Goal: Information Seeking & Learning: Learn about a topic

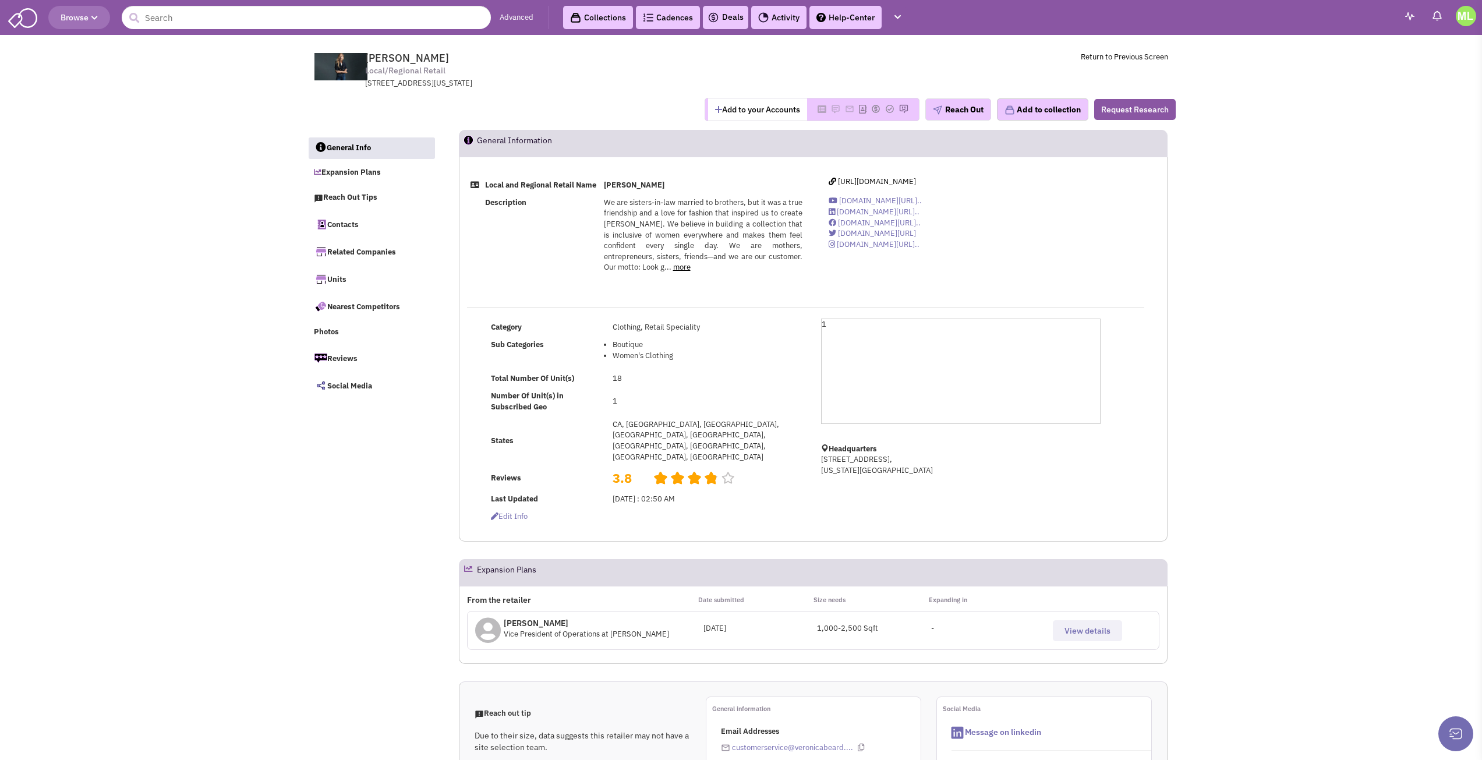
select select
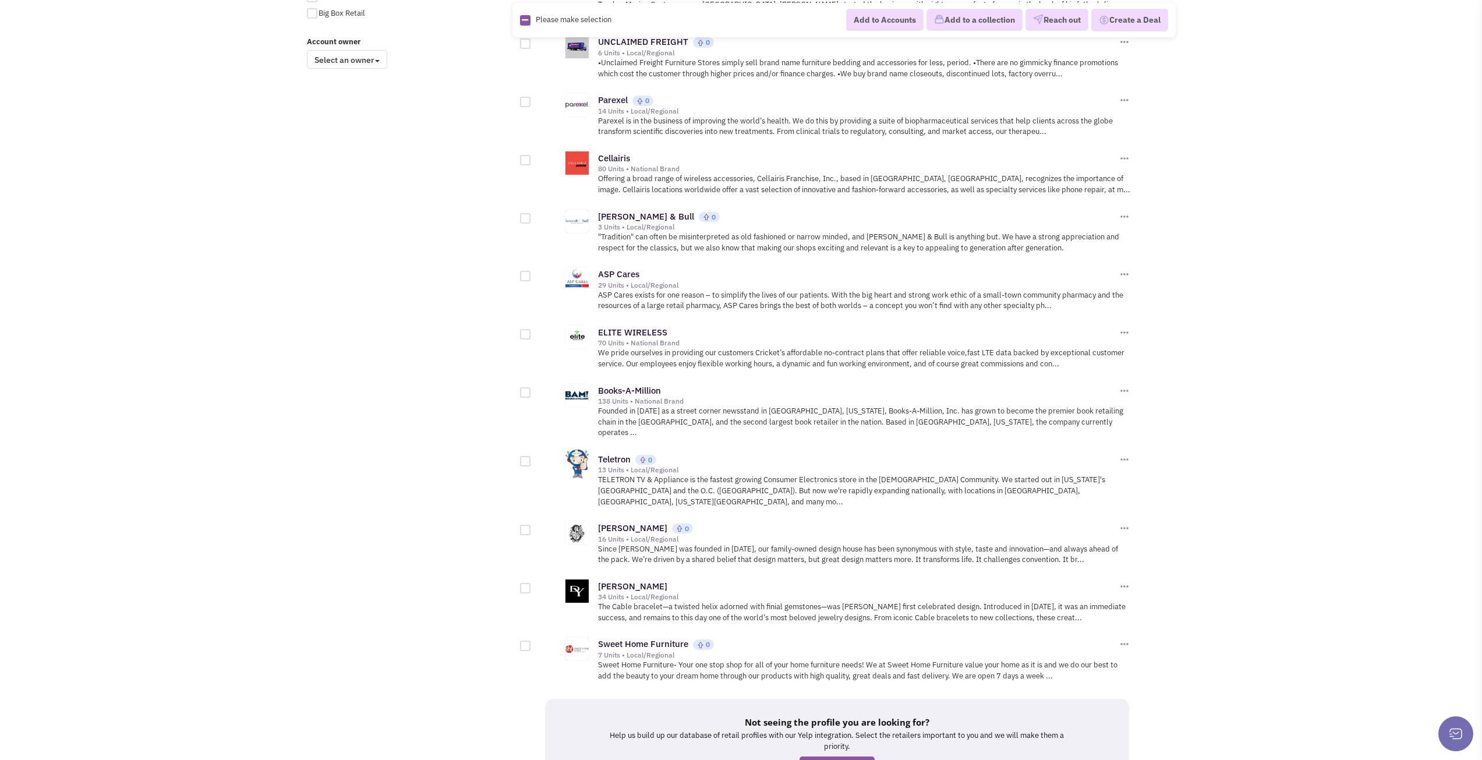
scroll to position [990, 0]
drag, startPoint x: 631, startPoint y: 522, endPoint x: 630, endPoint y: 534, distance: 11.8
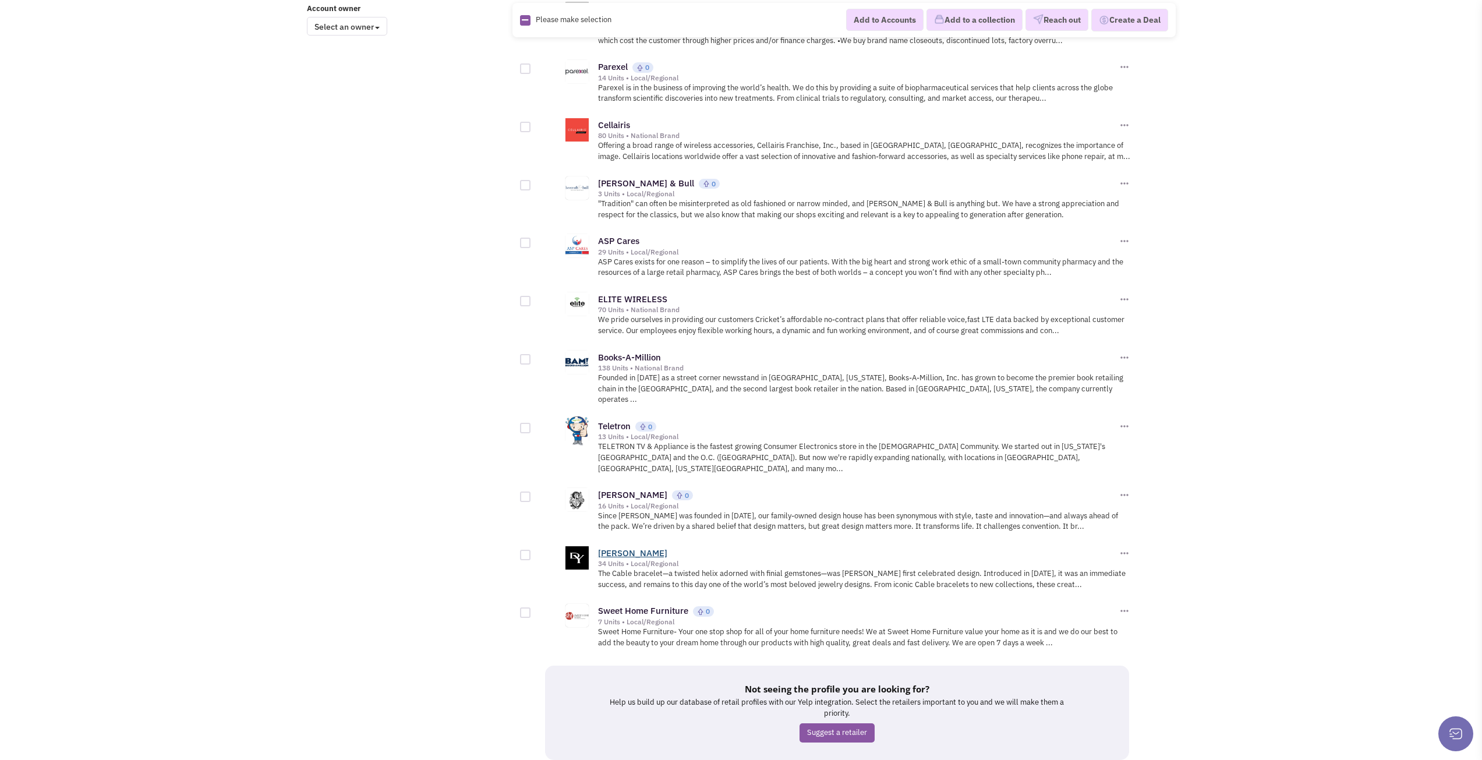
scroll to position [1051, 0]
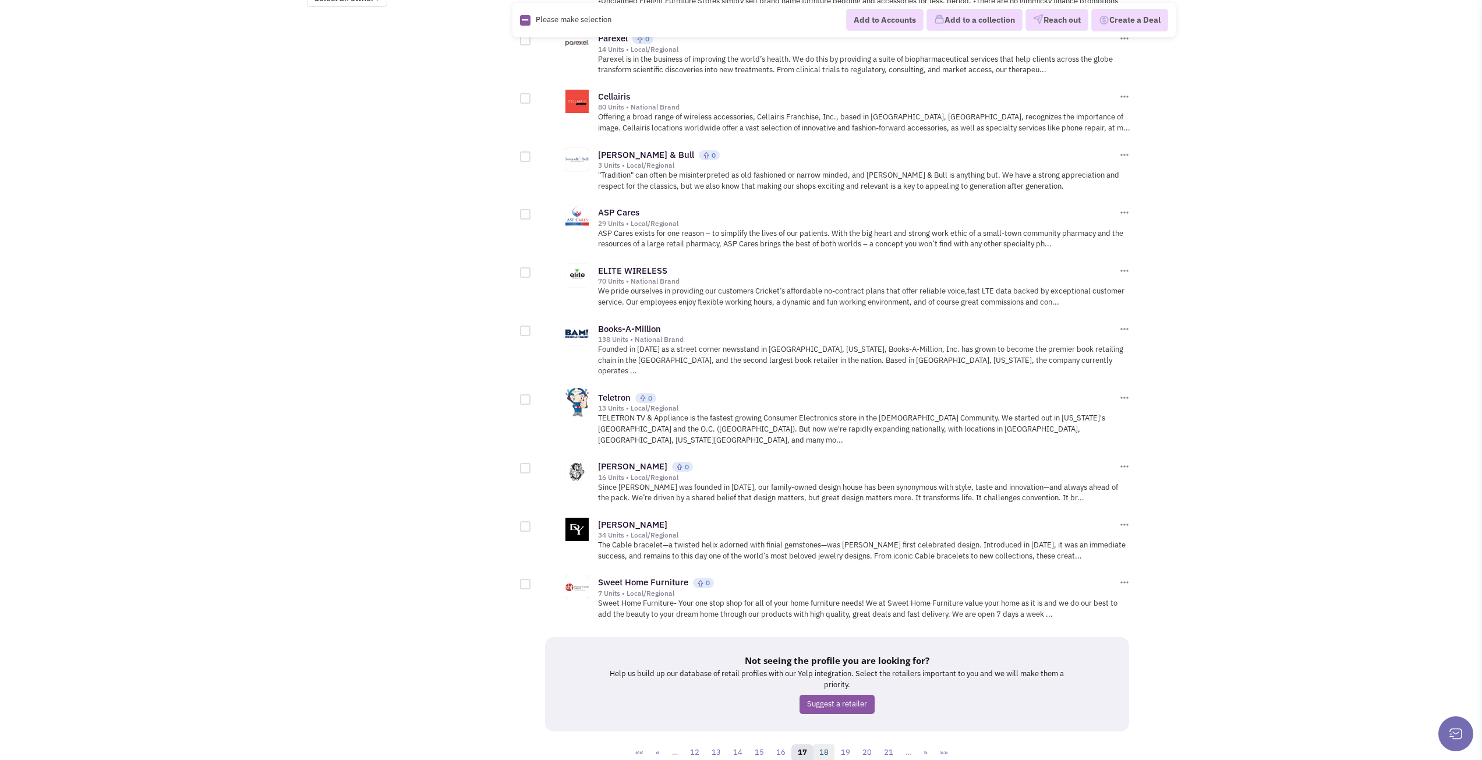
click at [819, 744] on link "18" at bounding box center [824, 752] width 22 height 17
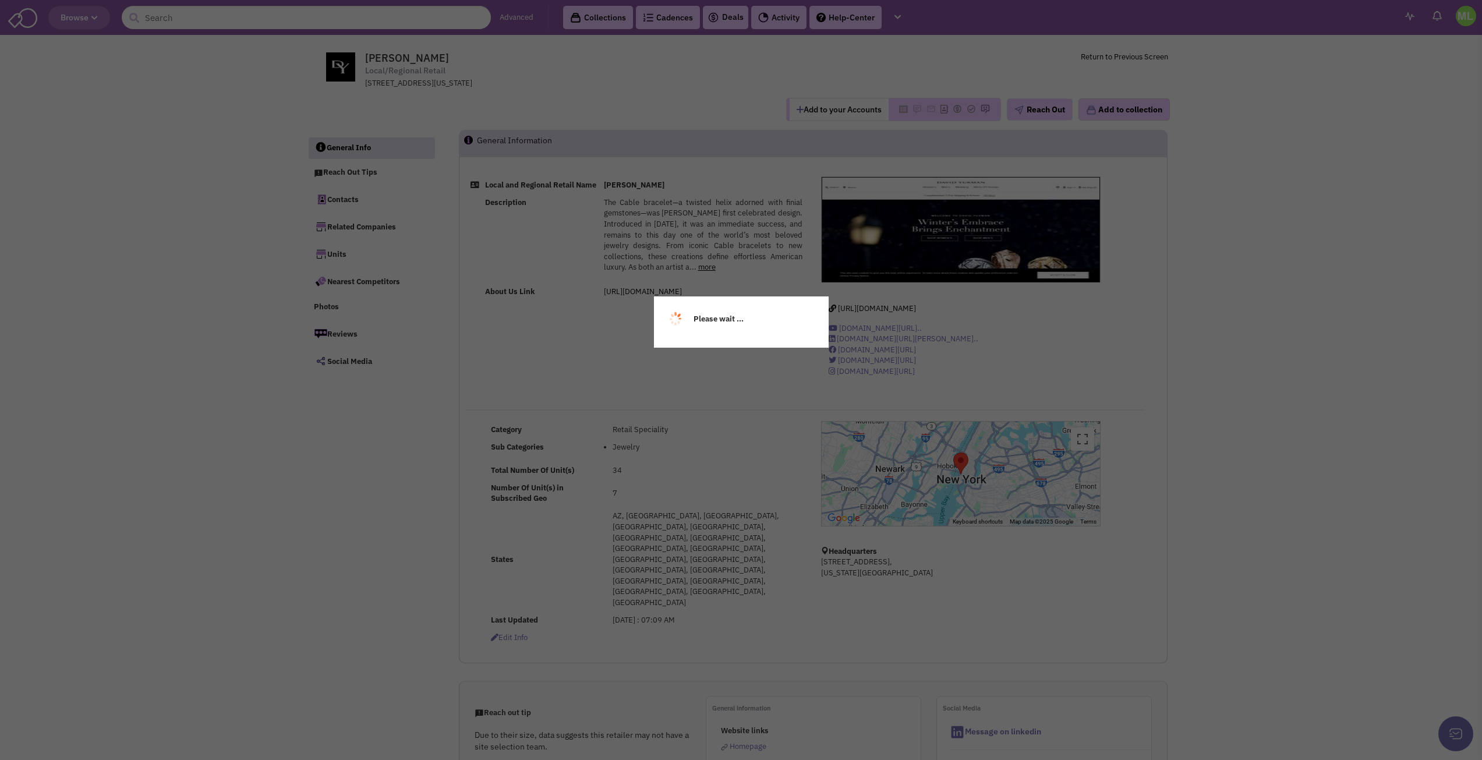
select select
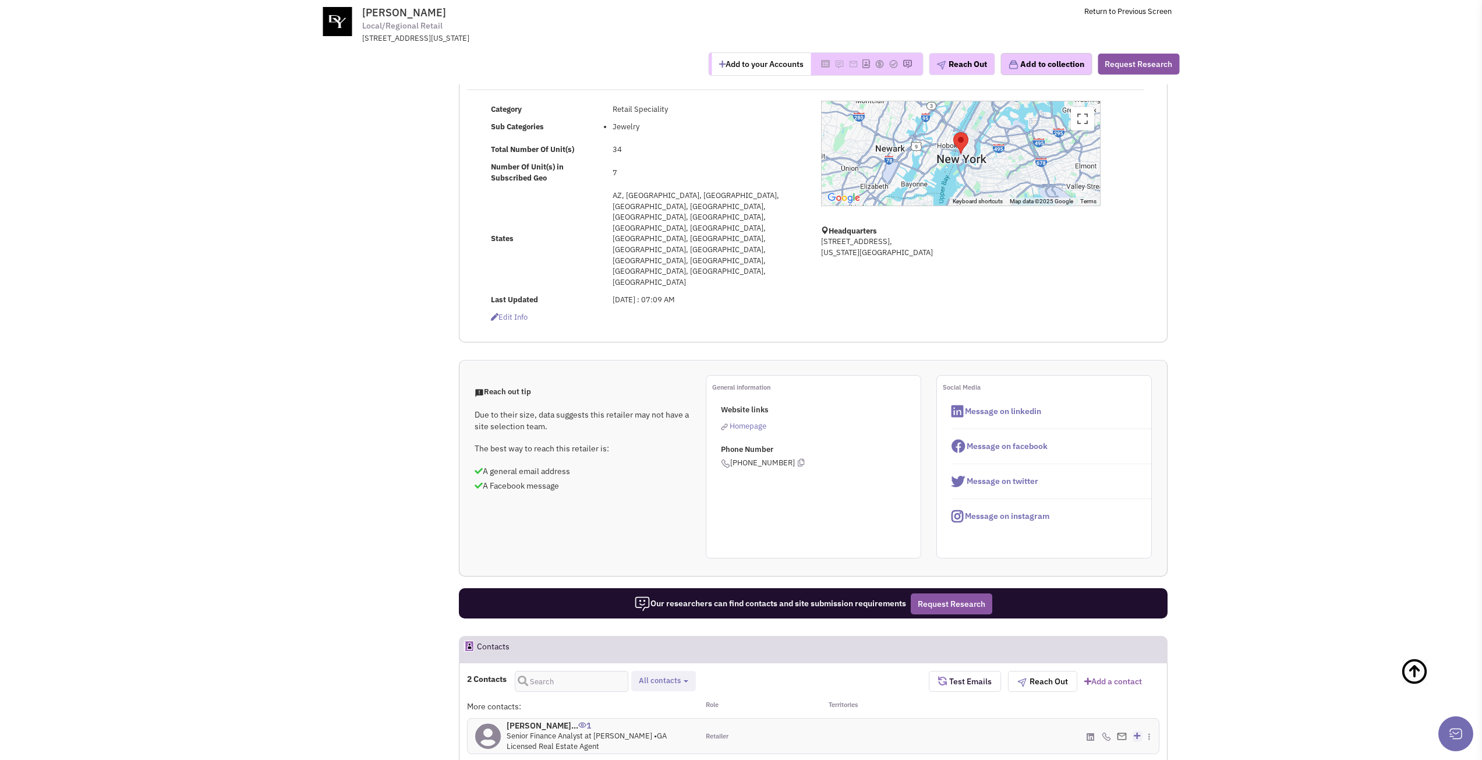
scroll to position [291, 0]
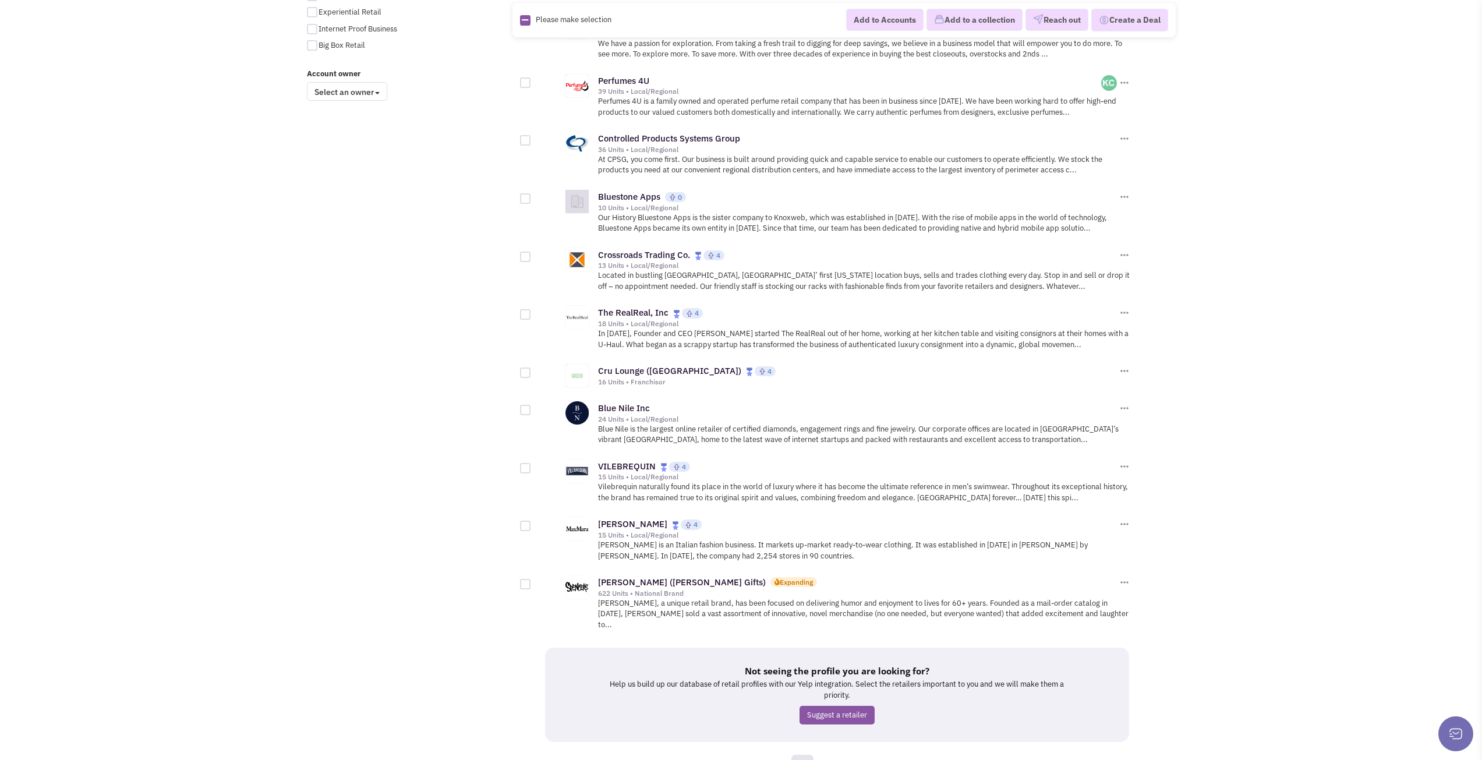
scroll to position [978, 0]
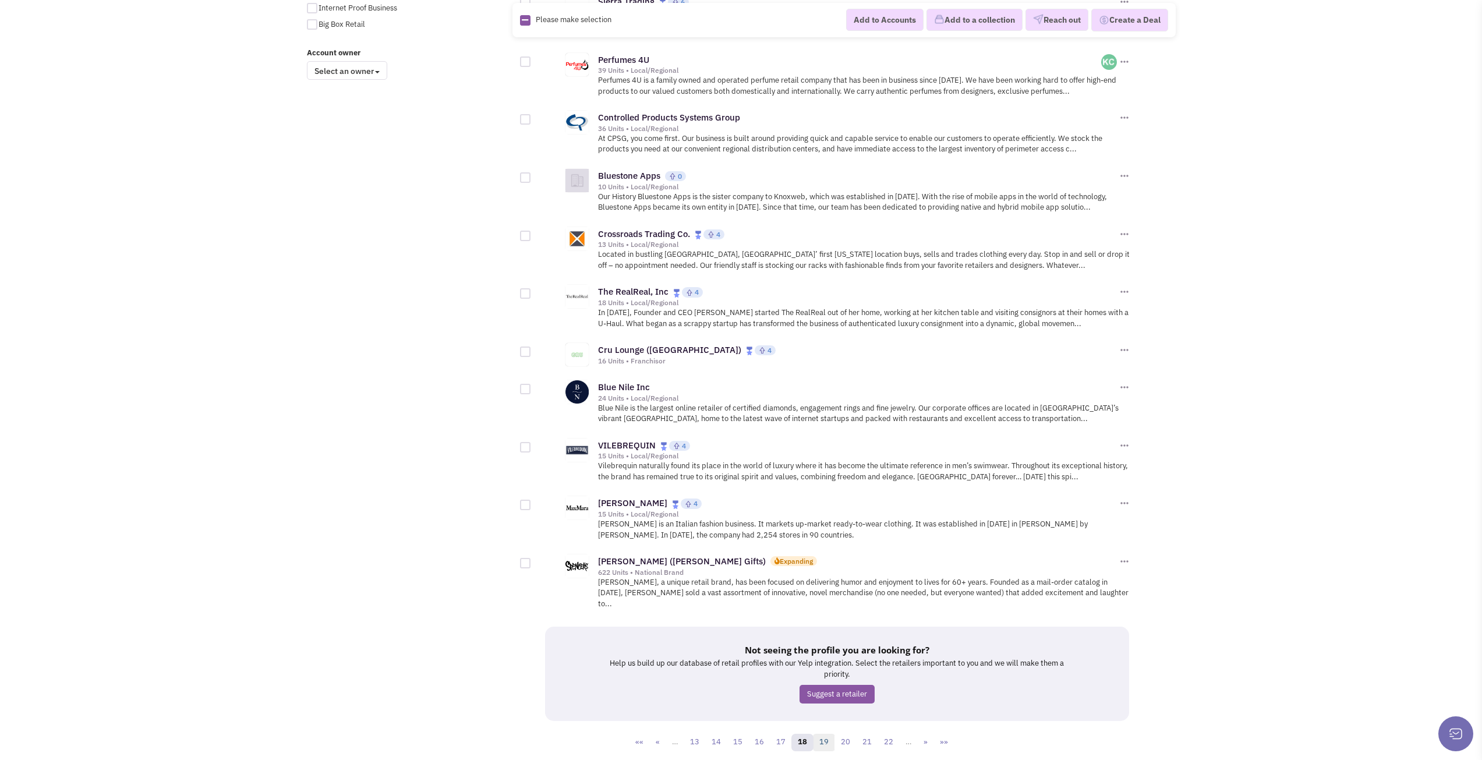
click at [822, 734] on link "19" at bounding box center [824, 742] width 22 height 17
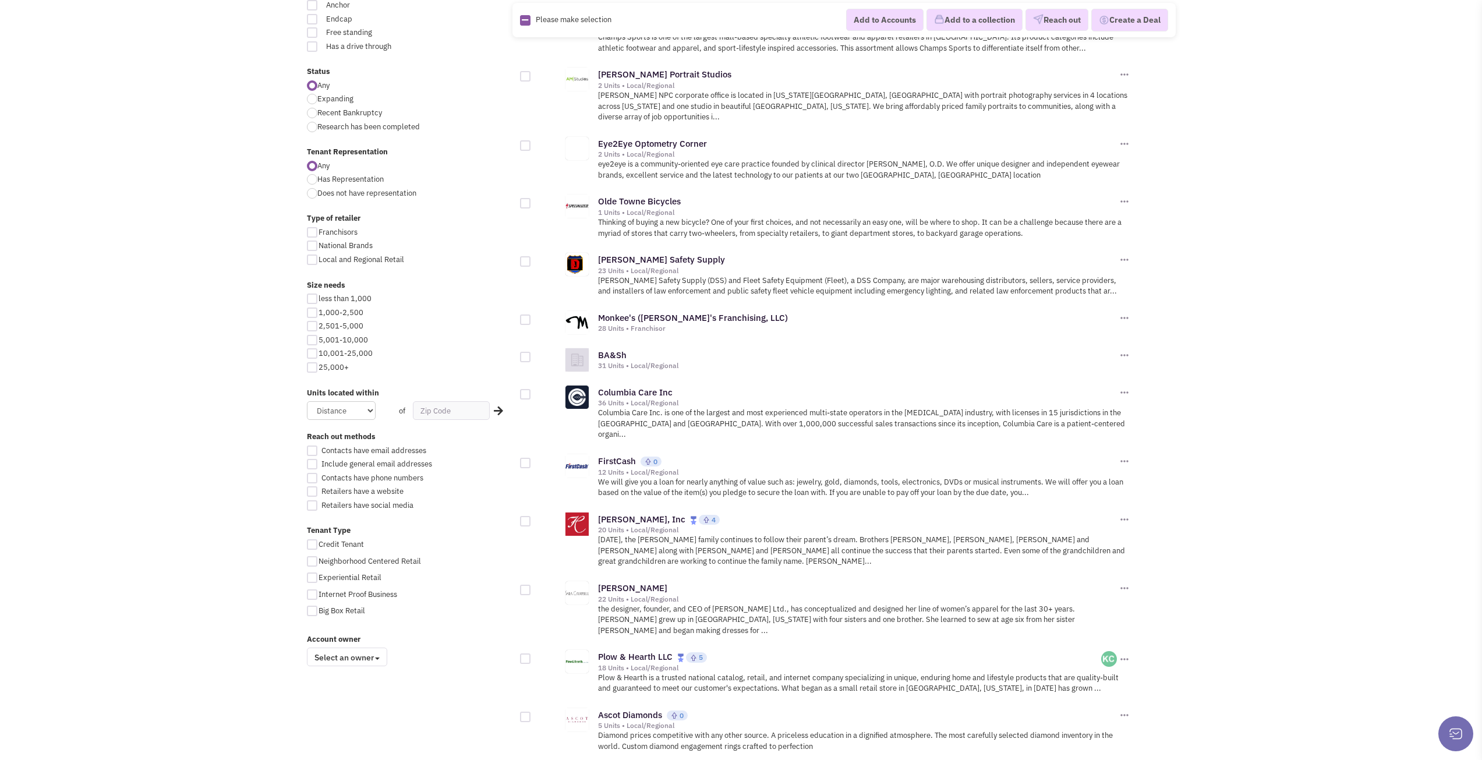
scroll to position [408, 0]
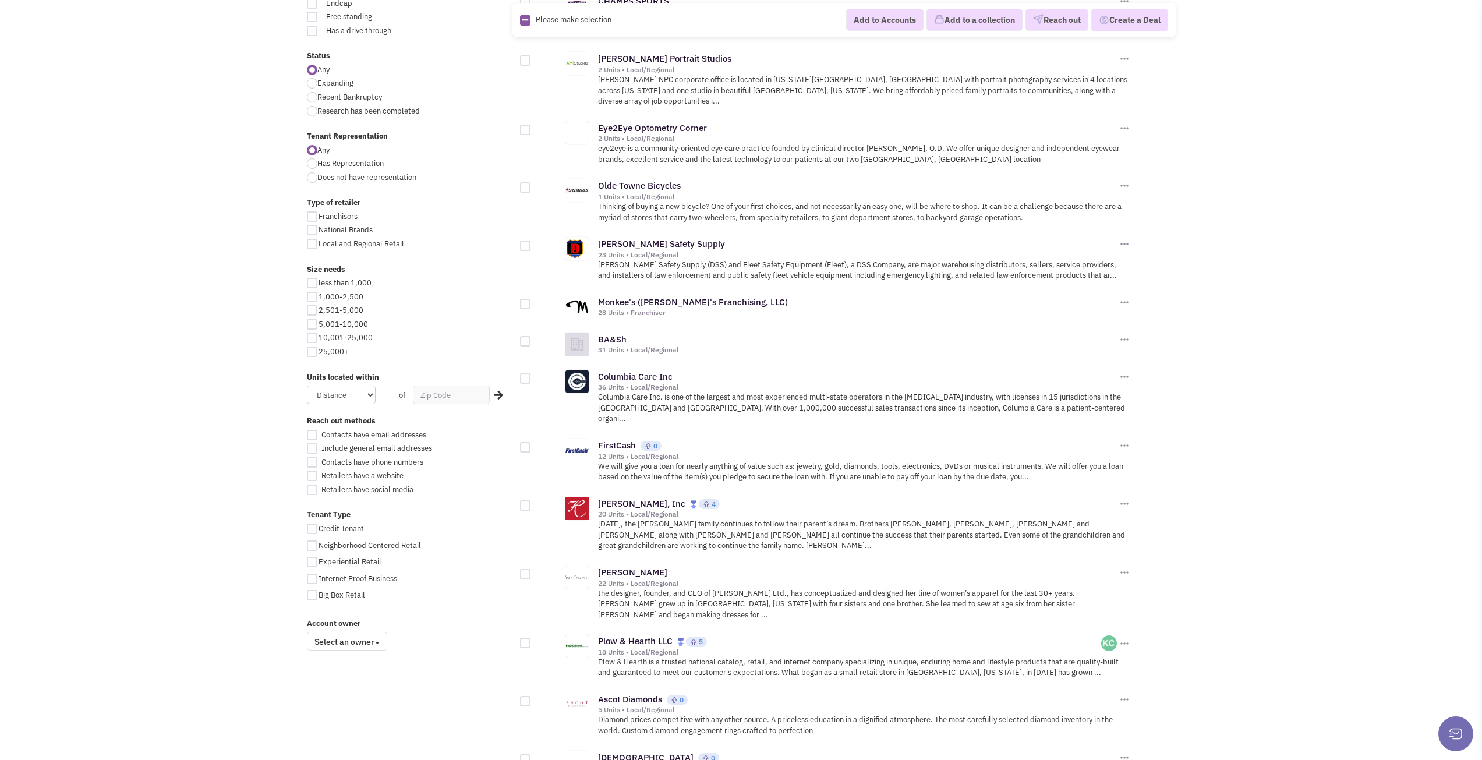
drag, startPoint x: 627, startPoint y: 543, endPoint x: 1215, endPoint y: 655, distance: 598.7
click at [1226, 656] on body "Browse Advanced Collections Cadences 0 Deals Activity Help-Center Calendar" at bounding box center [741, 499] width 1482 height 1814
drag, startPoint x: 641, startPoint y: 659, endPoint x: 649, endPoint y: 657, distance: 8.9
drag, startPoint x: 649, startPoint y: 657, endPoint x: 1276, endPoint y: 660, distance: 626.7
click at [1360, 679] on body "Browse Advanced Collections Cadences 0 Deals Activity Help-Center Calendar" at bounding box center [741, 499] width 1482 height 1814
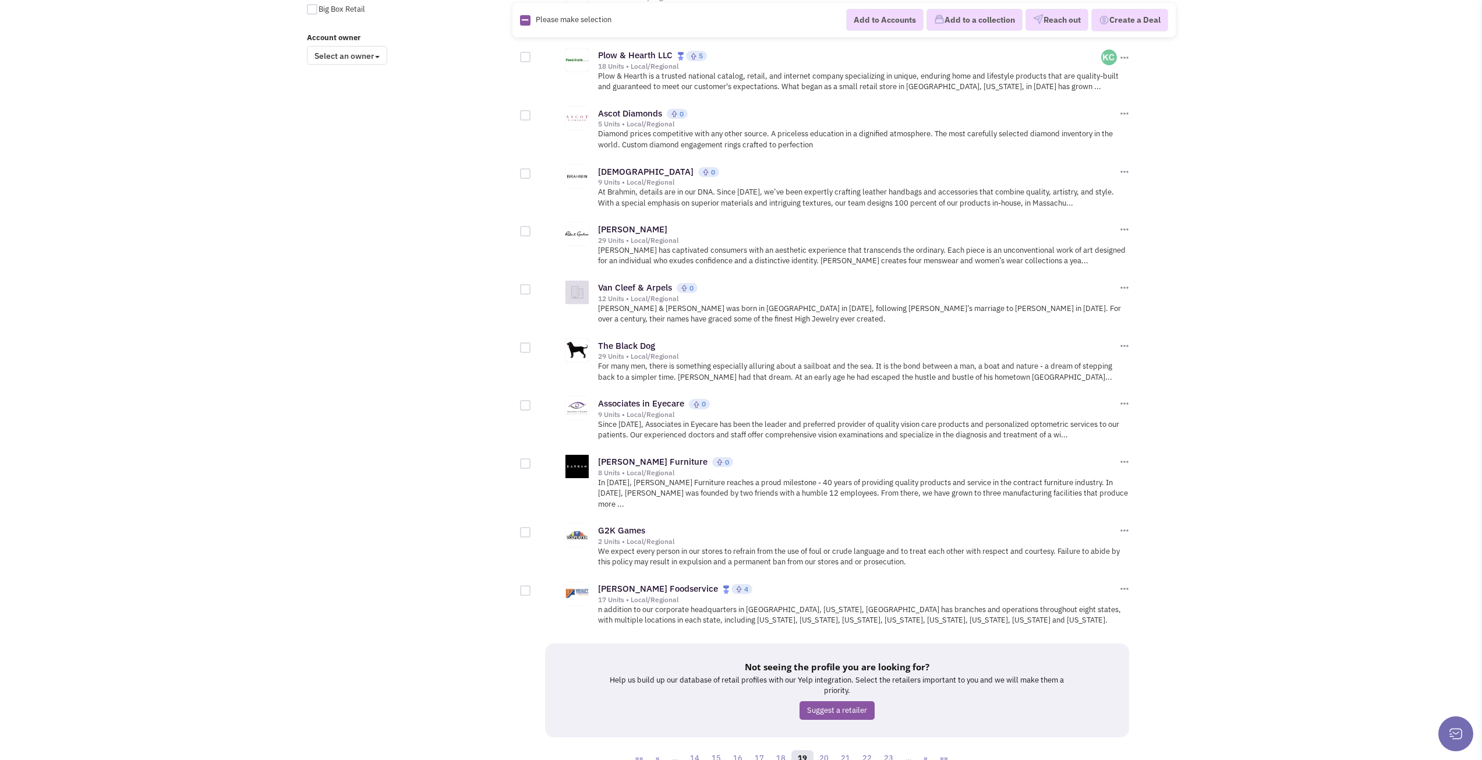
scroll to position [999, 0]
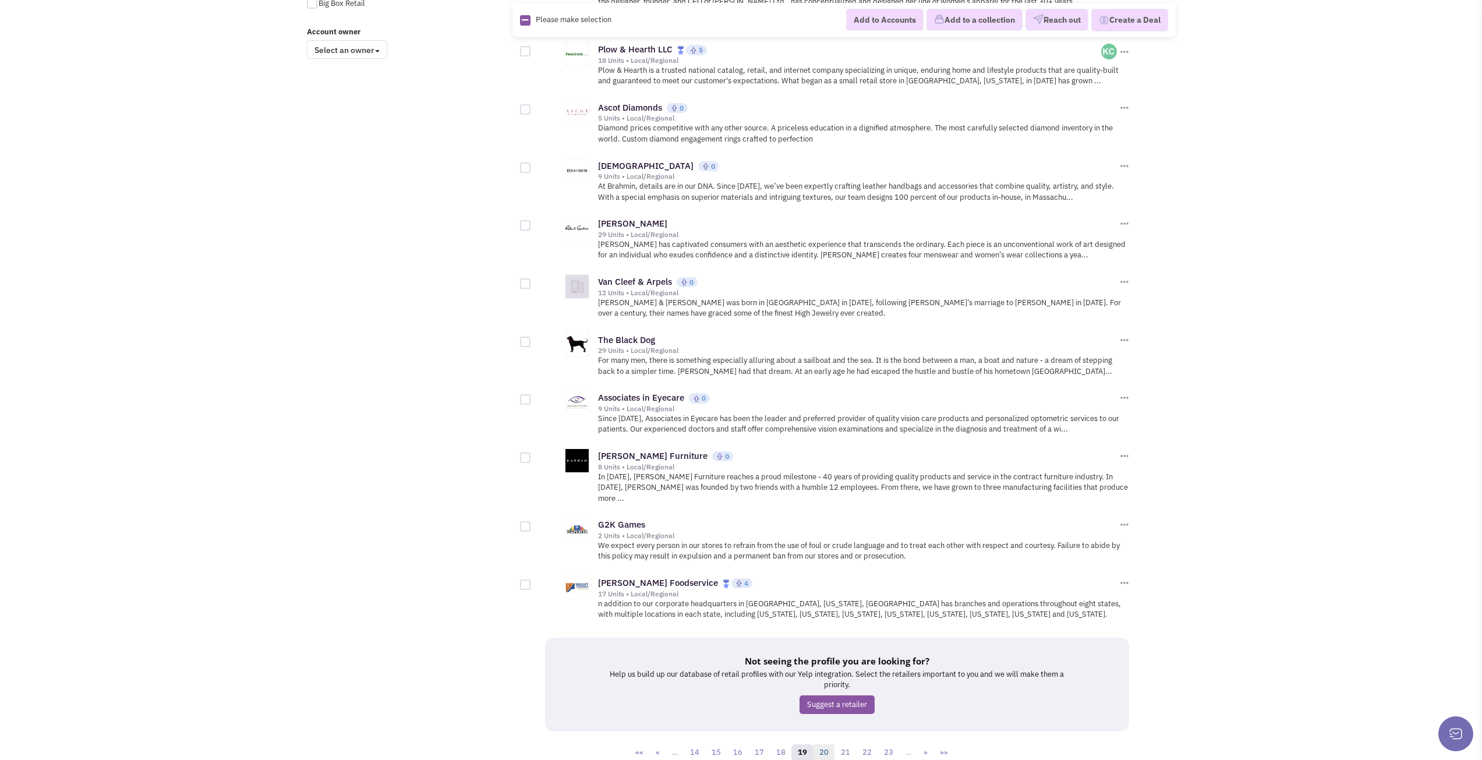
click at [820, 744] on link "20" at bounding box center [824, 752] width 22 height 17
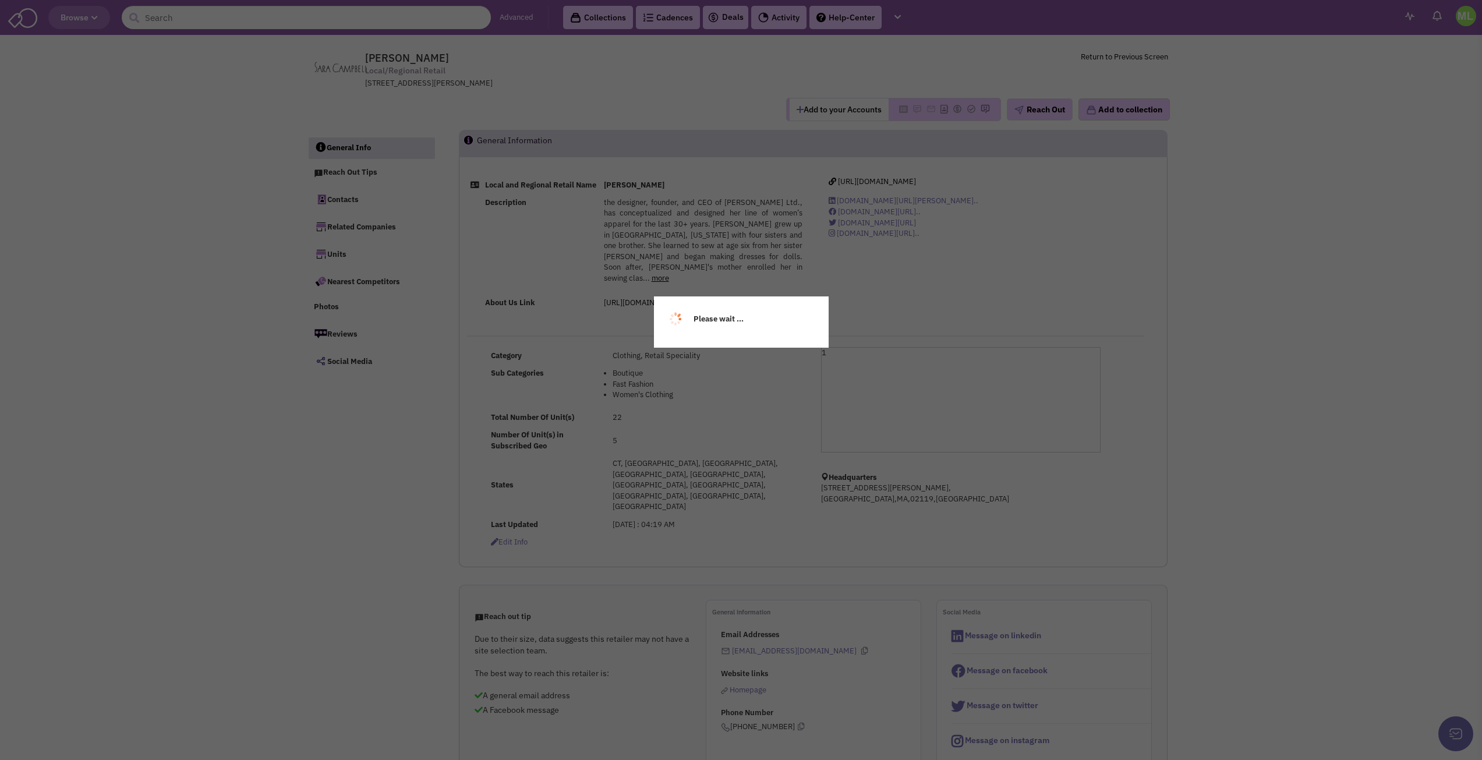
select select
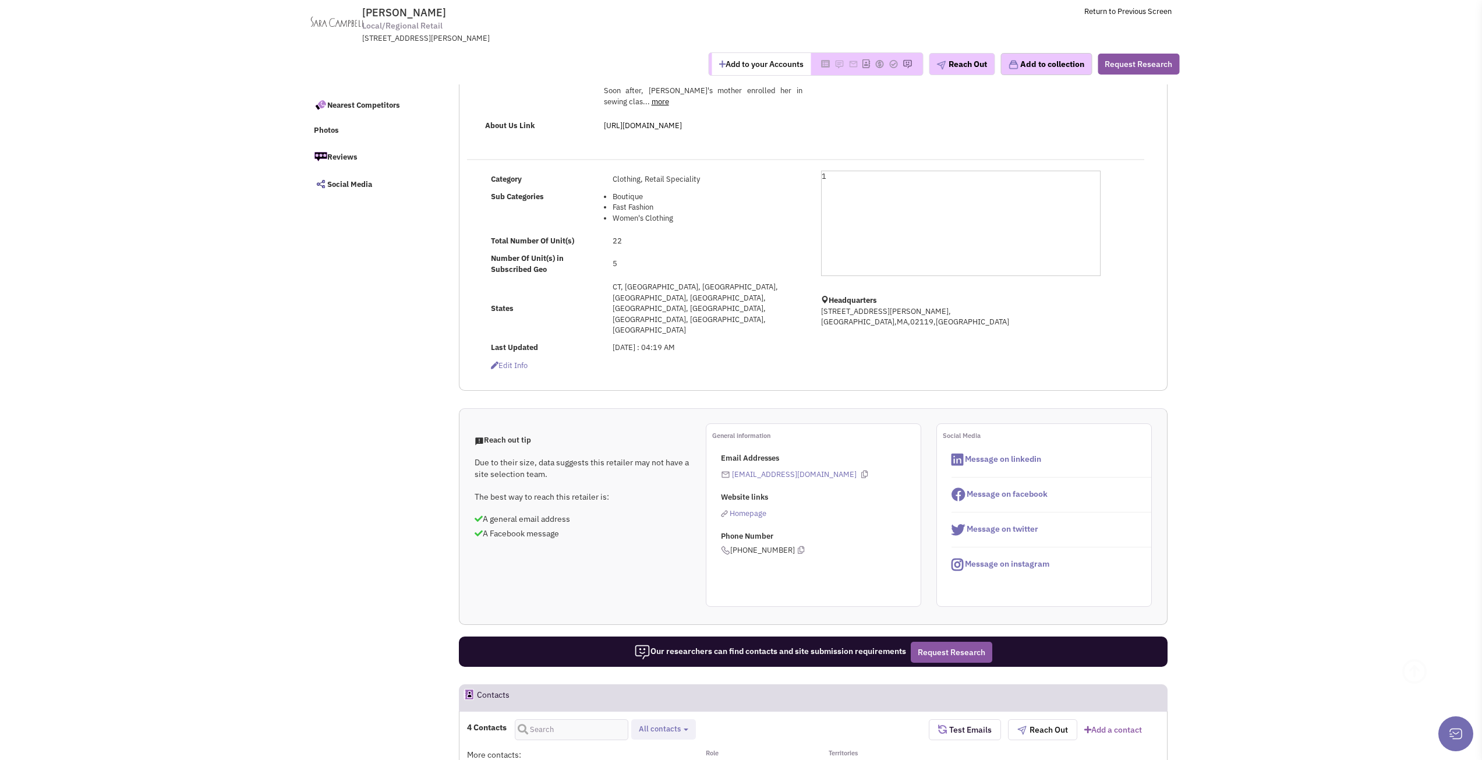
scroll to position [233, 0]
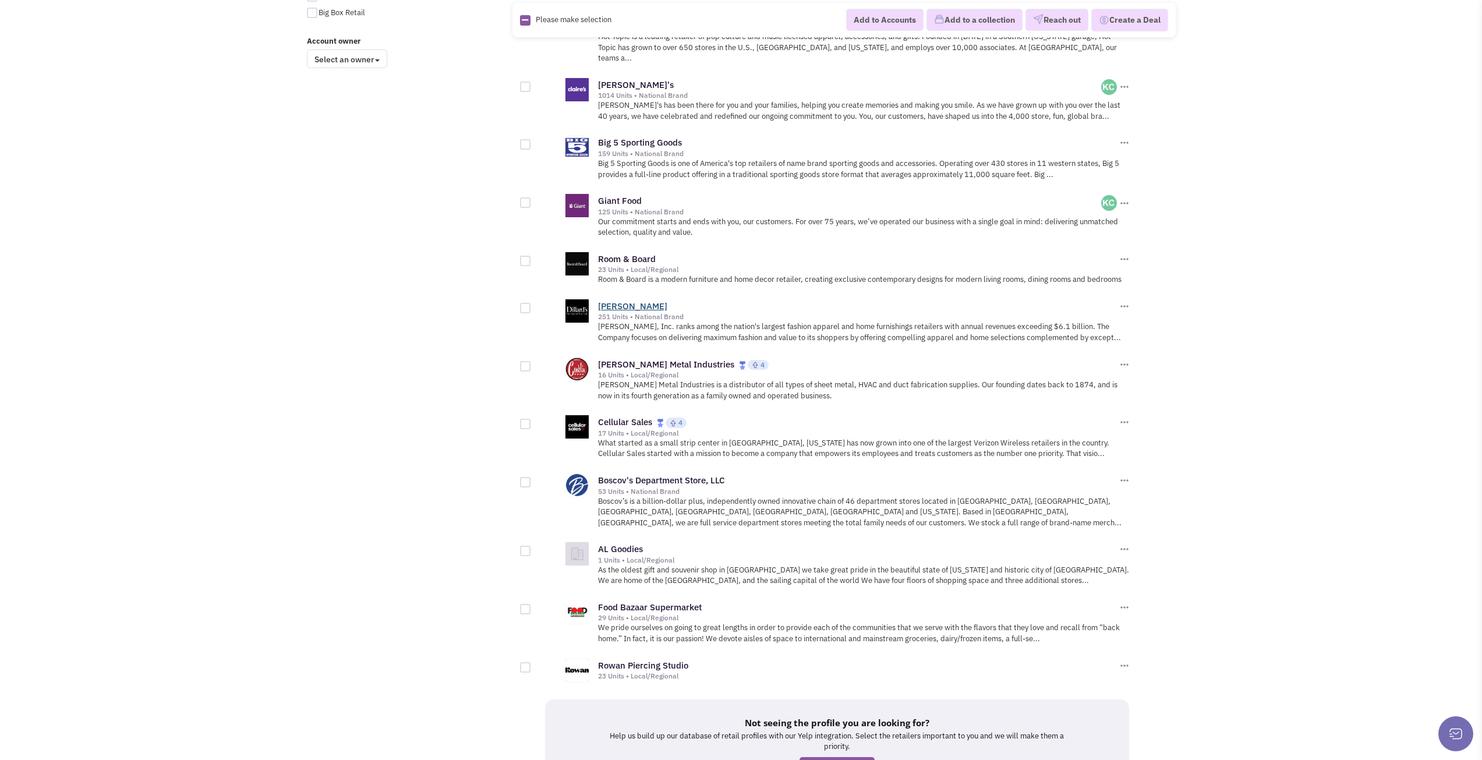
scroll to position [1030, 0]
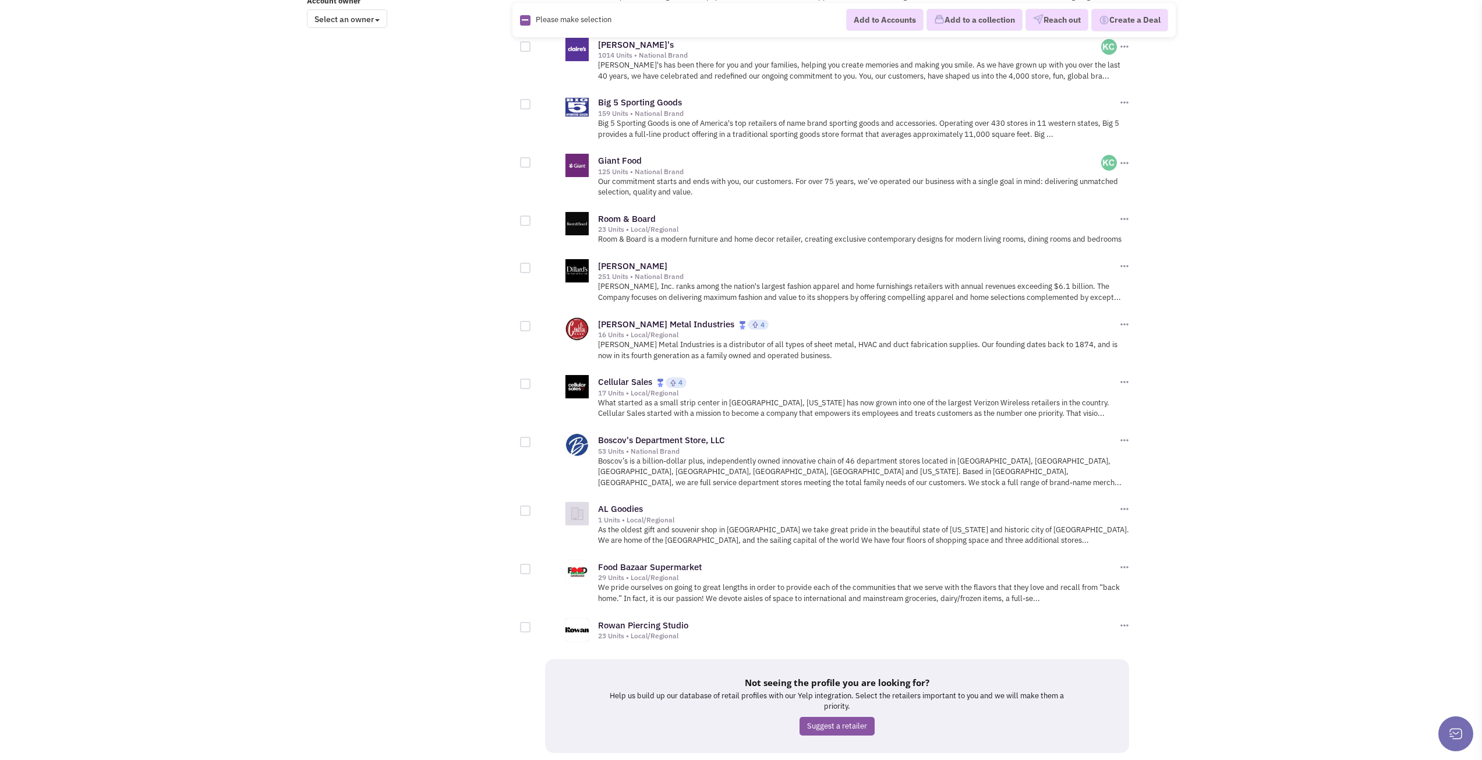
click at [825, 759] on link "21" at bounding box center [824, 774] width 22 height 17
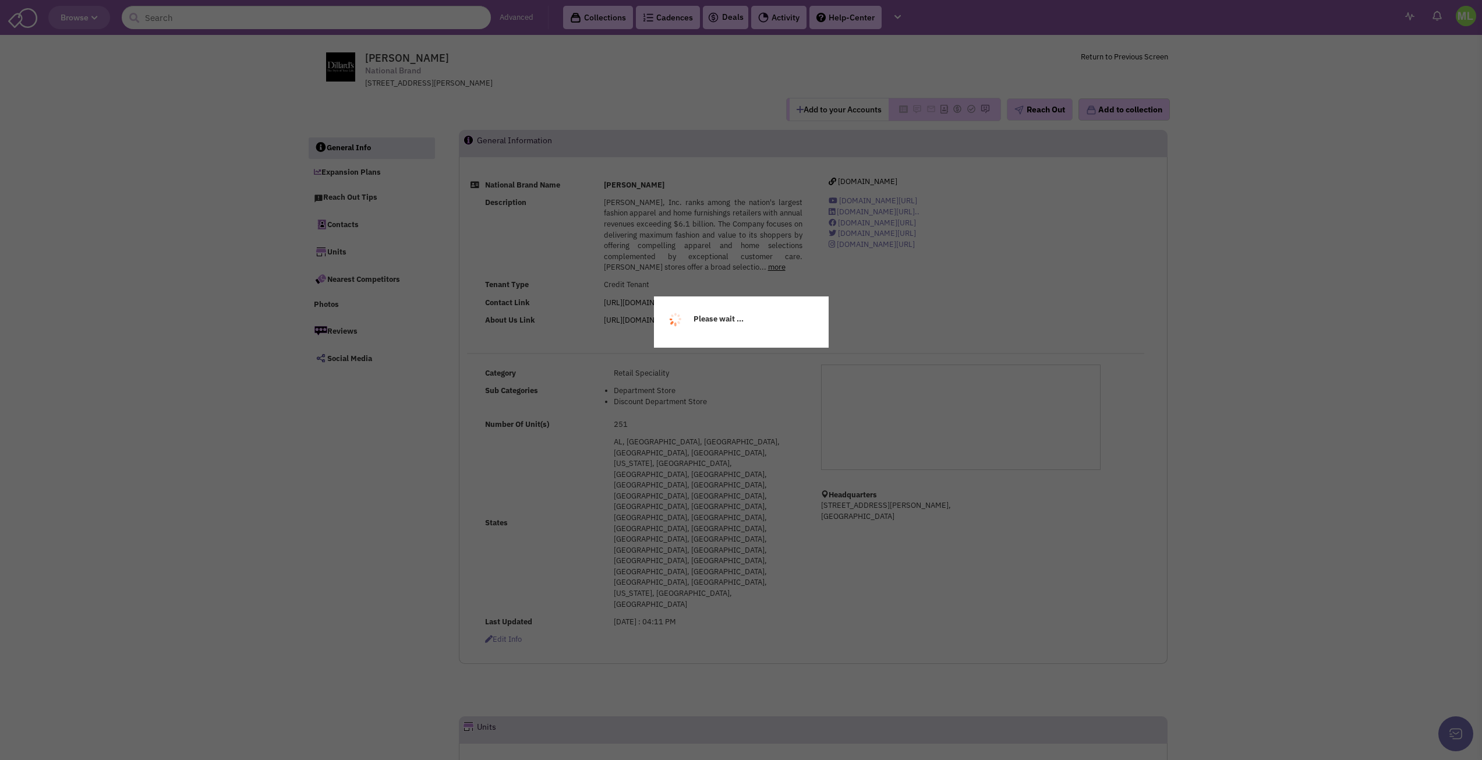
select select
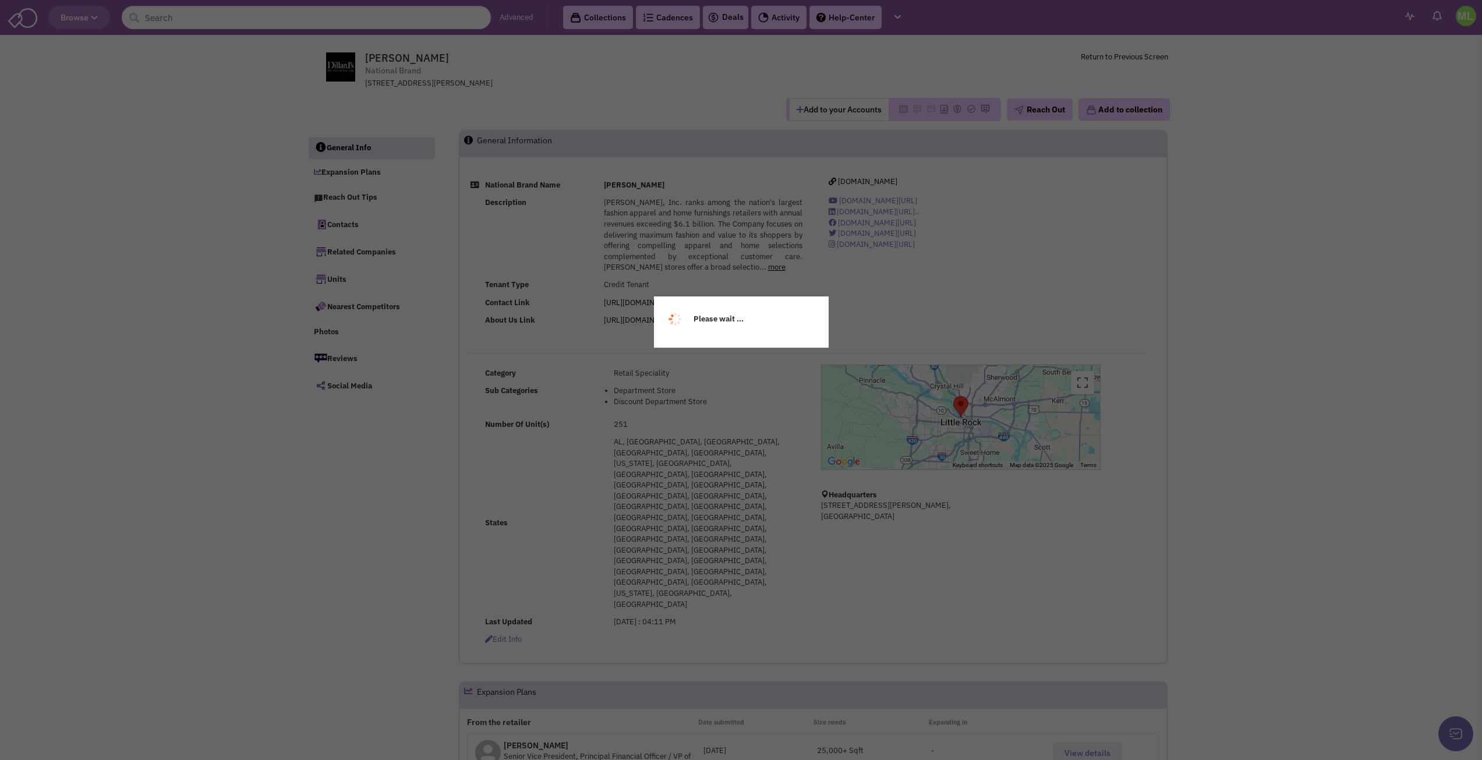
select select
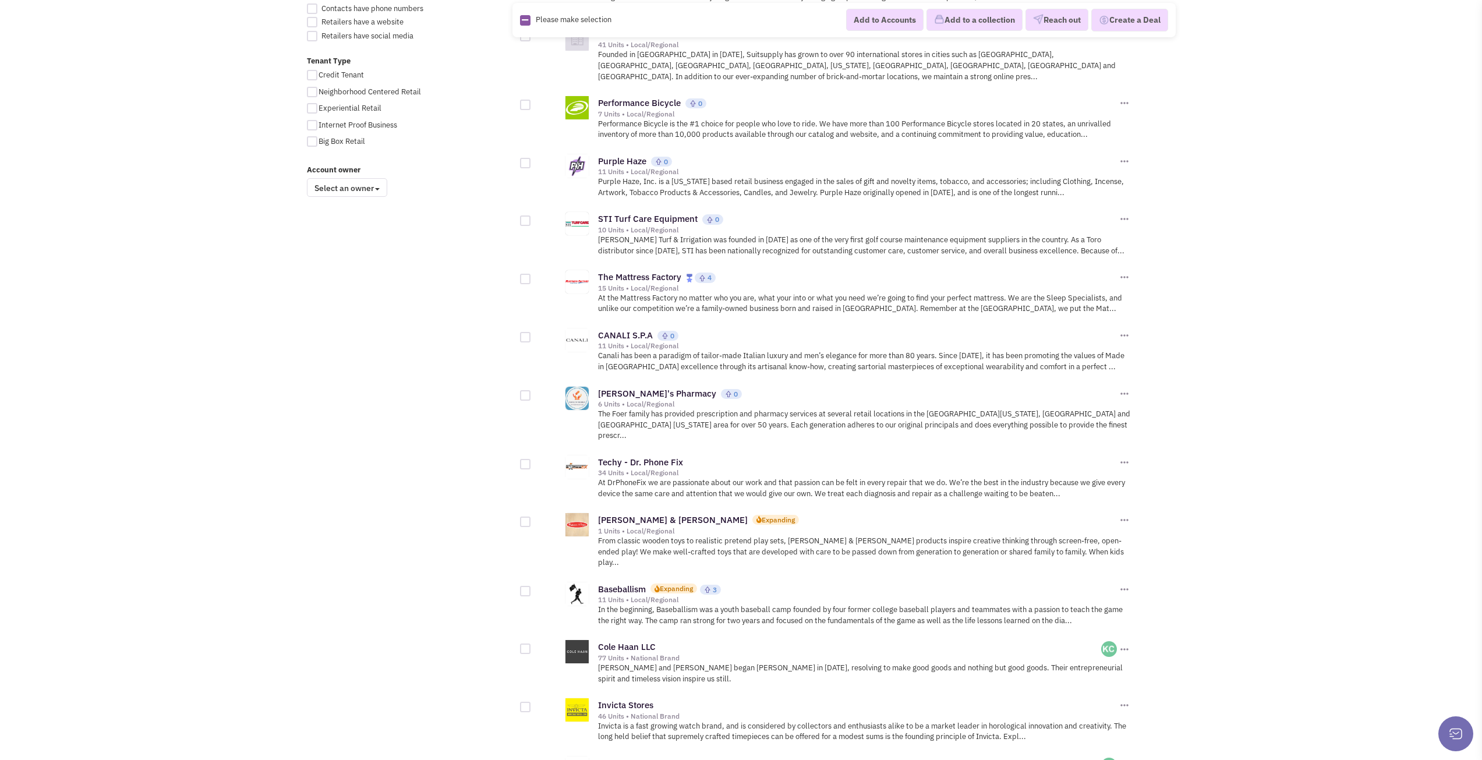
scroll to position [990, 0]
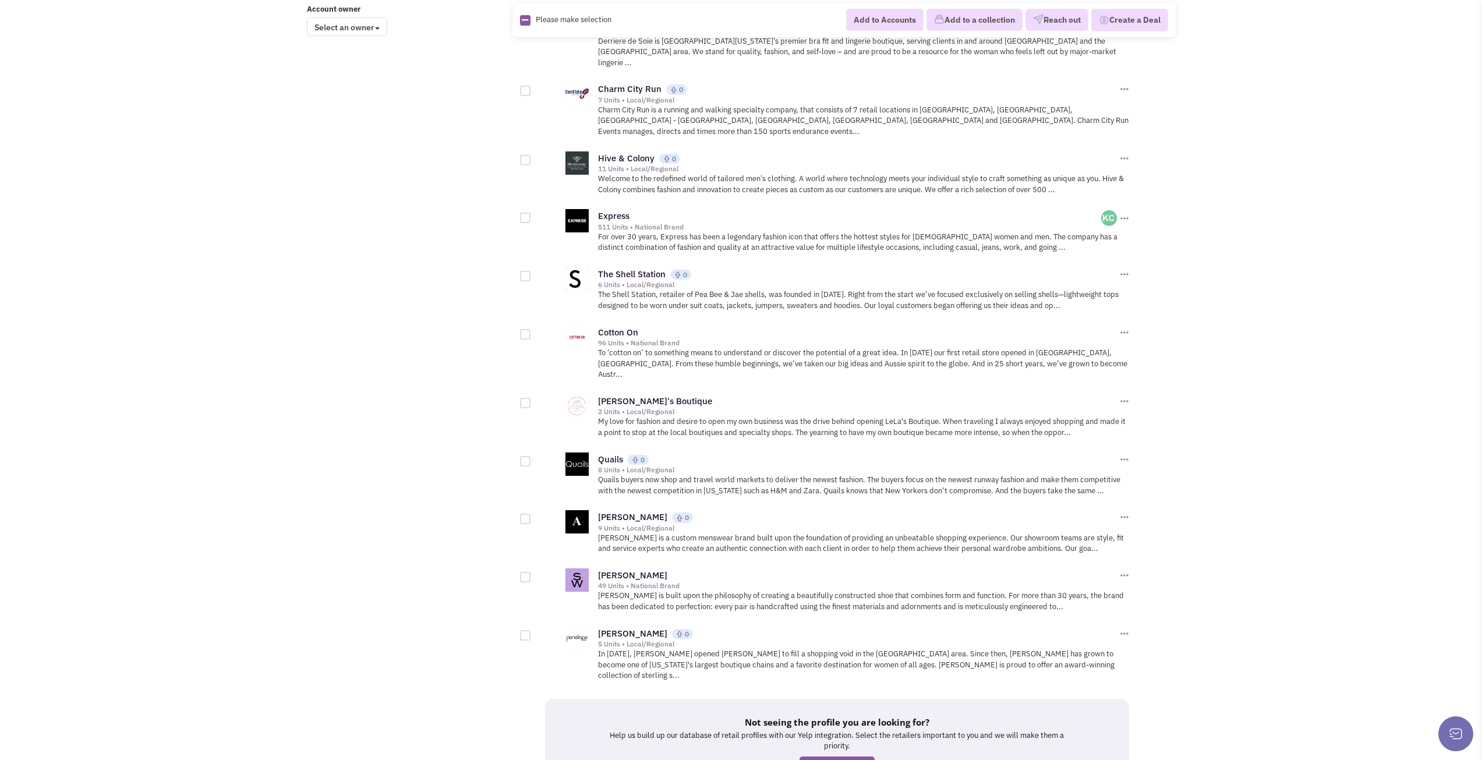
scroll to position [1040, 0]
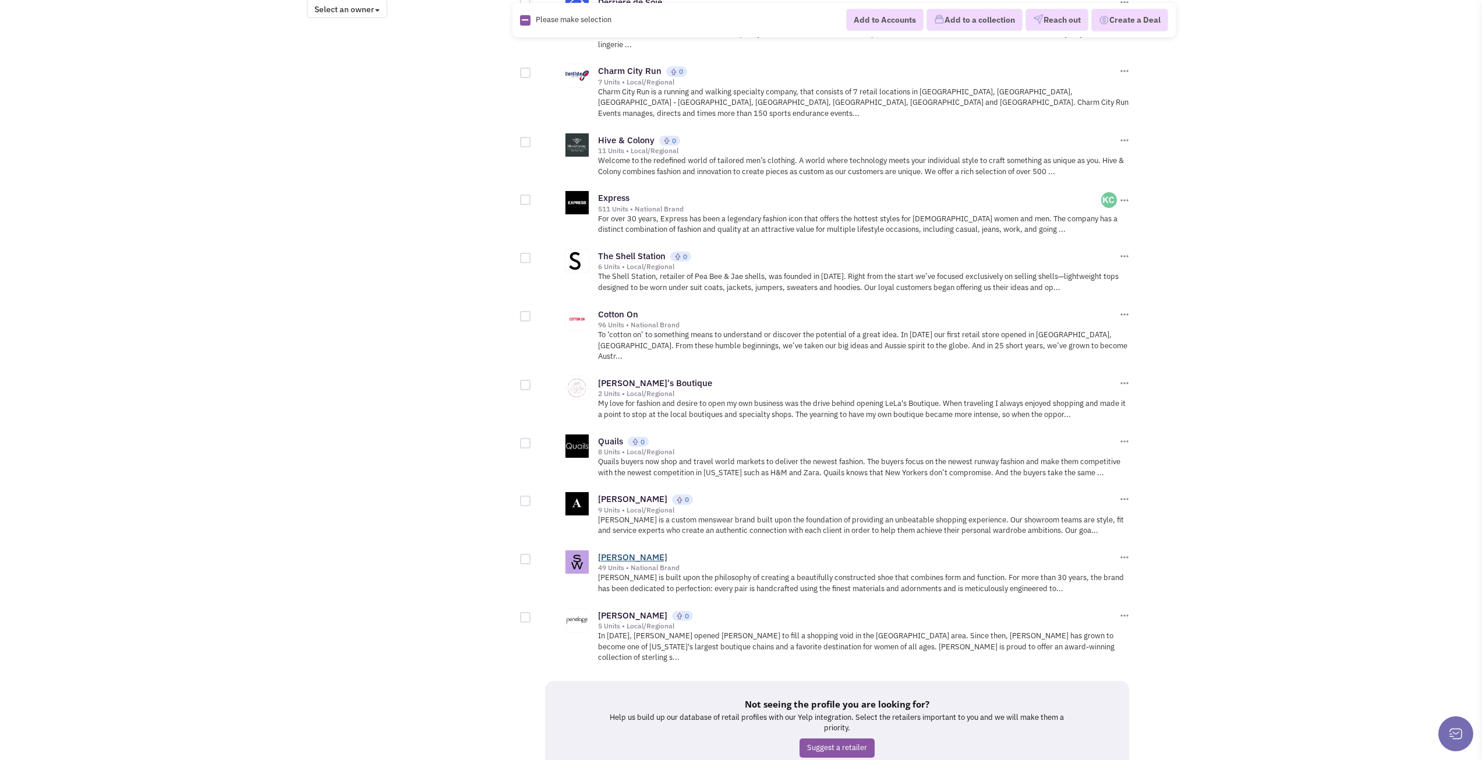
drag, startPoint x: 669, startPoint y: 469, endPoint x: 650, endPoint y: 470, distance: 18.7
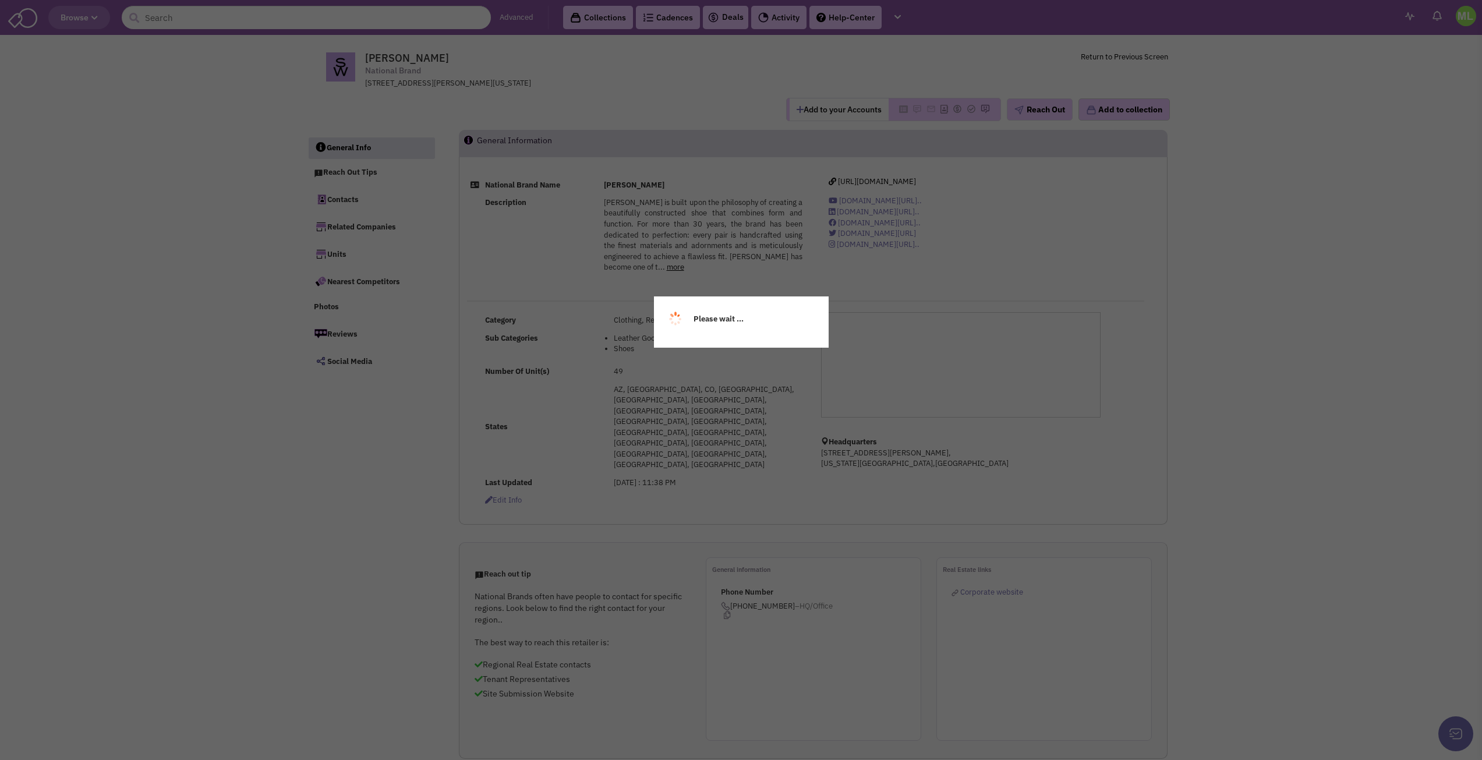
select select
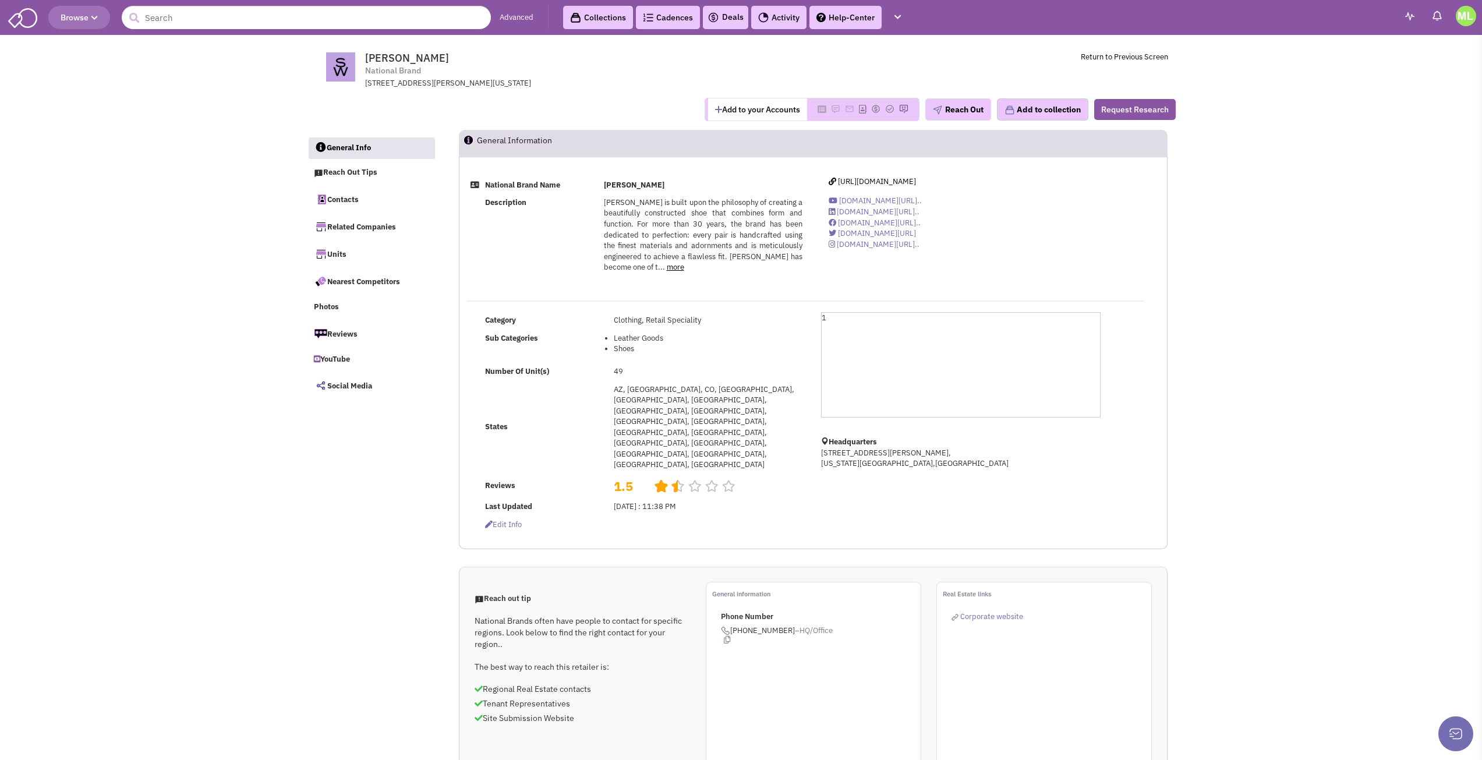
click at [681, 269] on link "more" at bounding box center [675, 267] width 17 height 10
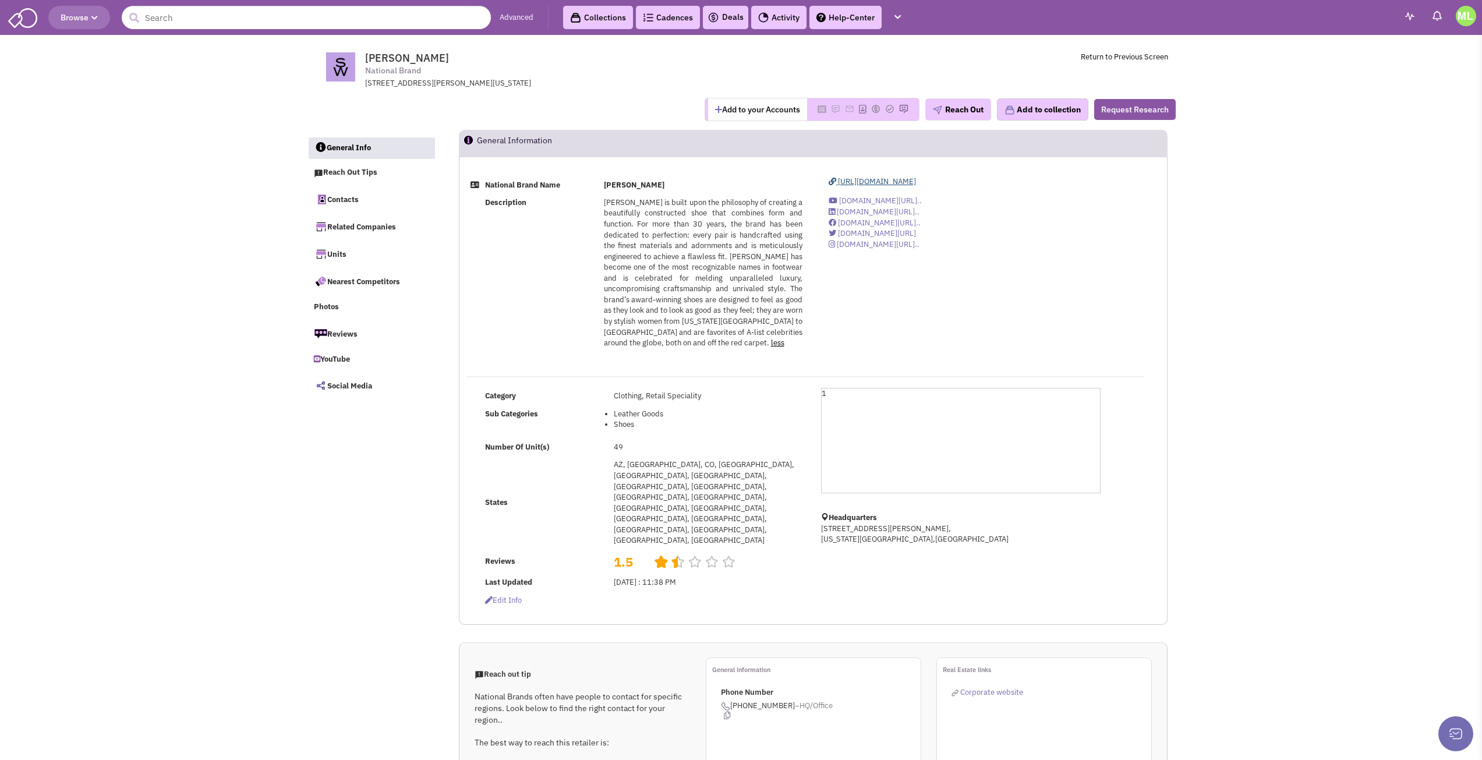
click at [899, 182] on span "https://www.stuartweitzman.com" at bounding box center [877, 181] width 78 height 10
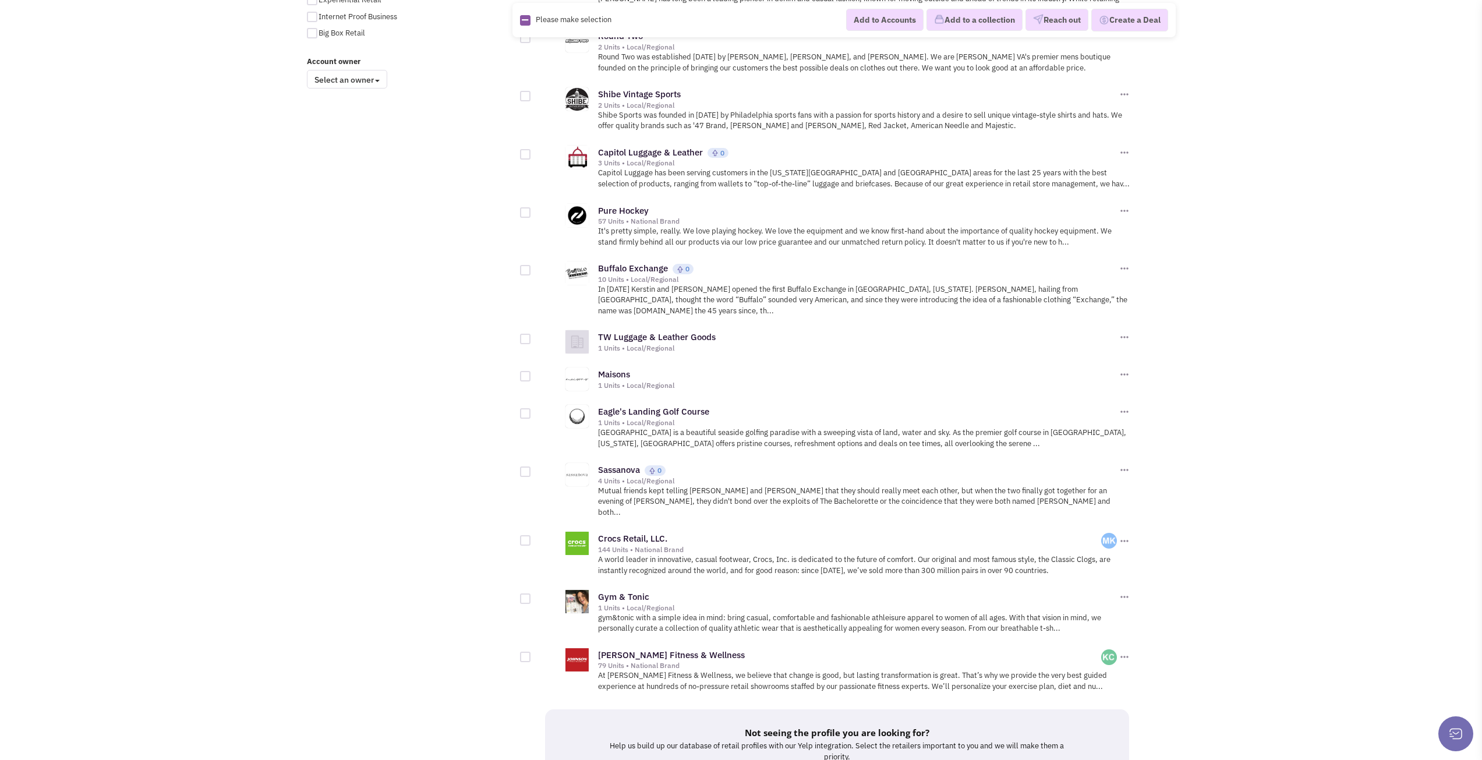
scroll to position [1020, 0]
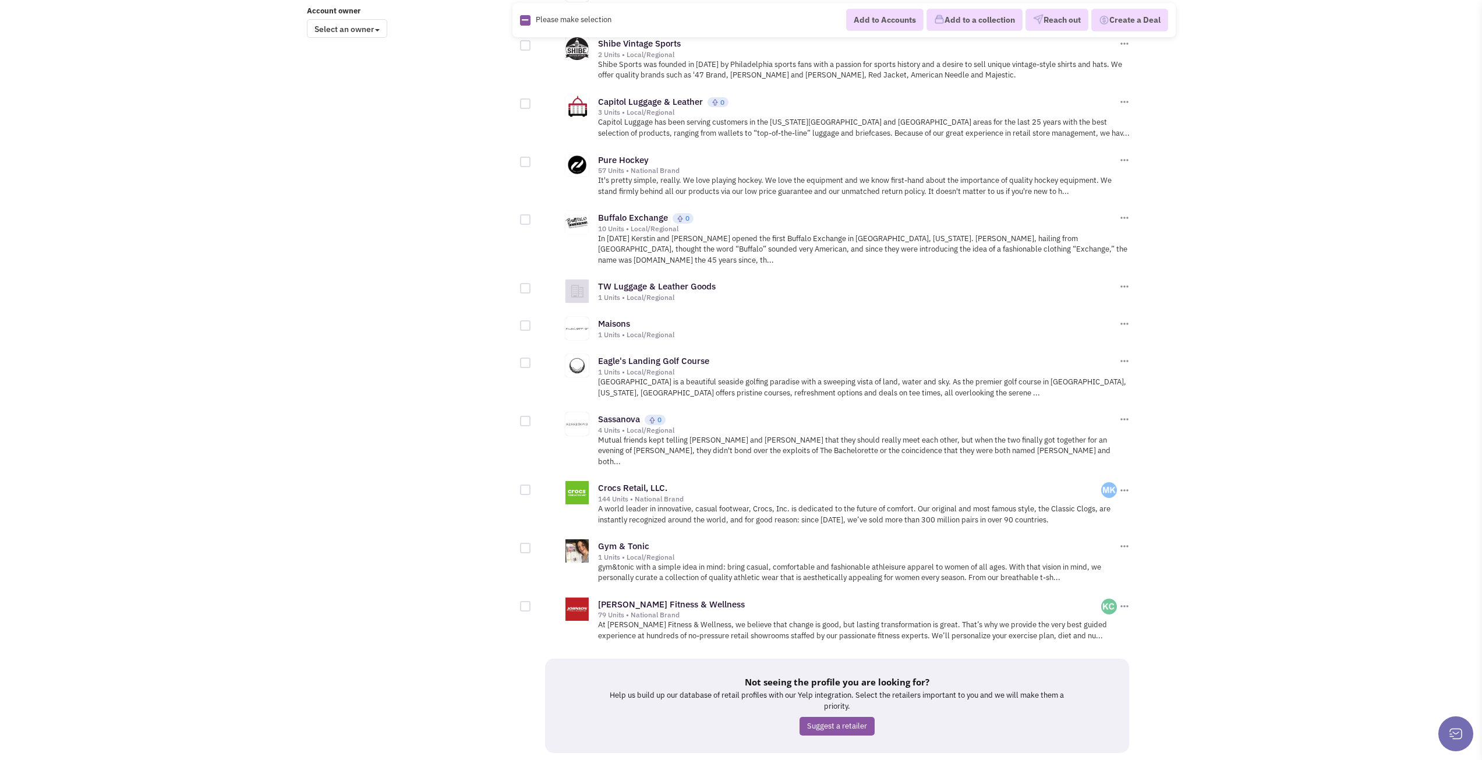
click at [823, 759] on link "24" at bounding box center [824, 774] width 22 height 17
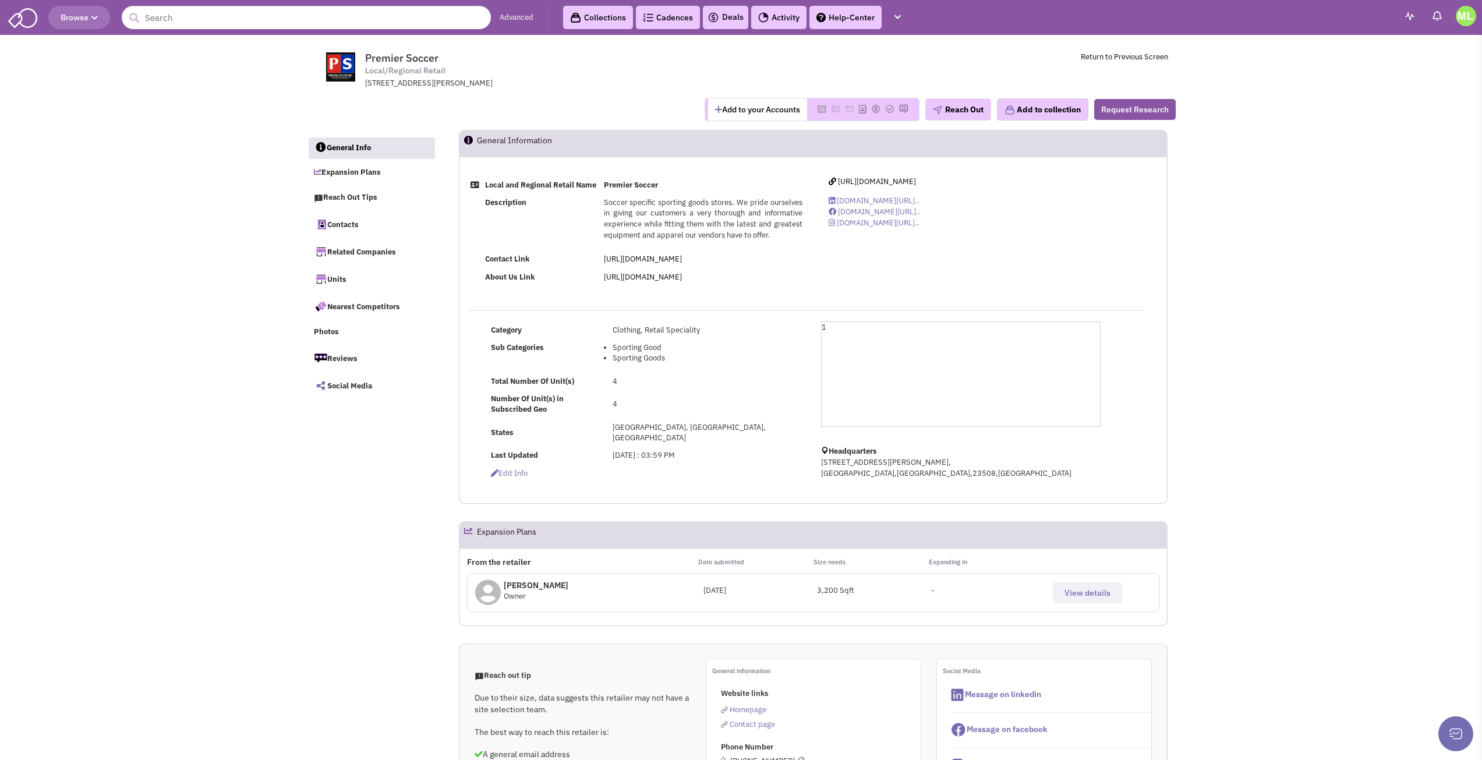
select select
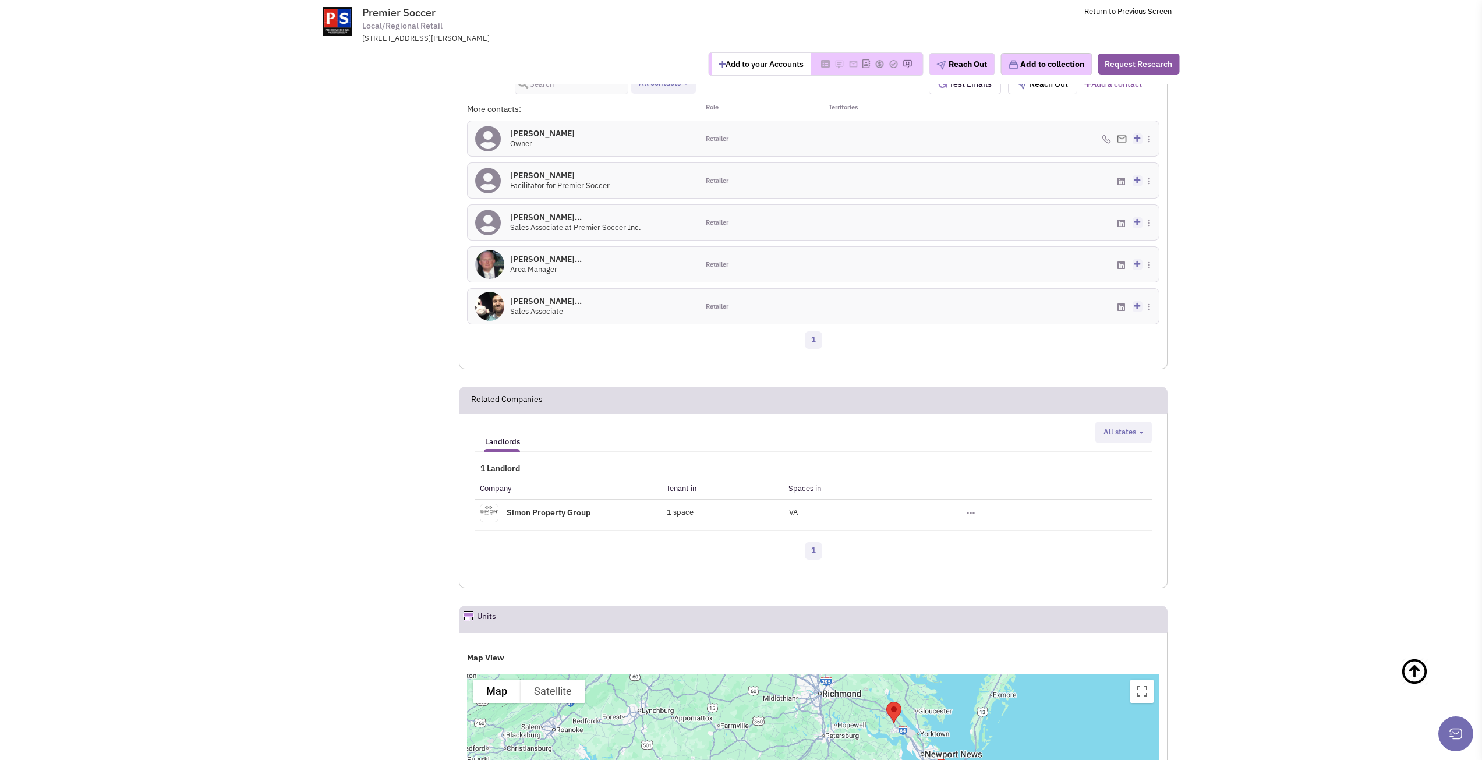
scroll to position [1048, 0]
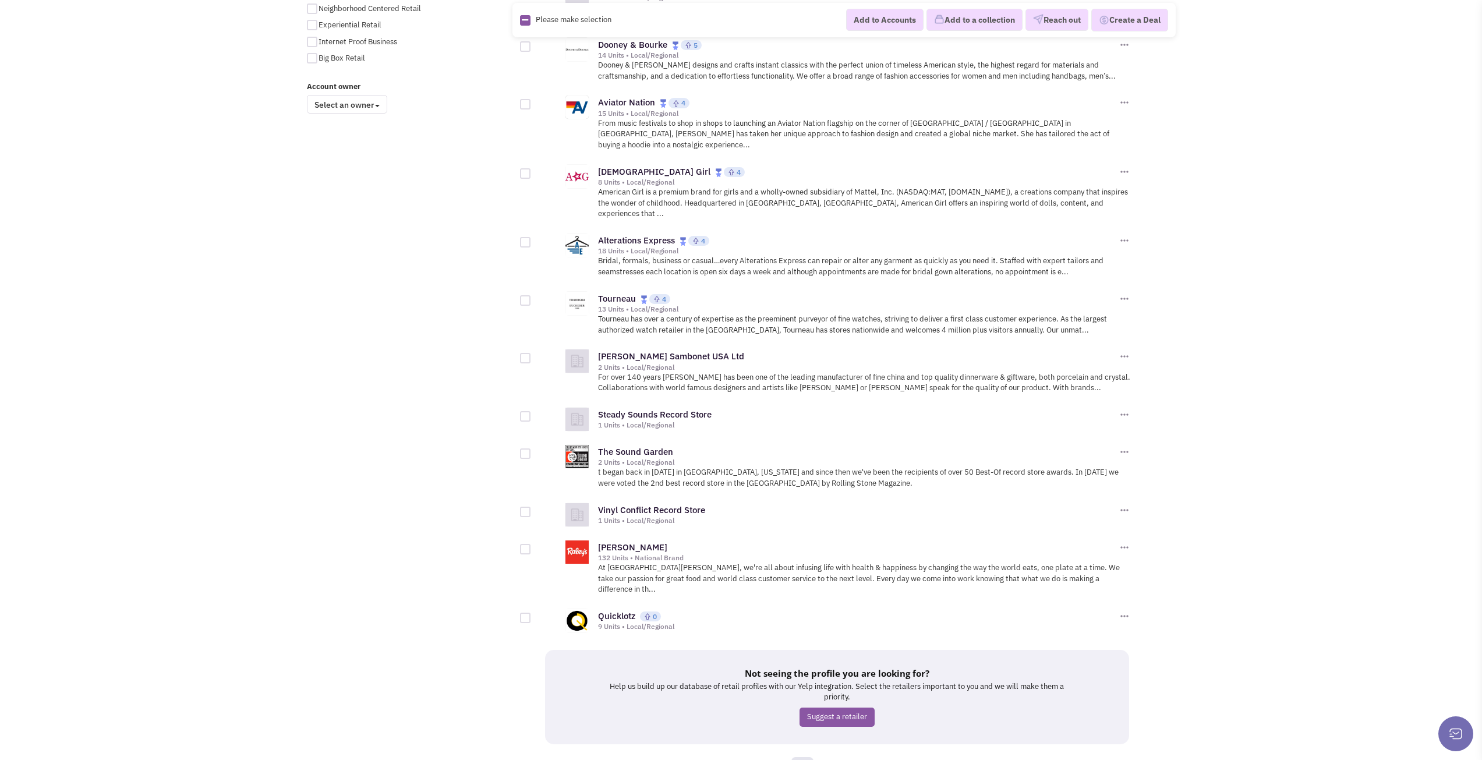
scroll to position [957, 0]
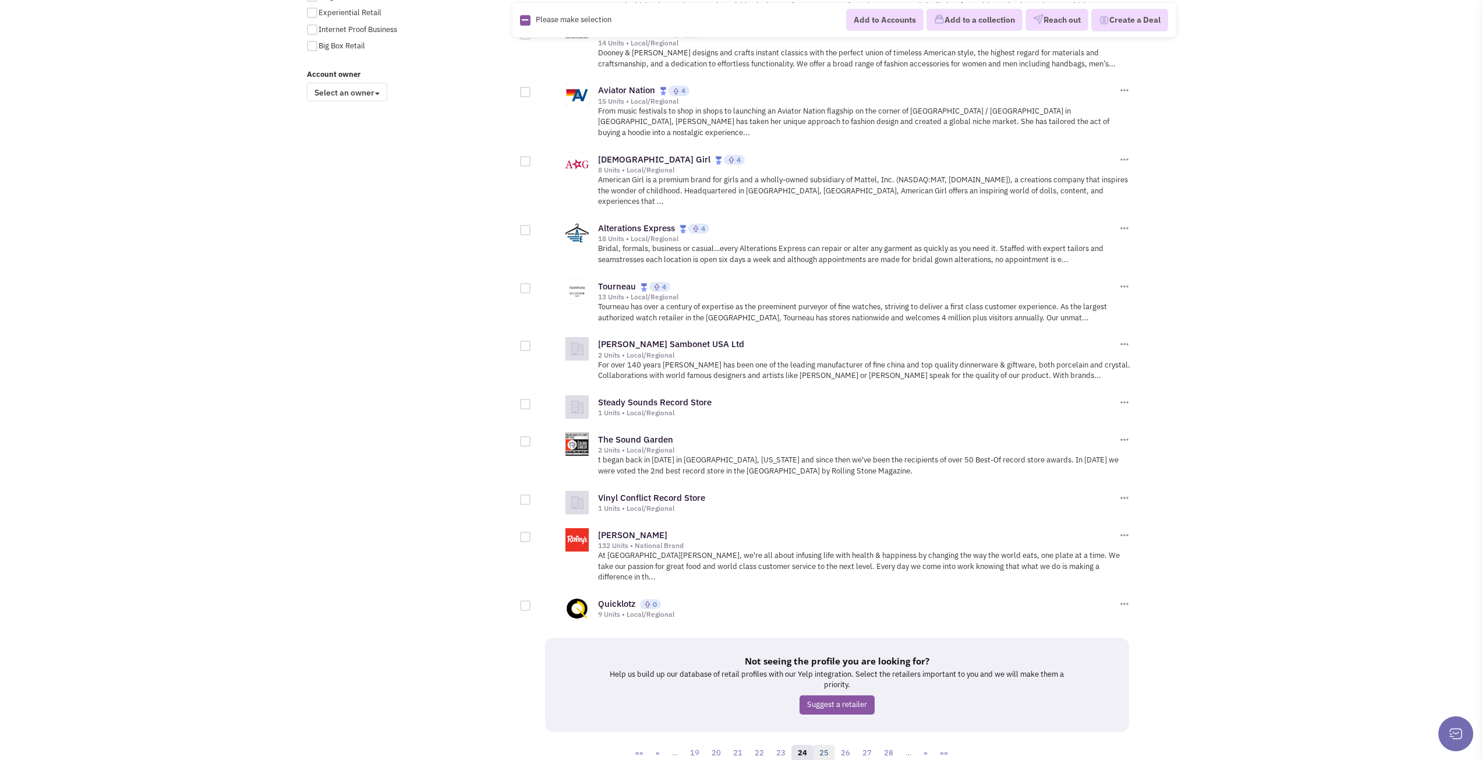
click at [820, 745] on link "25" at bounding box center [824, 753] width 22 height 17
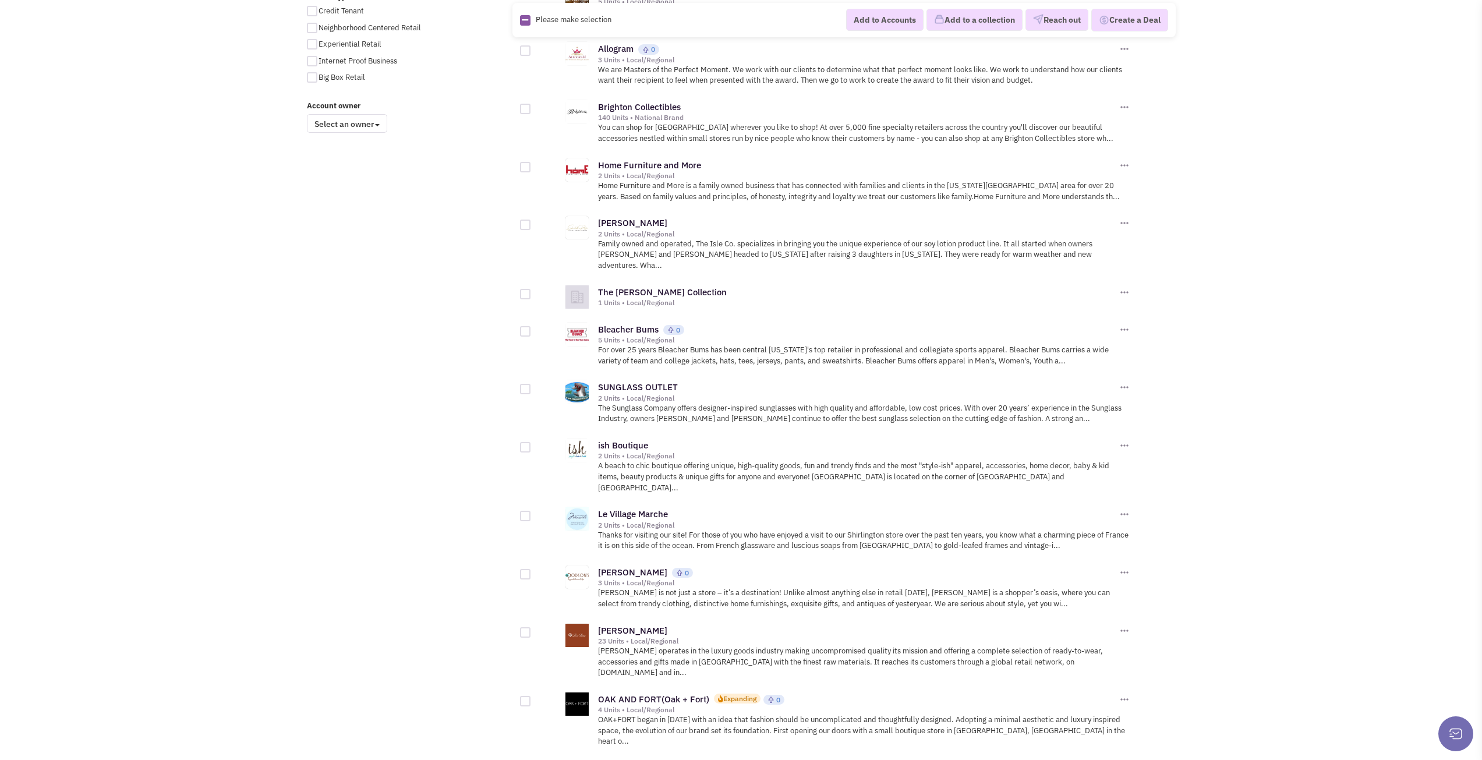
scroll to position [1020, 0]
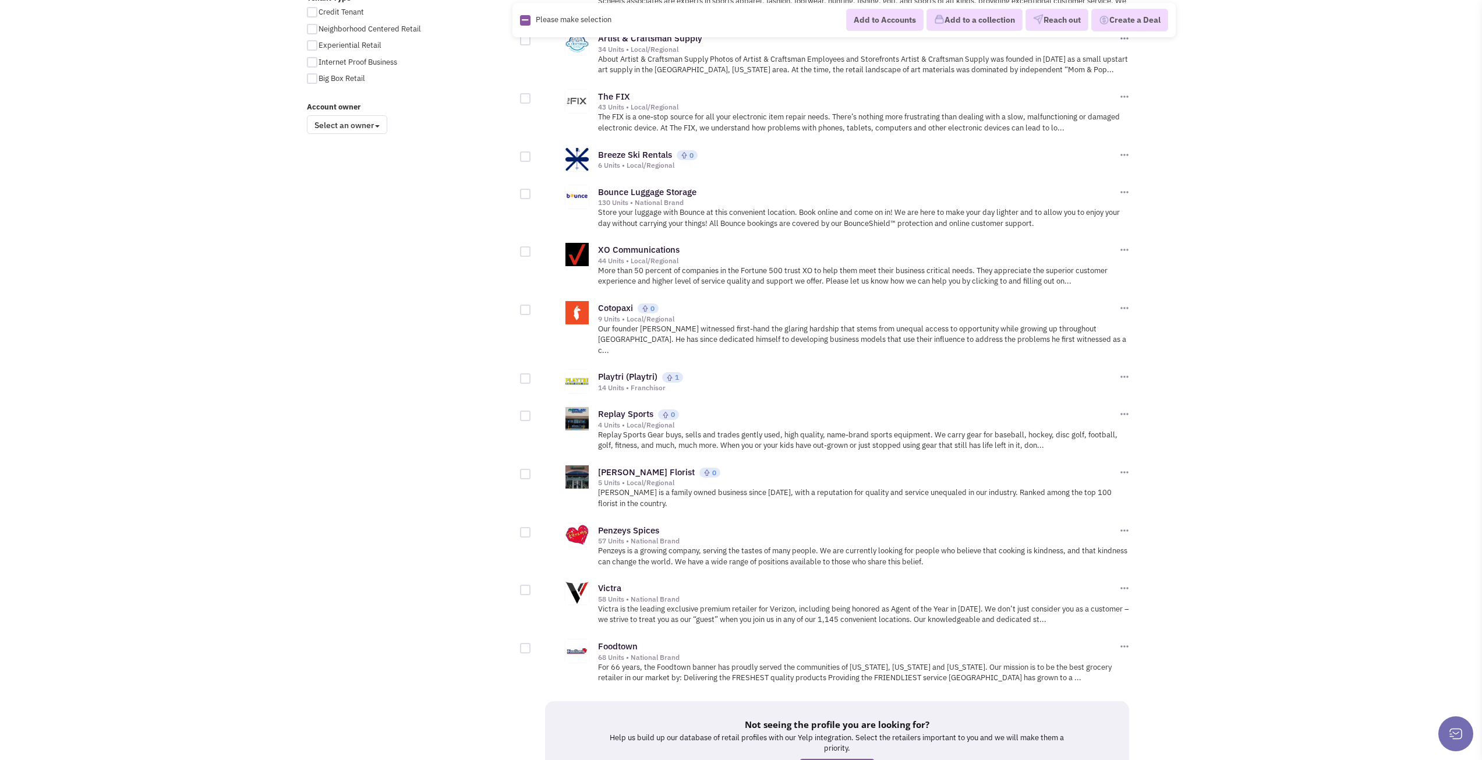
scroll to position [1009, 0]
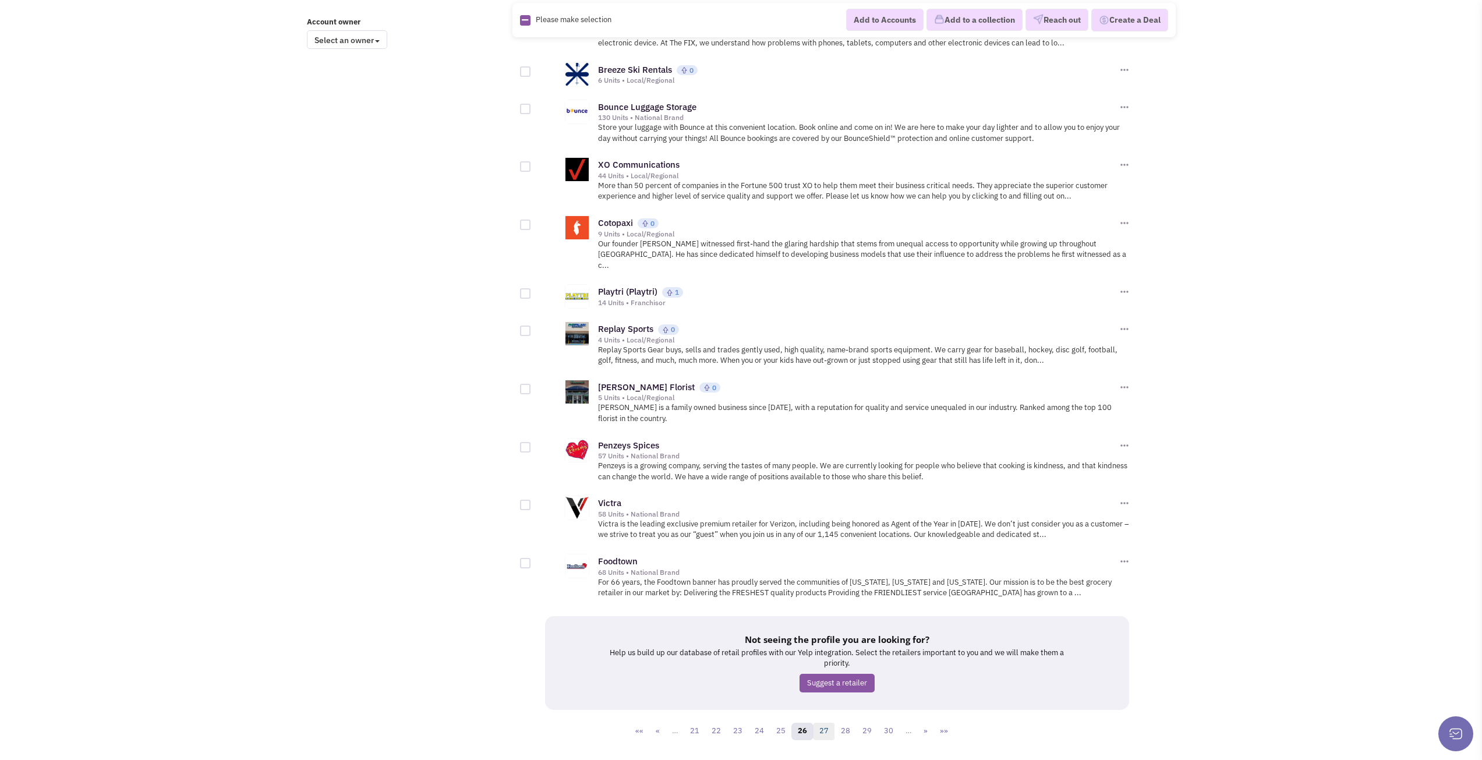
click at [822, 723] on link "27" at bounding box center [824, 731] width 22 height 17
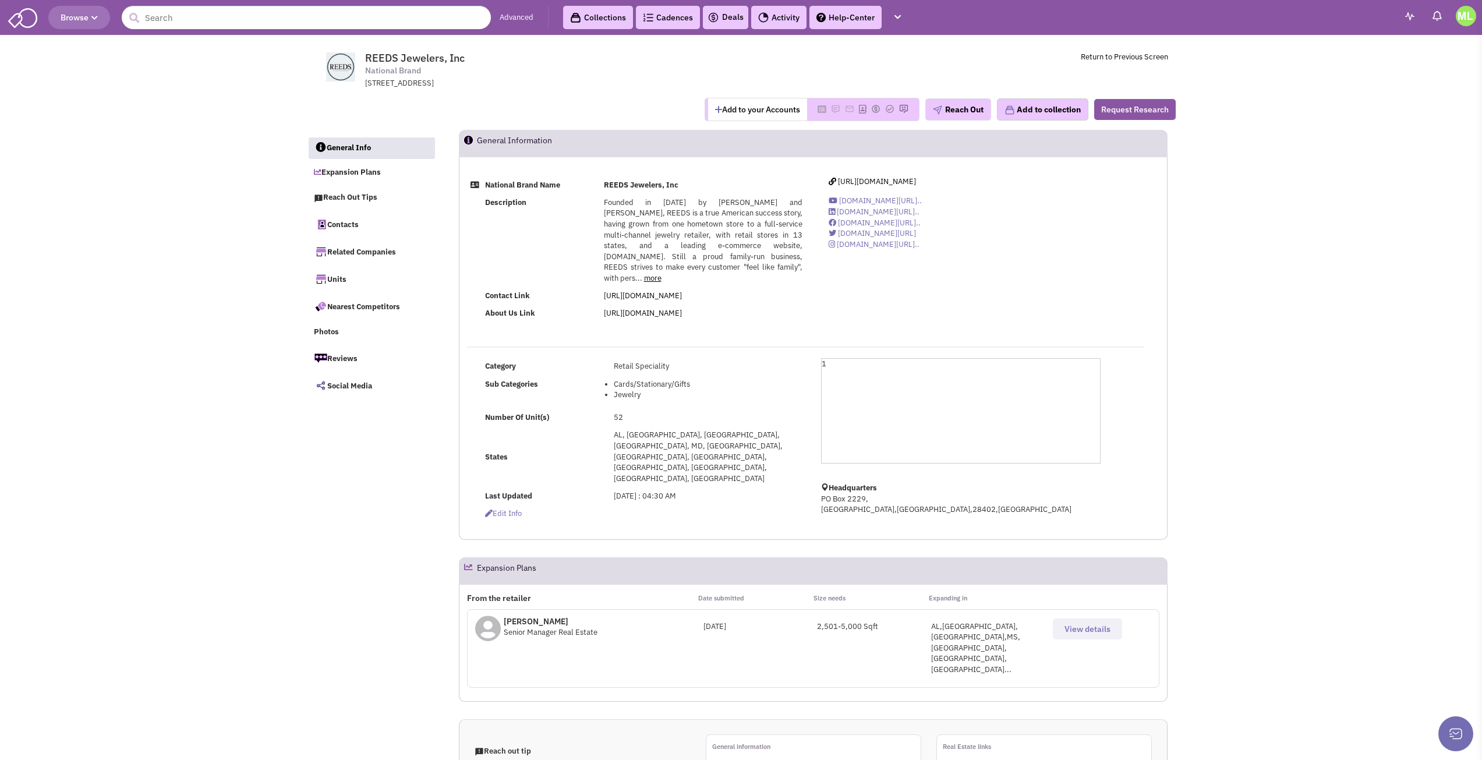
select select
click at [870, 180] on span "[URL][DOMAIN_NAME]" at bounding box center [877, 181] width 78 height 10
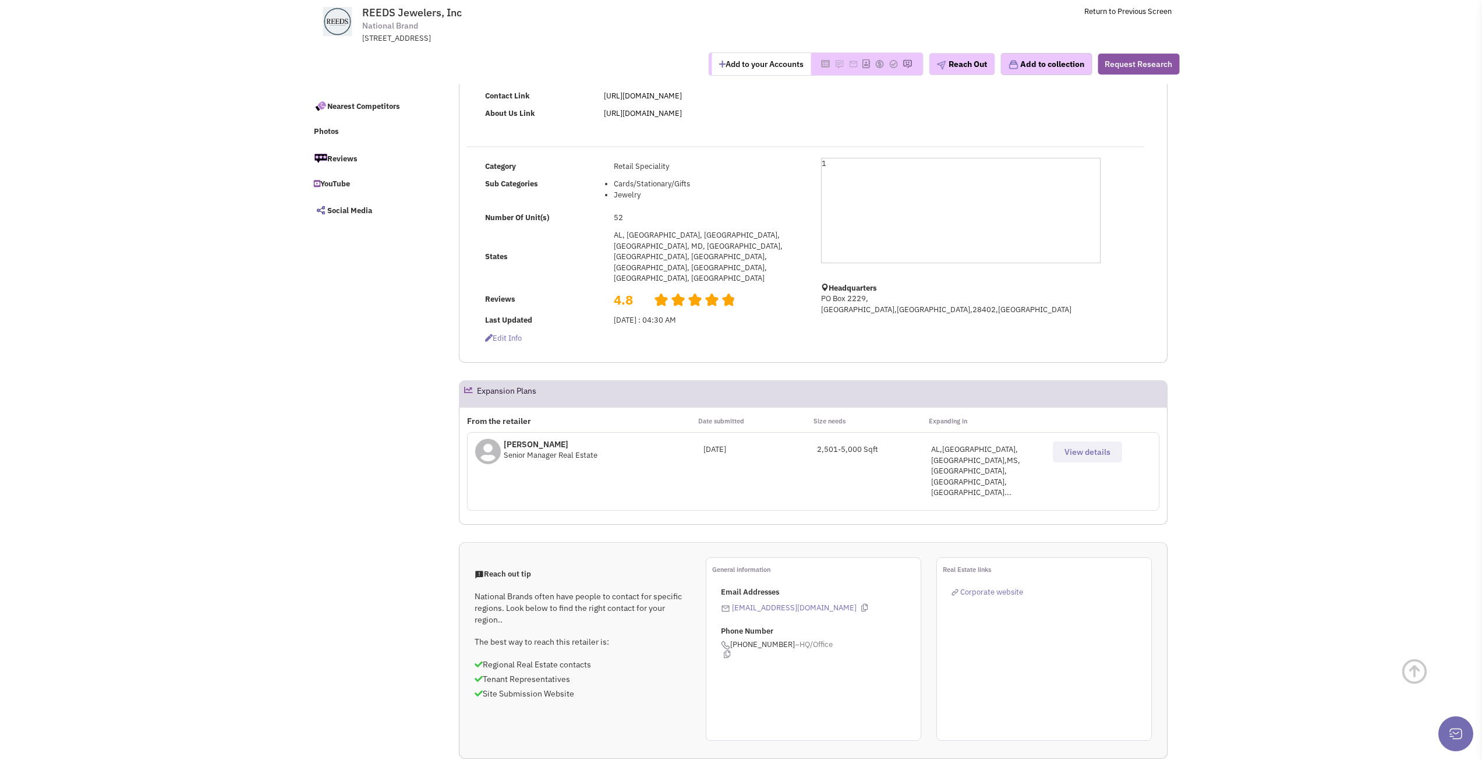
scroll to position [233, 0]
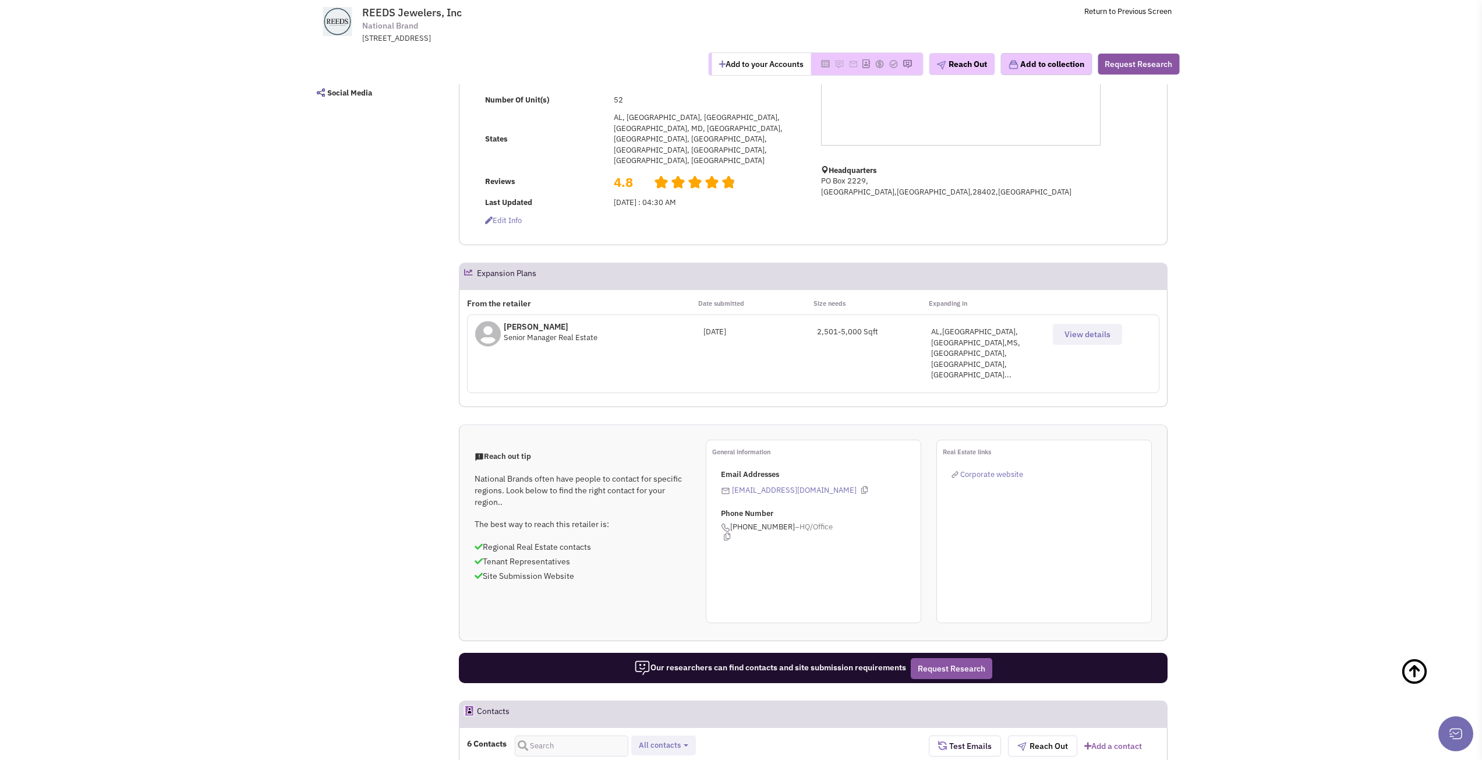
click at [557, 321] on p "Herbert Zimmer" at bounding box center [551, 327] width 94 height 12
copy p "Zimmer"
click at [577, 333] on span "Senior Manager Real Estate" at bounding box center [551, 338] width 94 height 10
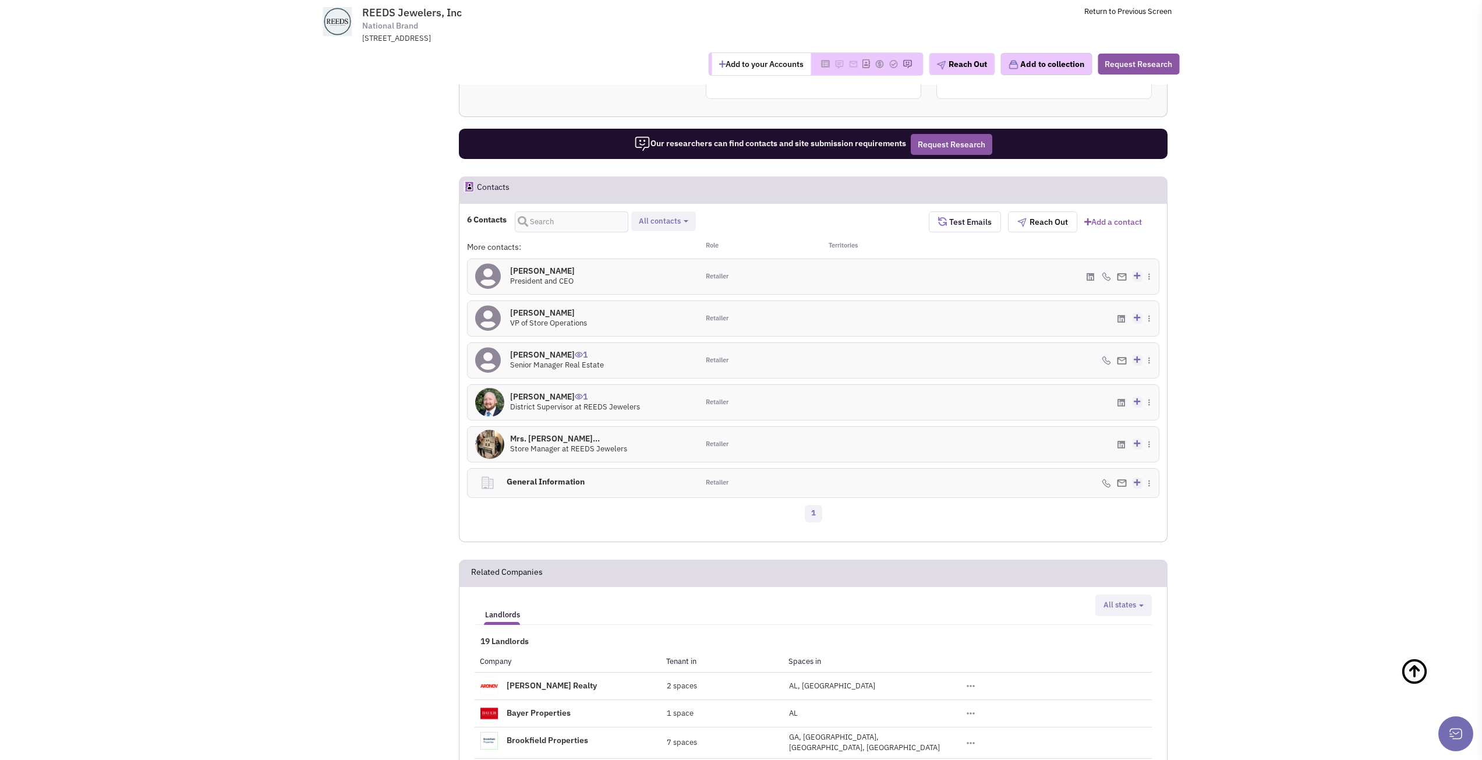
scroll to position [815, 0]
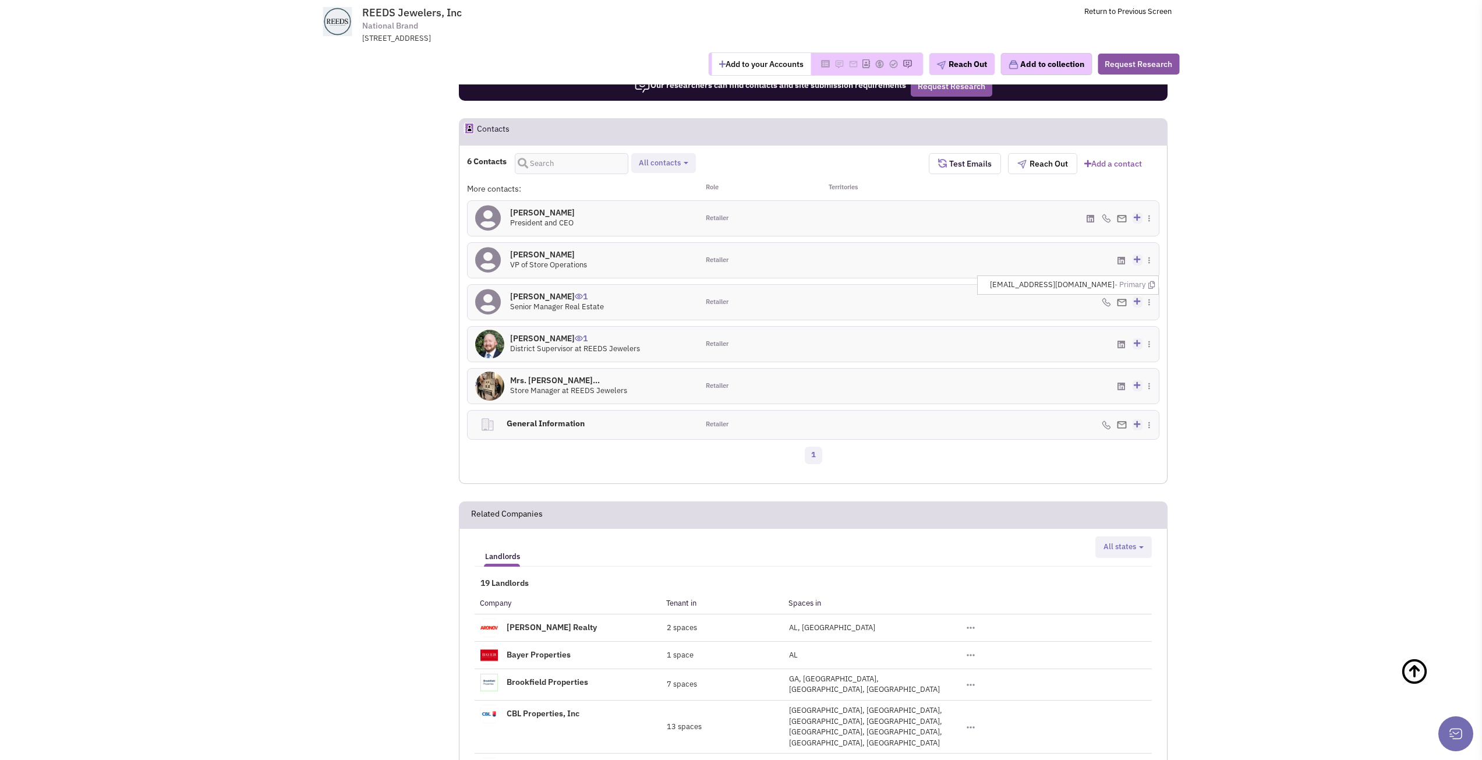
click at [1156, 276] on li "herbertzimmer@zdc.com - Primary" at bounding box center [1073, 285] width 172 height 18
drag, startPoint x: 1152, startPoint y: 220, endPoint x: 1055, endPoint y: 309, distance: 131.5
click at [1151, 281] on icon at bounding box center [1151, 285] width 6 height 8
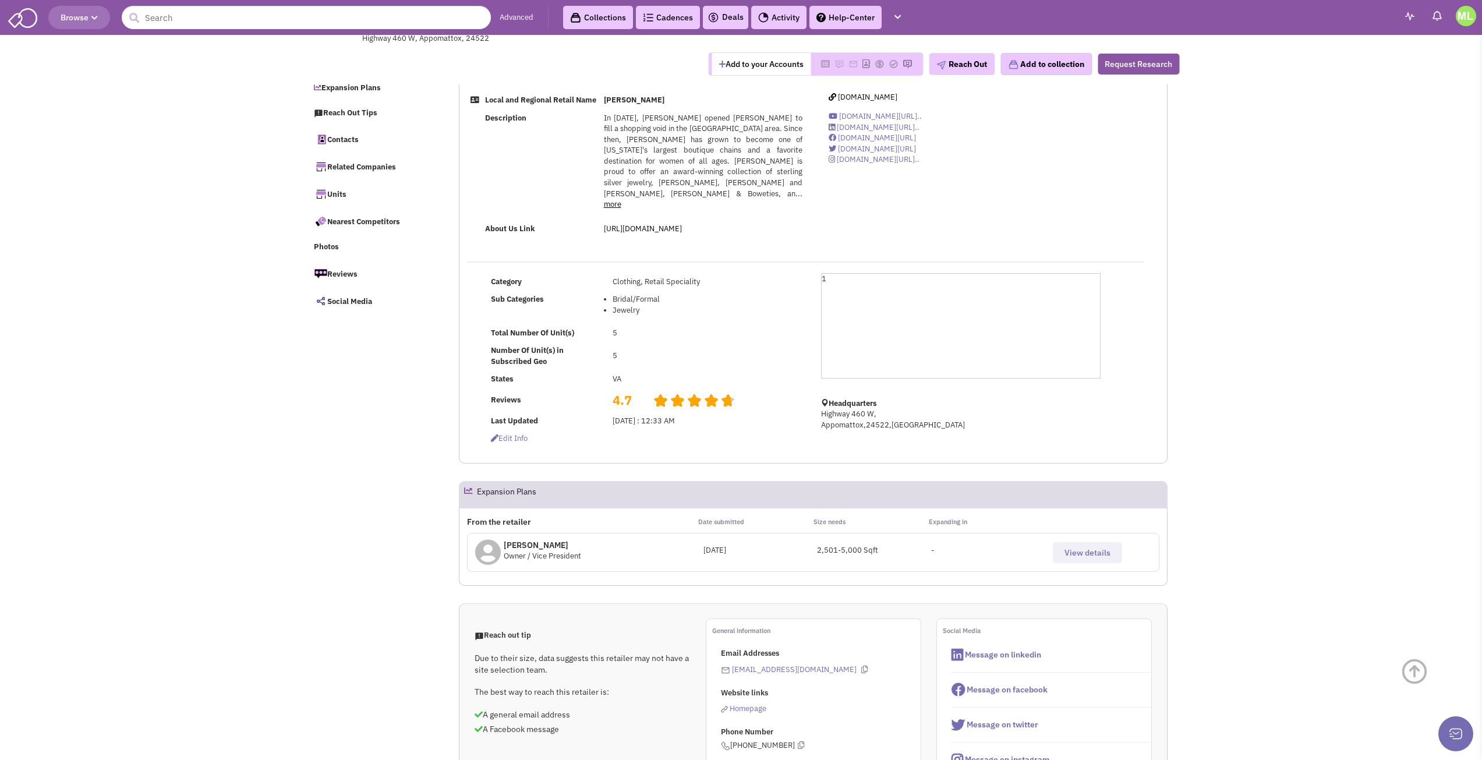
select select
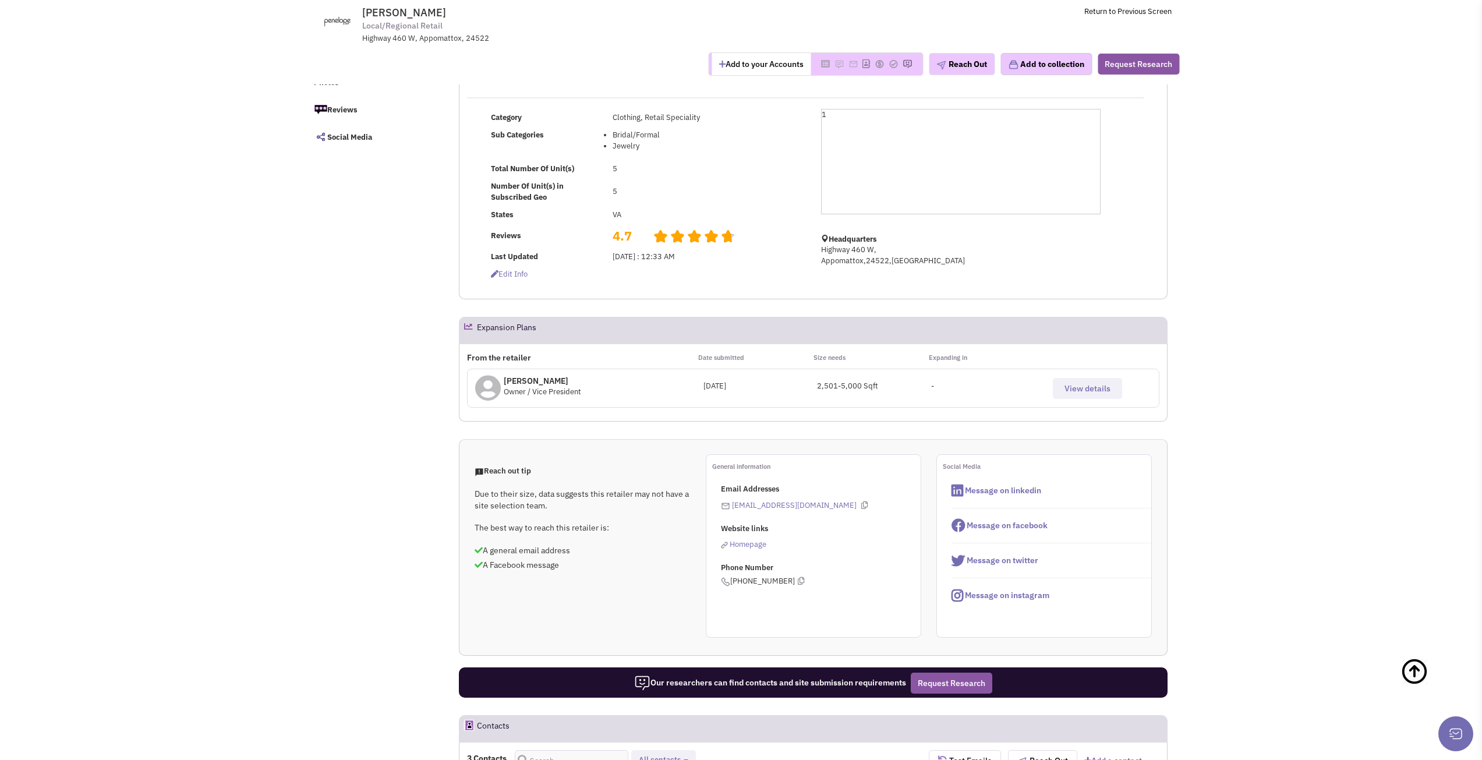
scroll to position [175, 0]
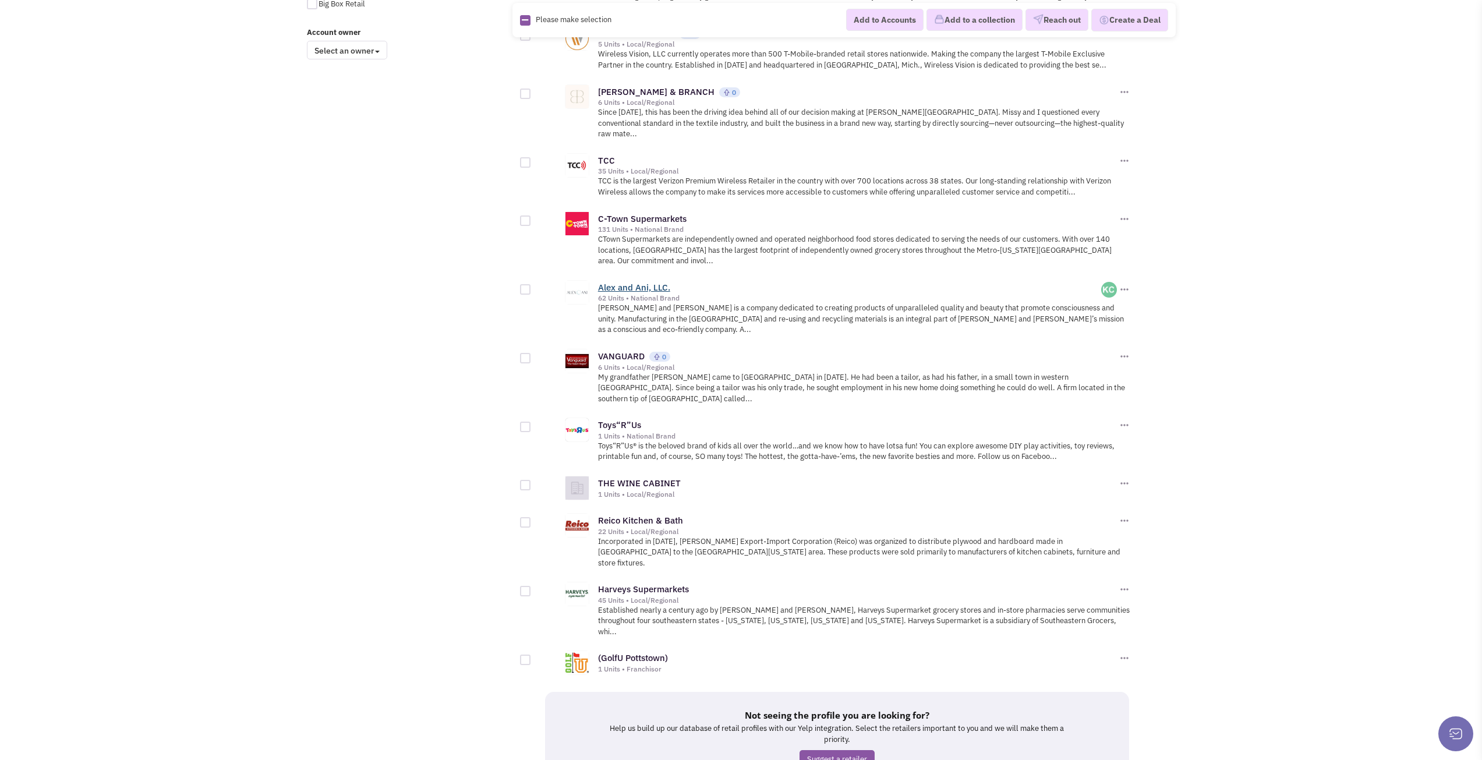
scroll to position [999, 0]
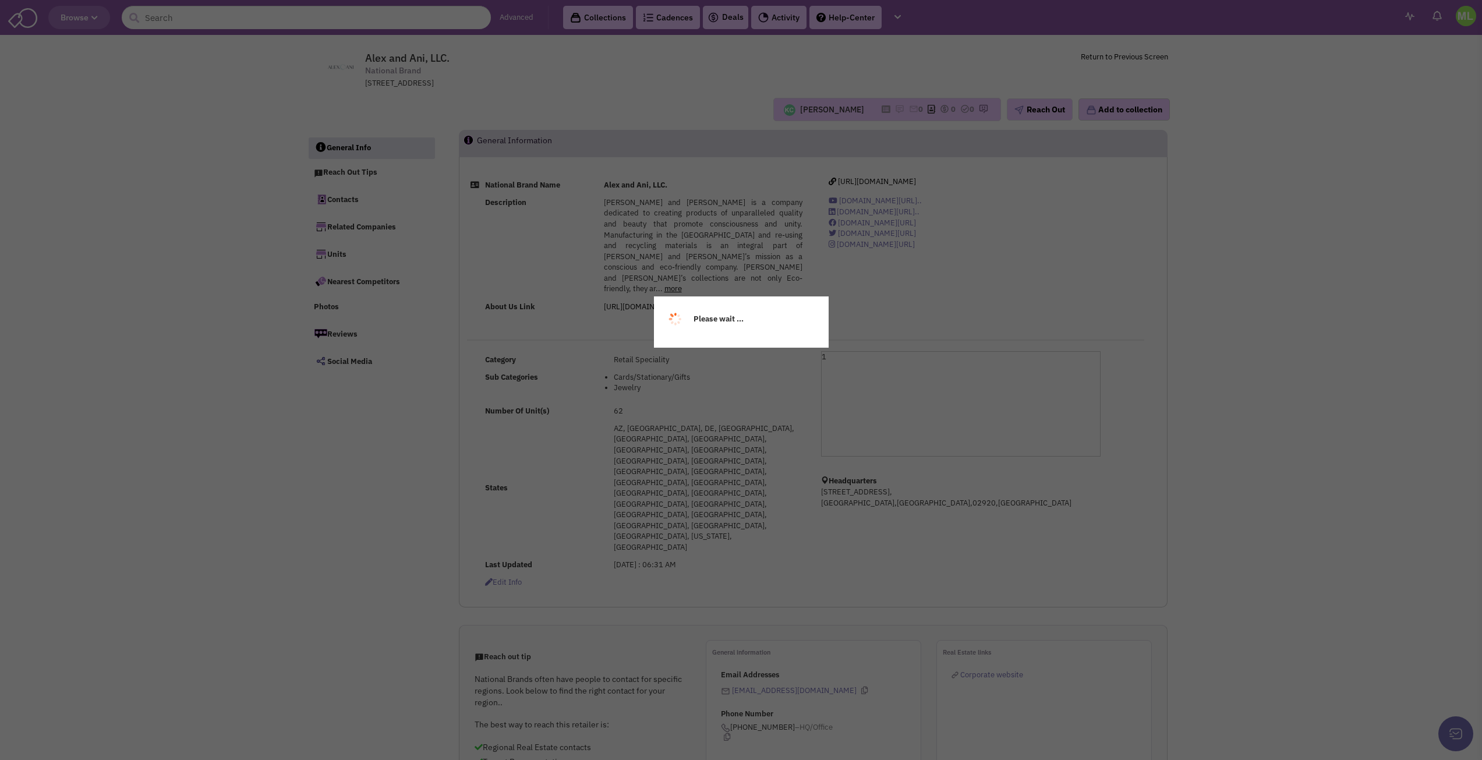
select select
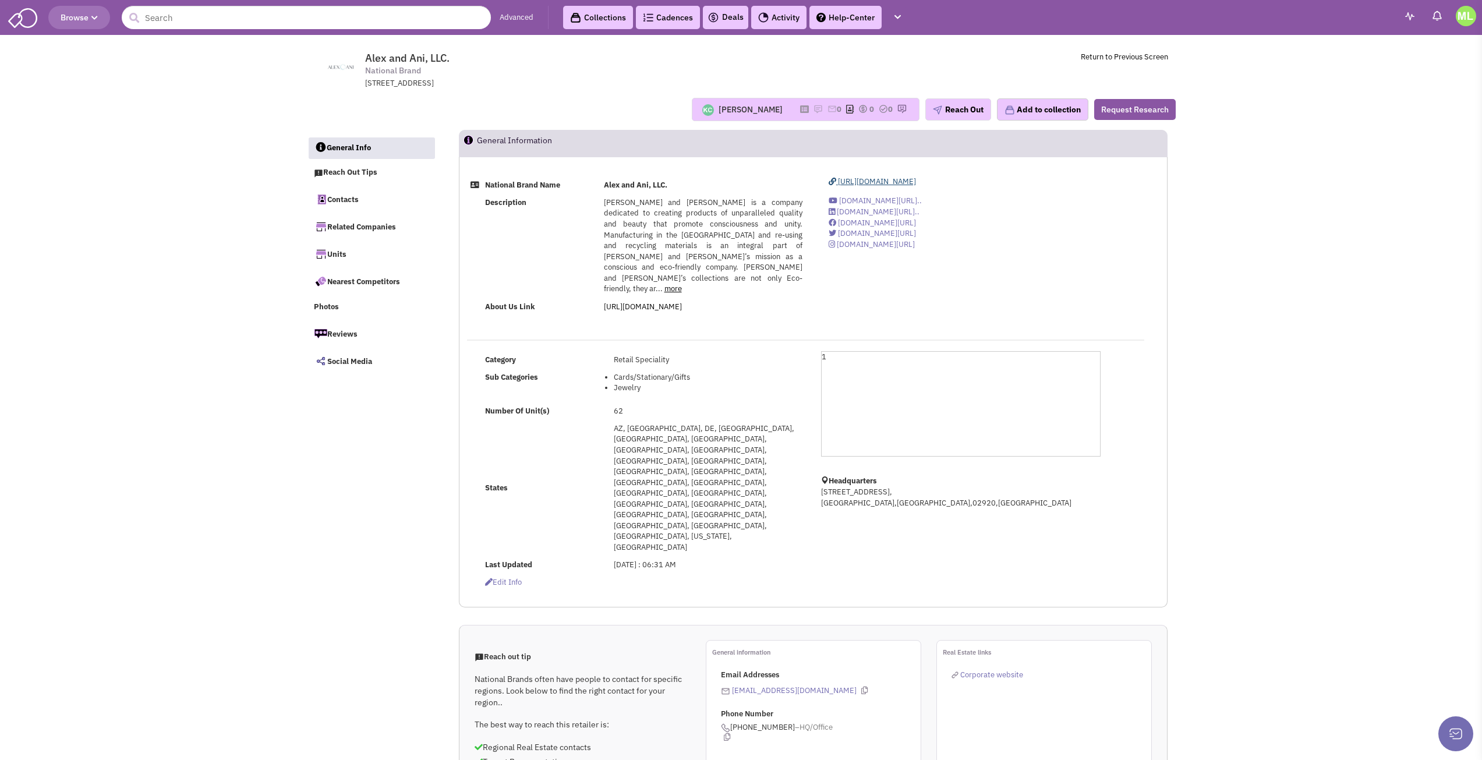
click at [872, 181] on span "[URL][DOMAIN_NAME]" at bounding box center [877, 181] width 78 height 10
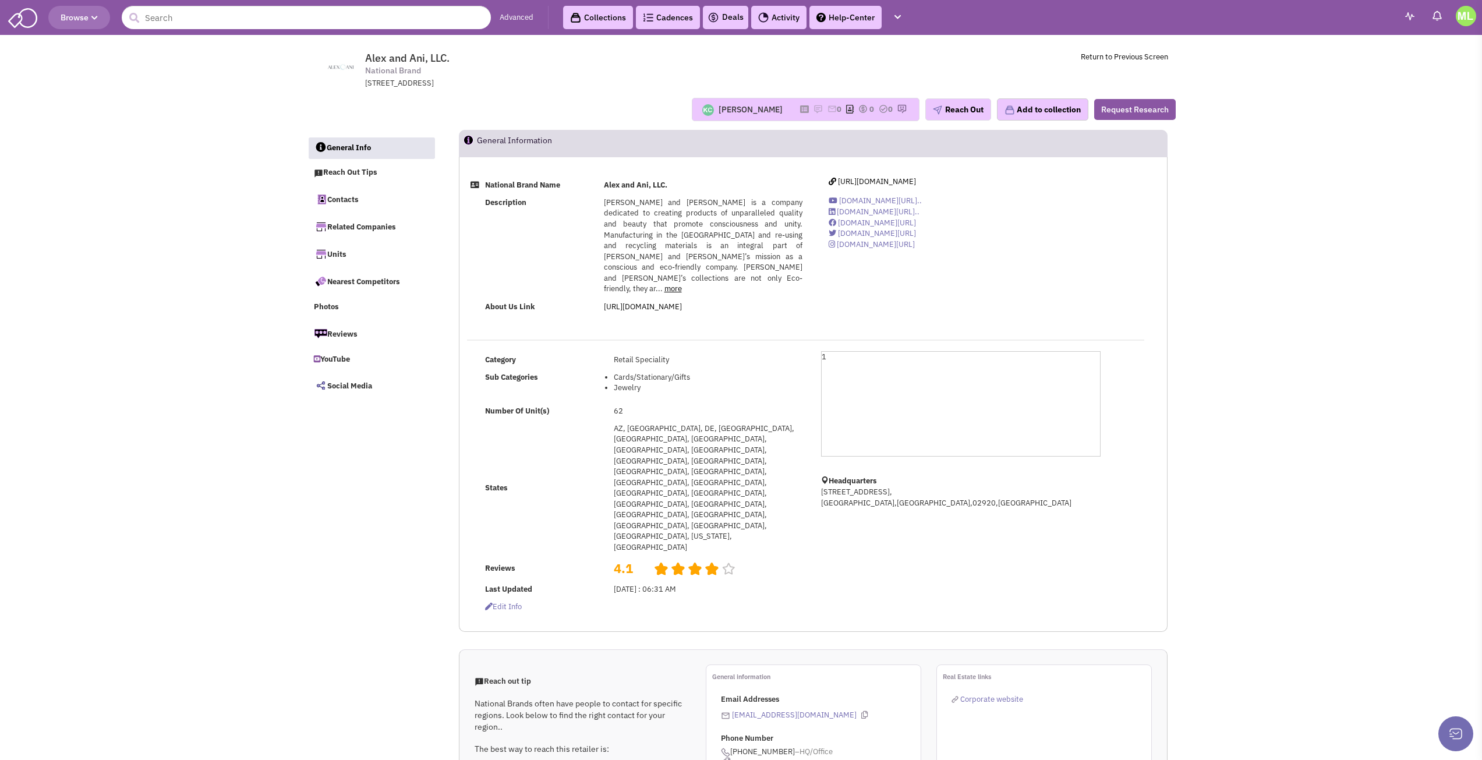
click at [682, 284] on link "more" at bounding box center [673, 289] width 17 height 10
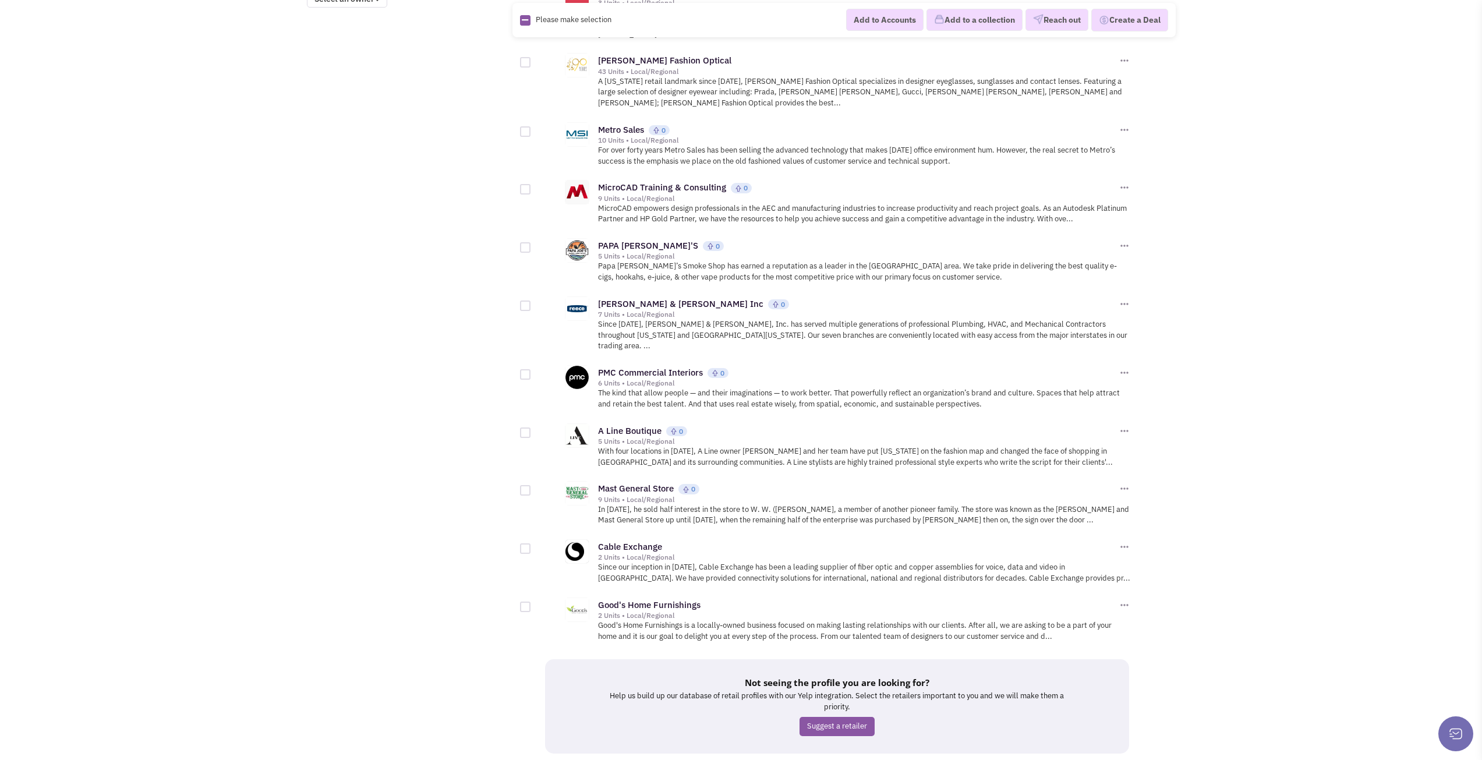
scroll to position [1051, 0]
click at [825, 759] on link "29" at bounding box center [824, 774] width 22 height 17
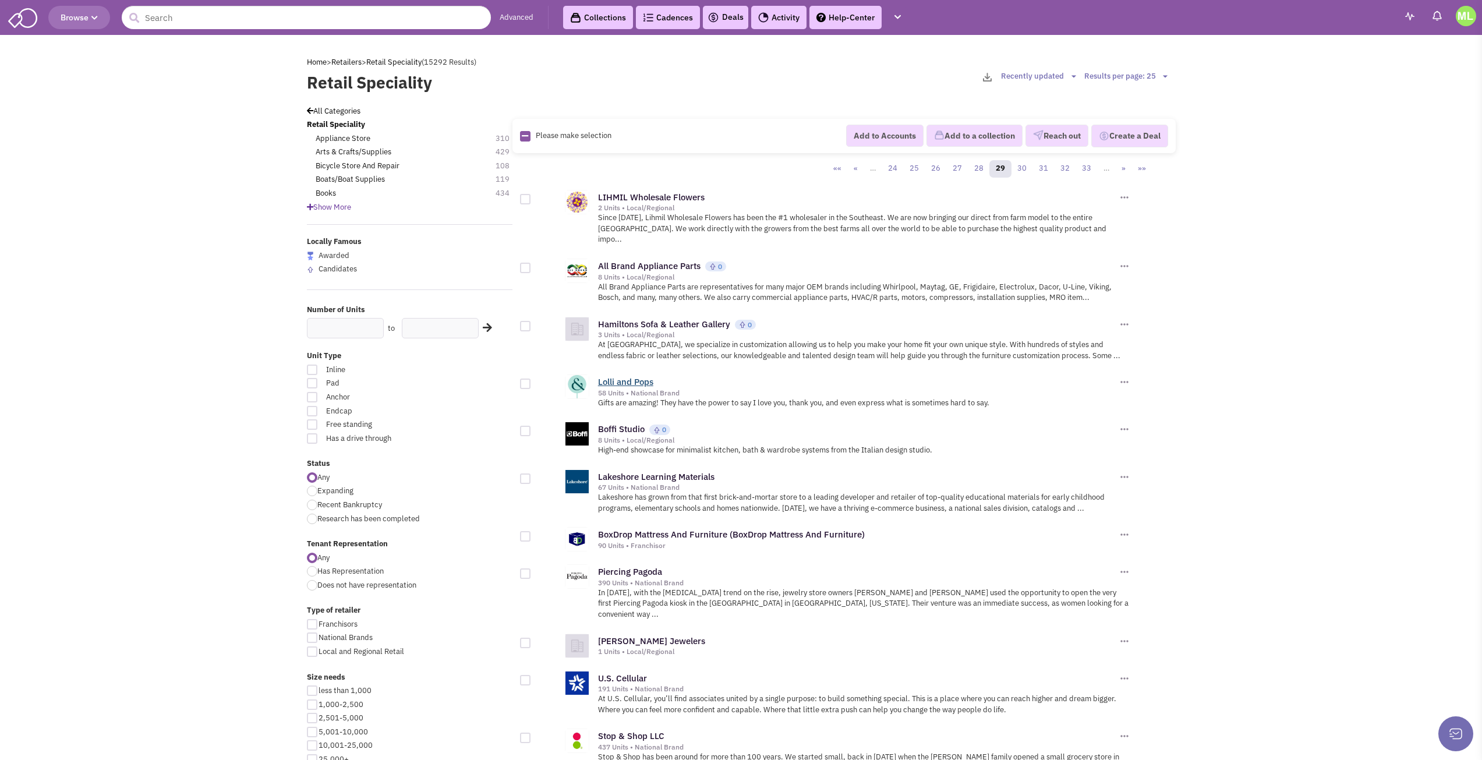
drag, startPoint x: 644, startPoint y: 380, endPoint x: 633, endPoint y: 369, distance: 16.1
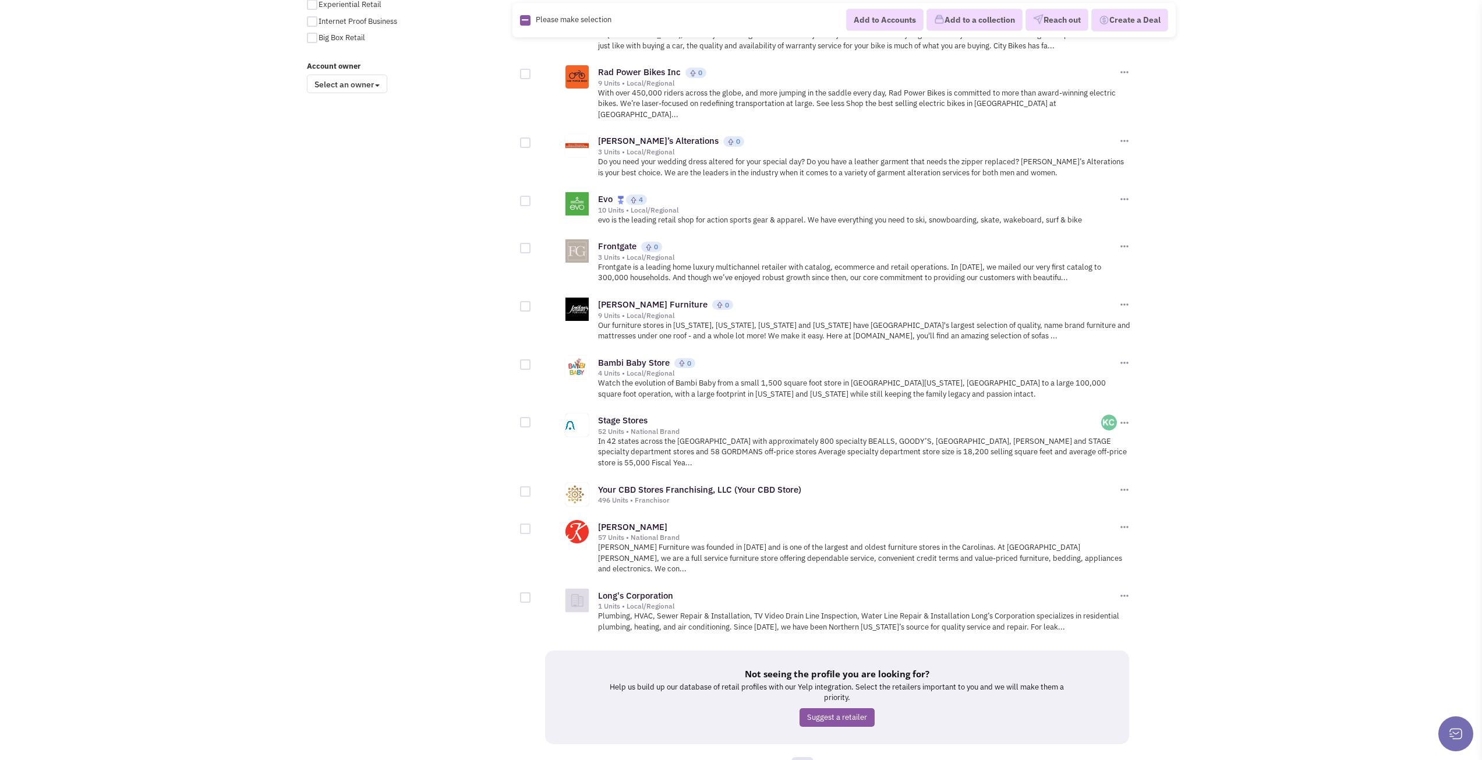
scroll to position [967, 0]
click at [823, 755] on link "30" at bounding box center [824, 763] width 22 height 17
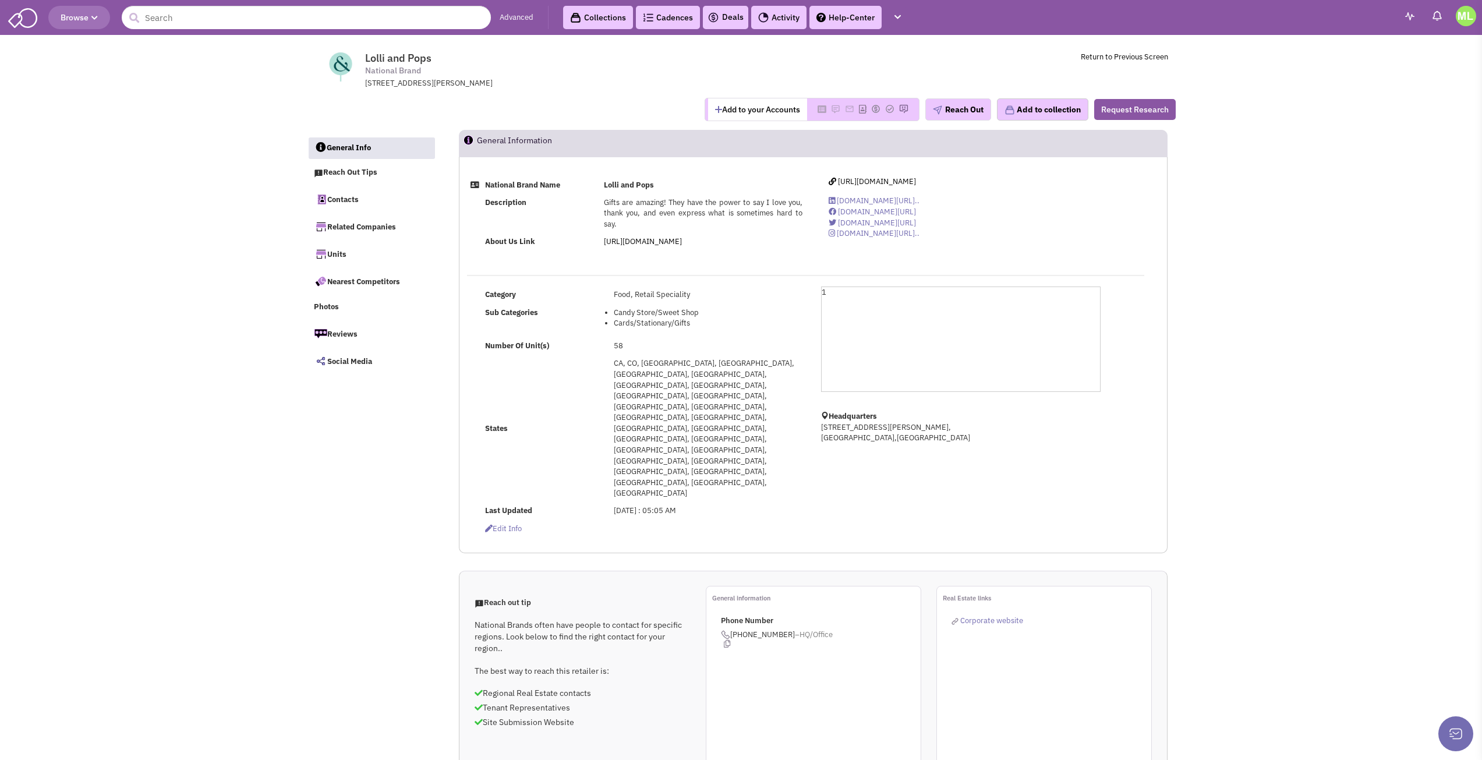
select select
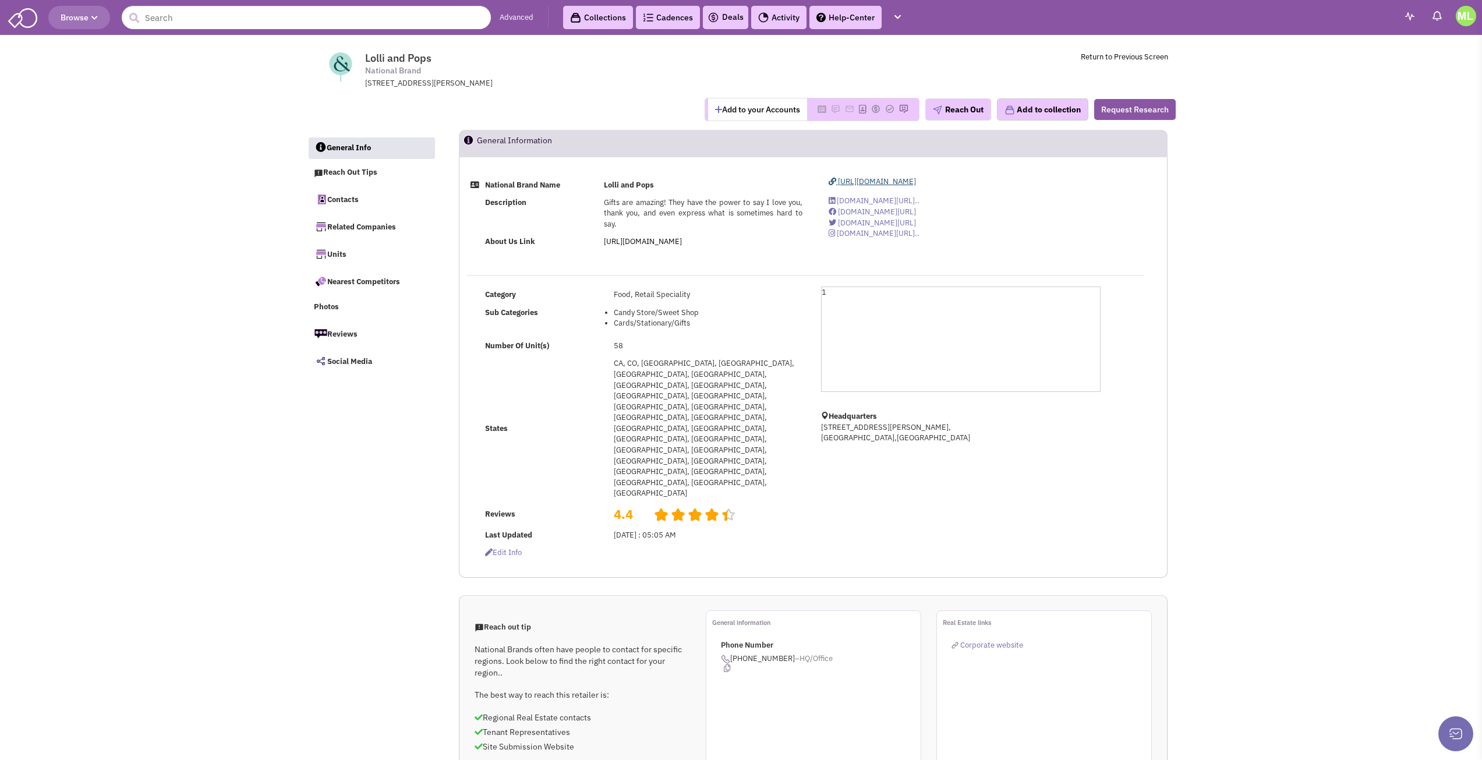
click at [885, 184] on span "https://www.lolliandpops.com/" at bounding box center [877, 181] width 78 height 10
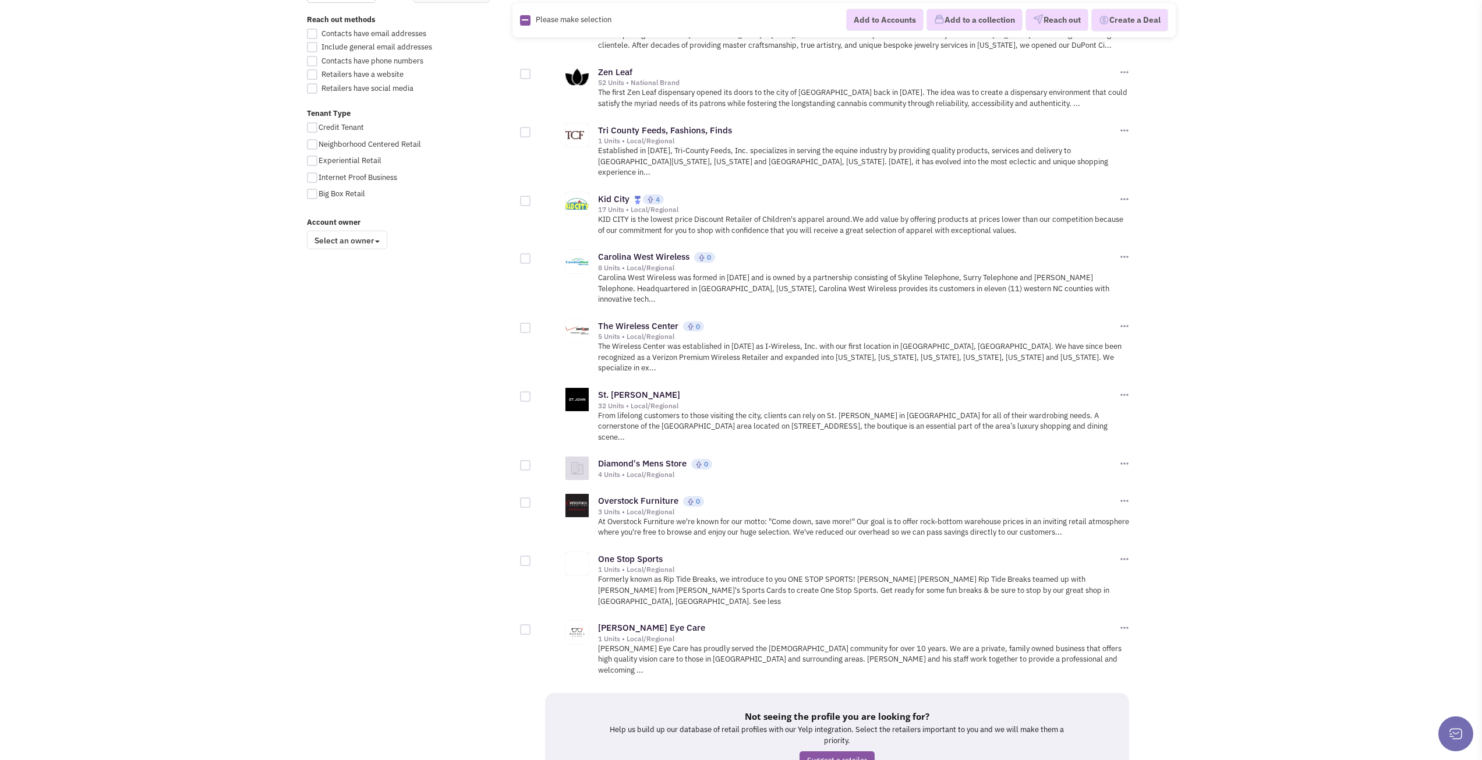
scroll to position [815, 0]
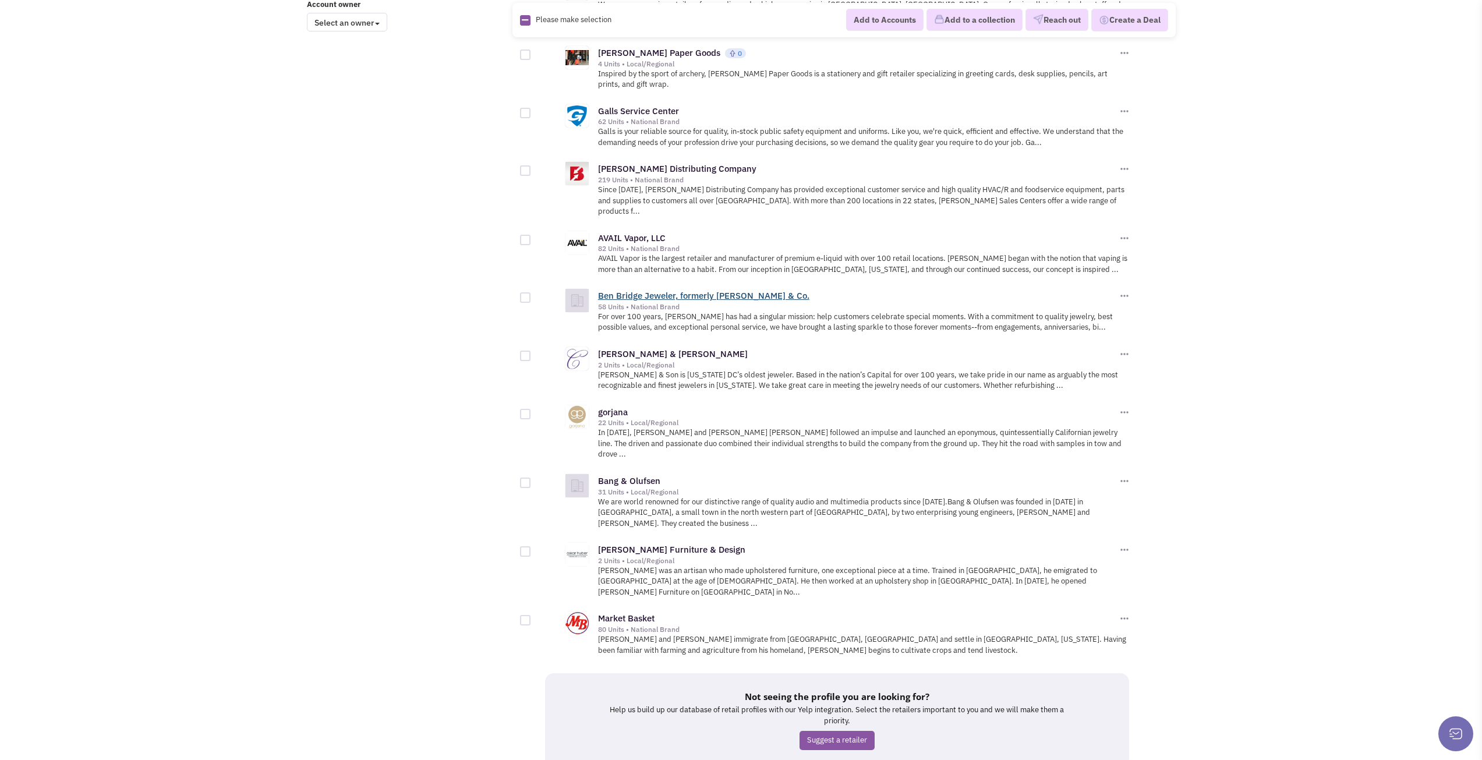
scroll to position [1041, 0]
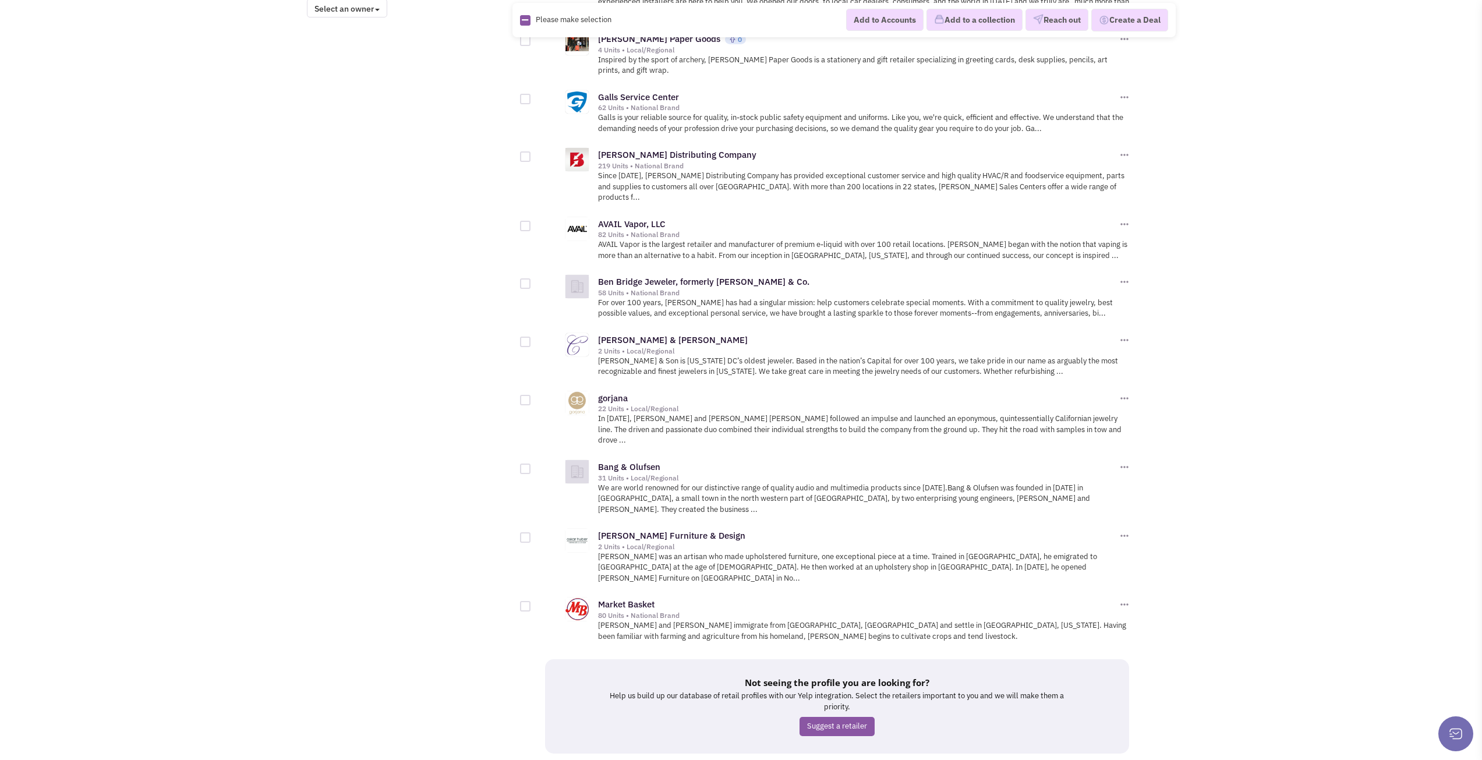
click at [829, 759] on link "32" at bounding box center [824, 774] width 22 height 17
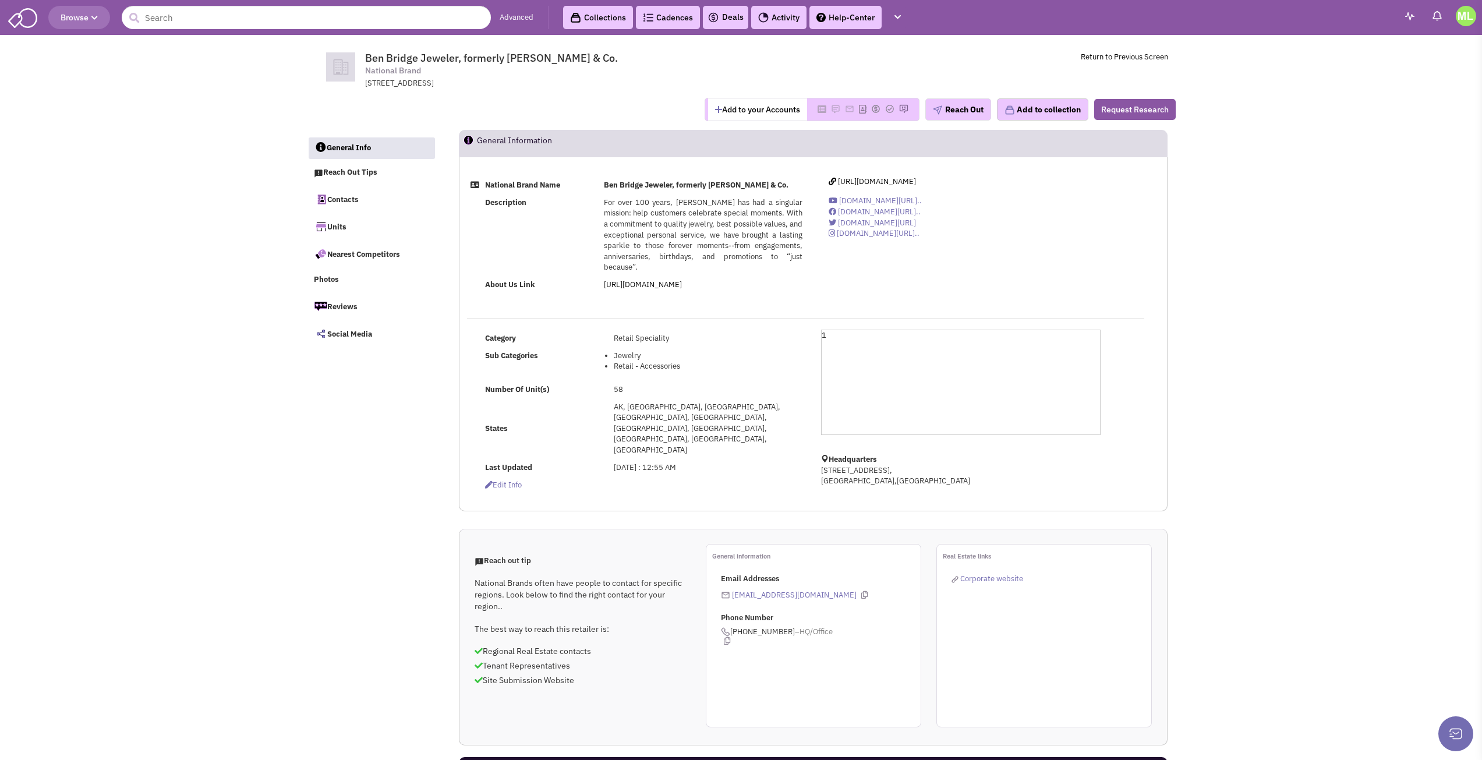
select select
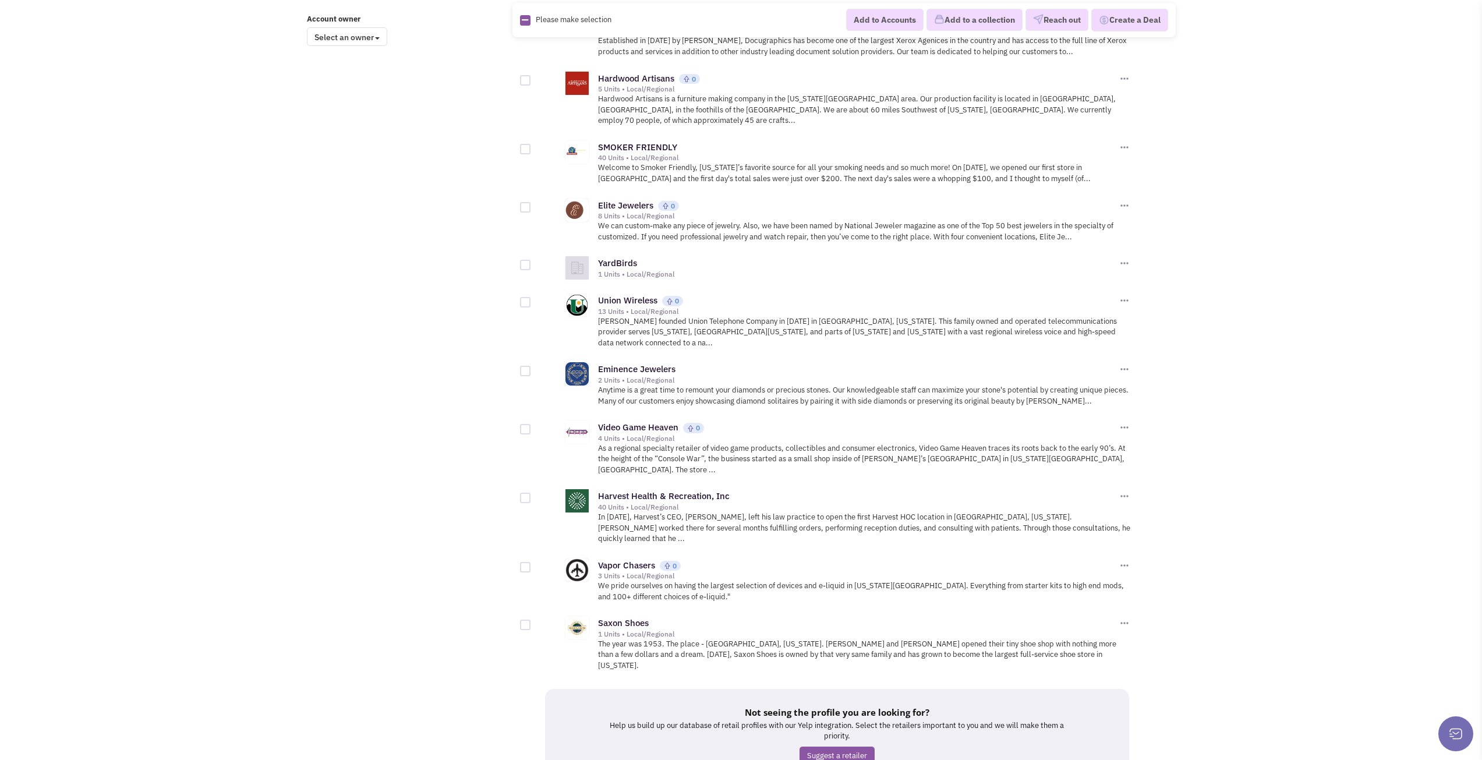
scroll to position [1031, 0]
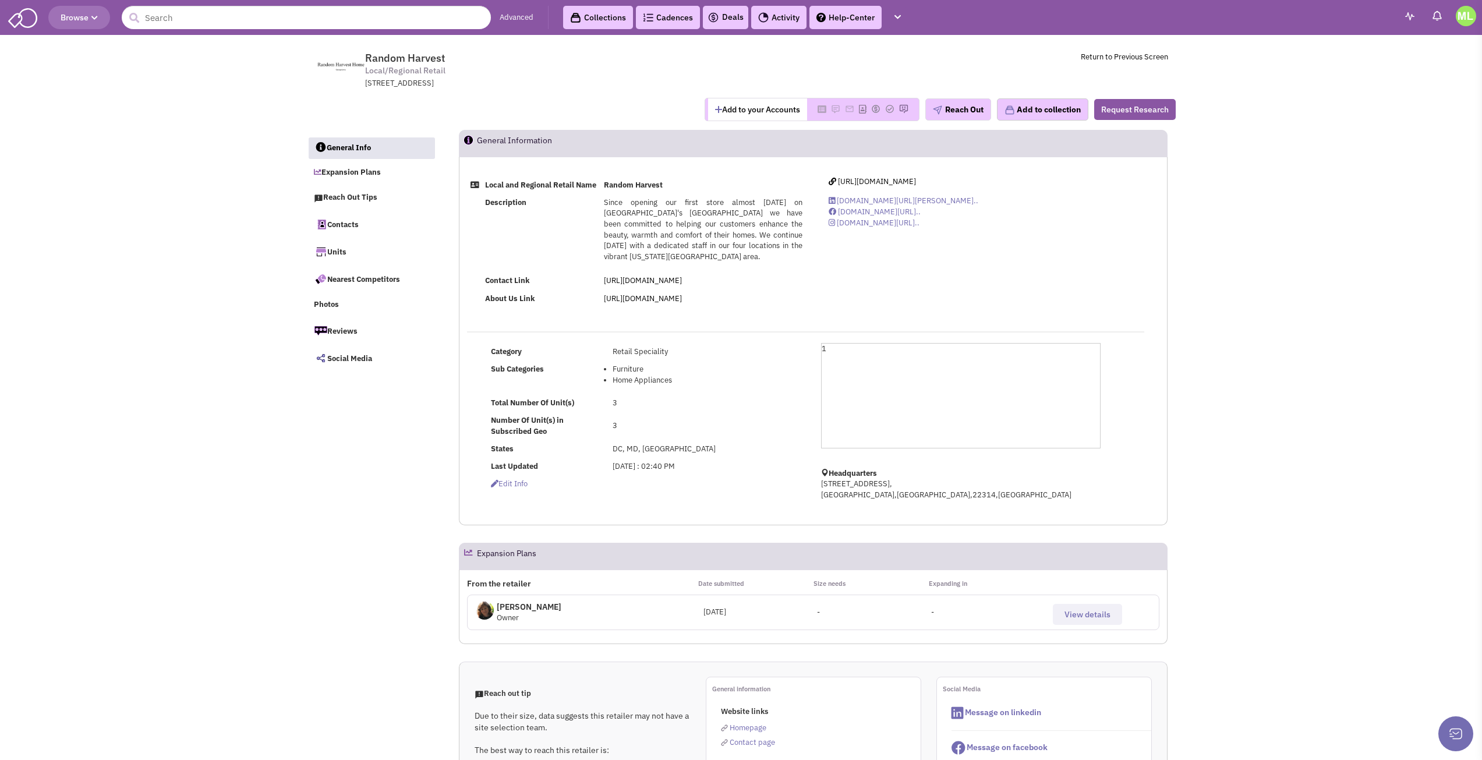
select select
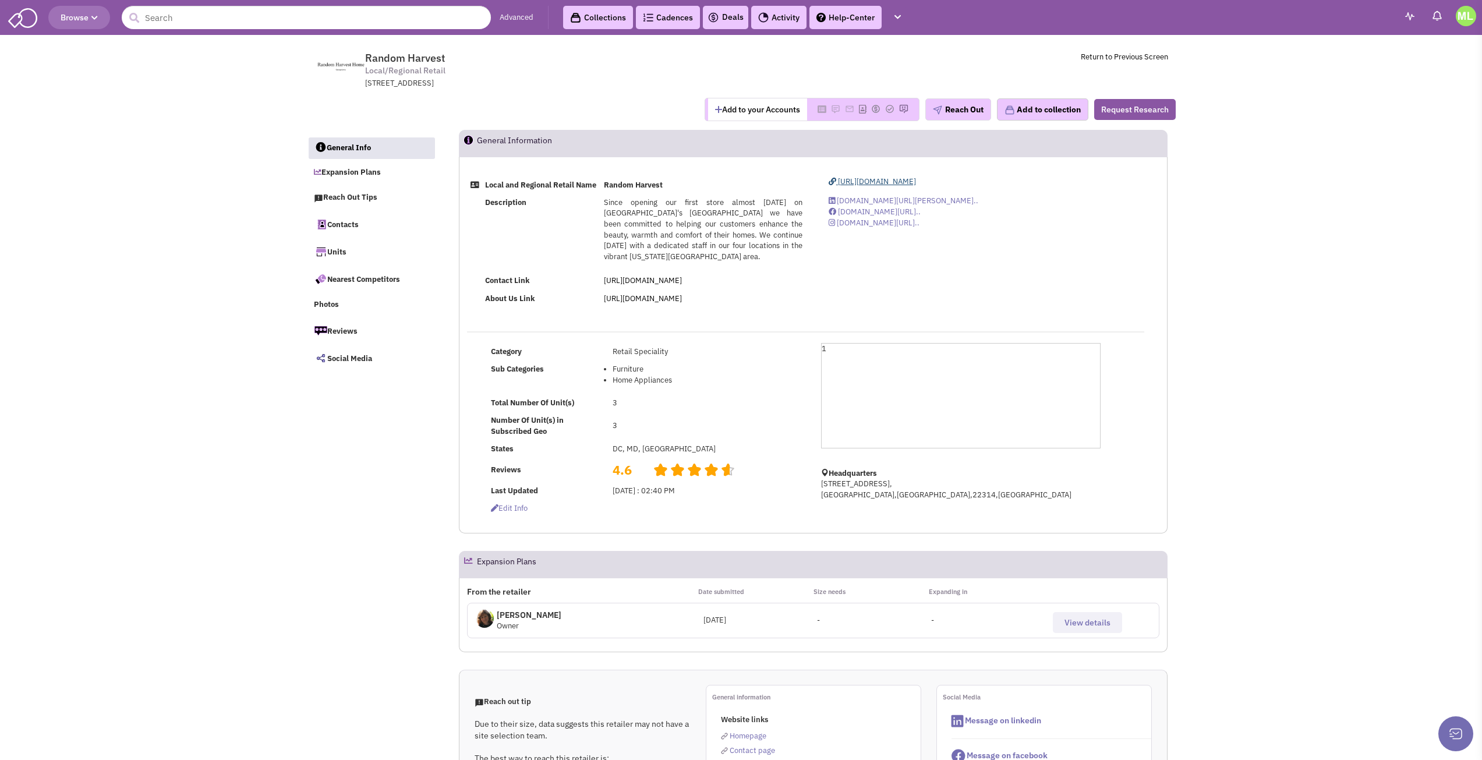
click at [861, 181] on span "https://www.randomharvesthome.com" at bounding box center [877, 181] width 78 height 10
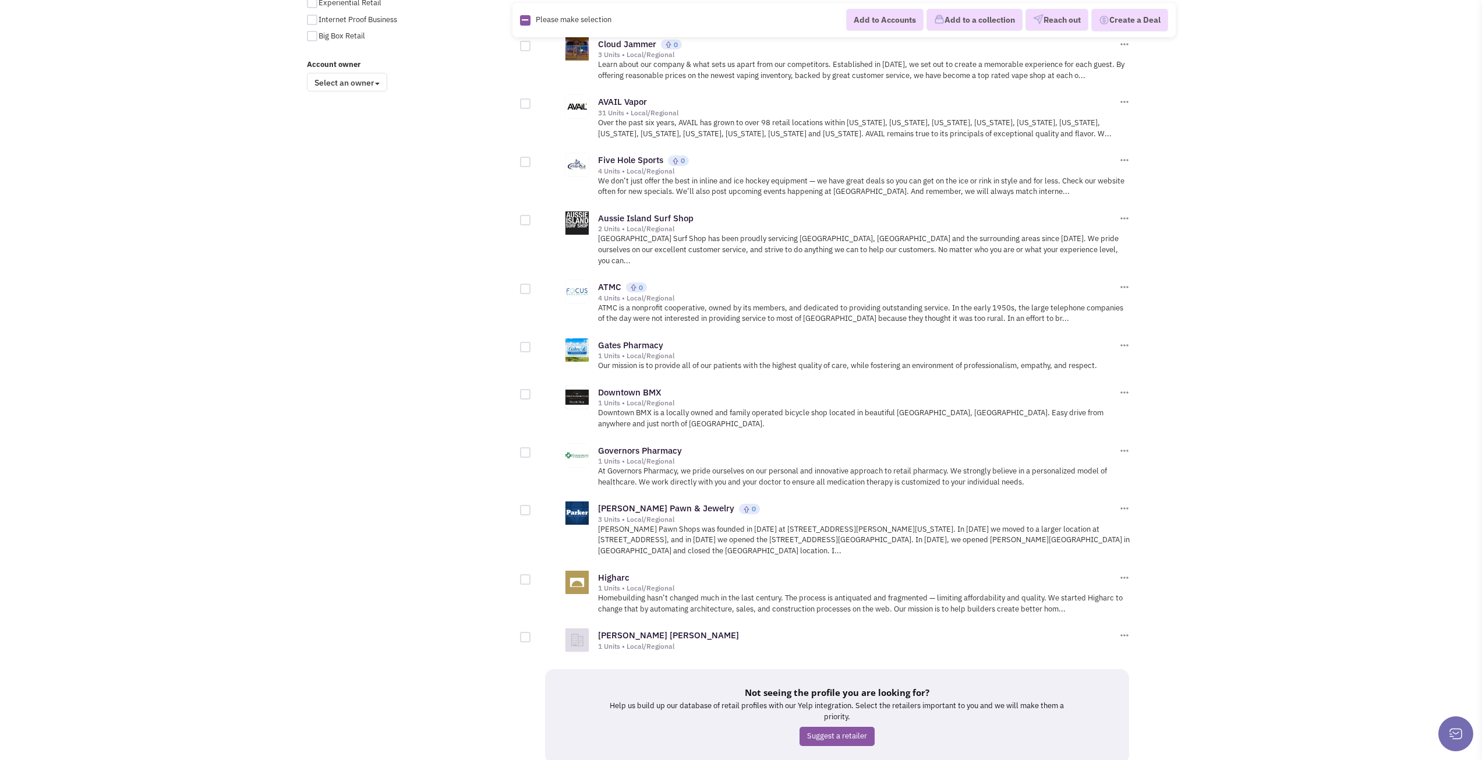
scroll to position [999, 0]
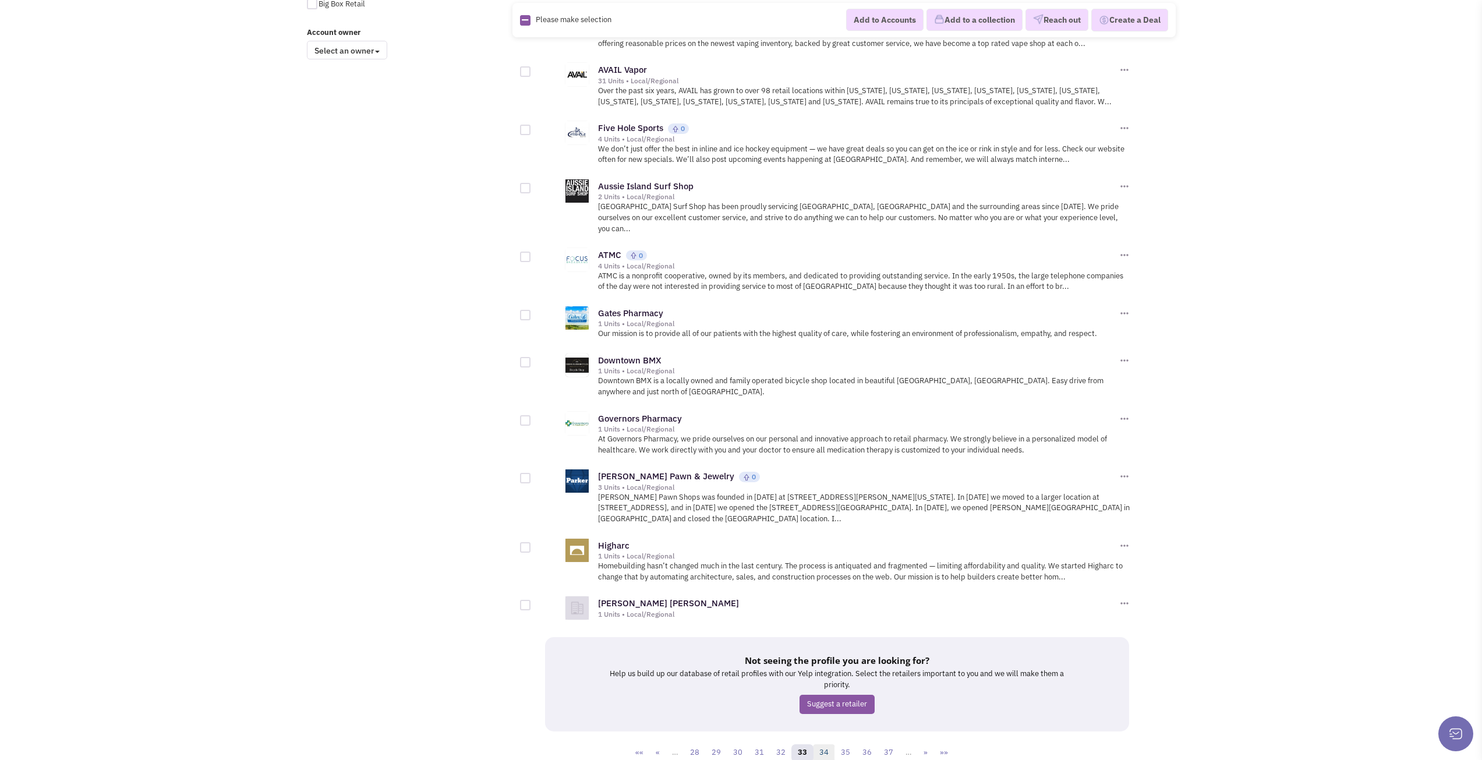
click at [818, 744] on link "34" at bounding box center [824, 752] width 22 height 17
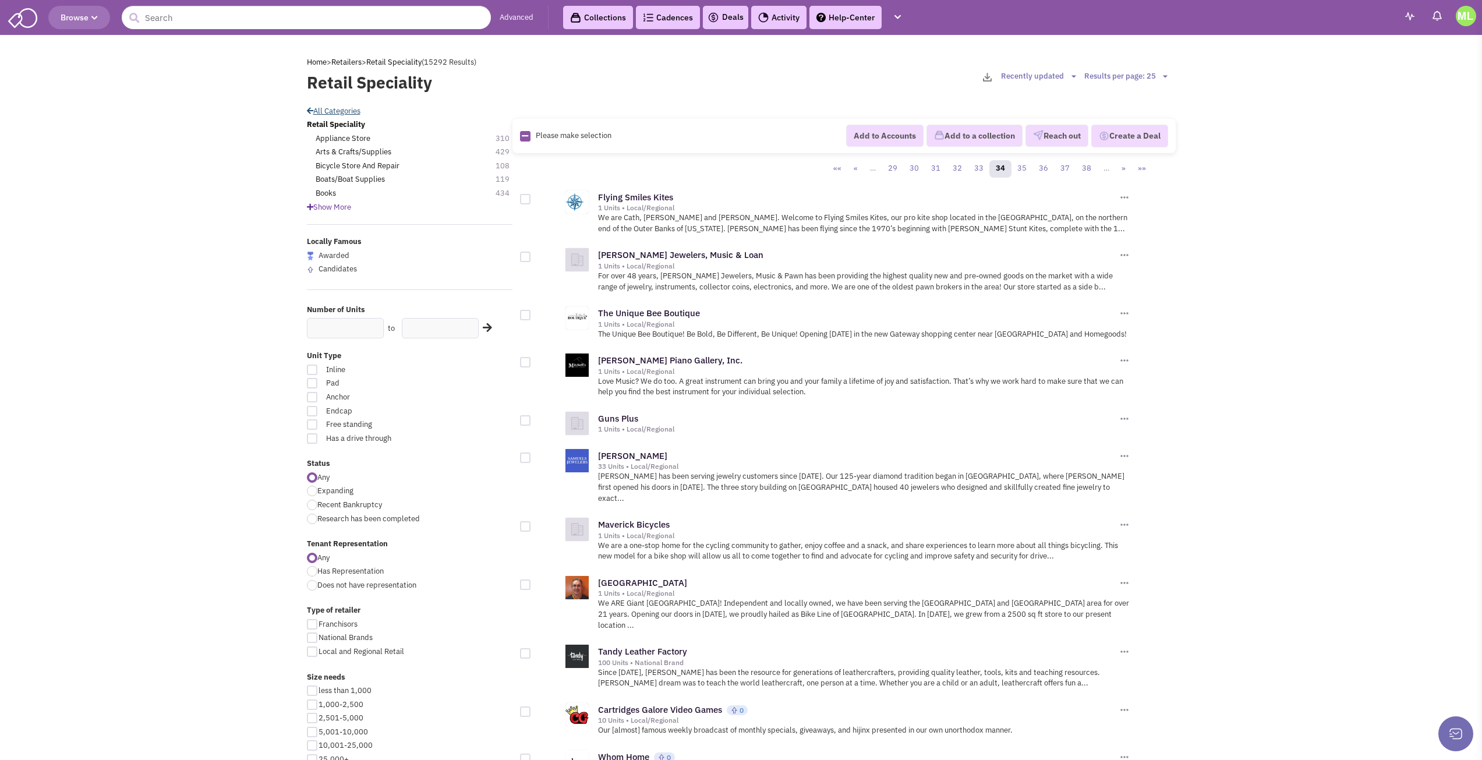
click at [310, 110] on icon at bounding box center [310, 111] width 6 height 8
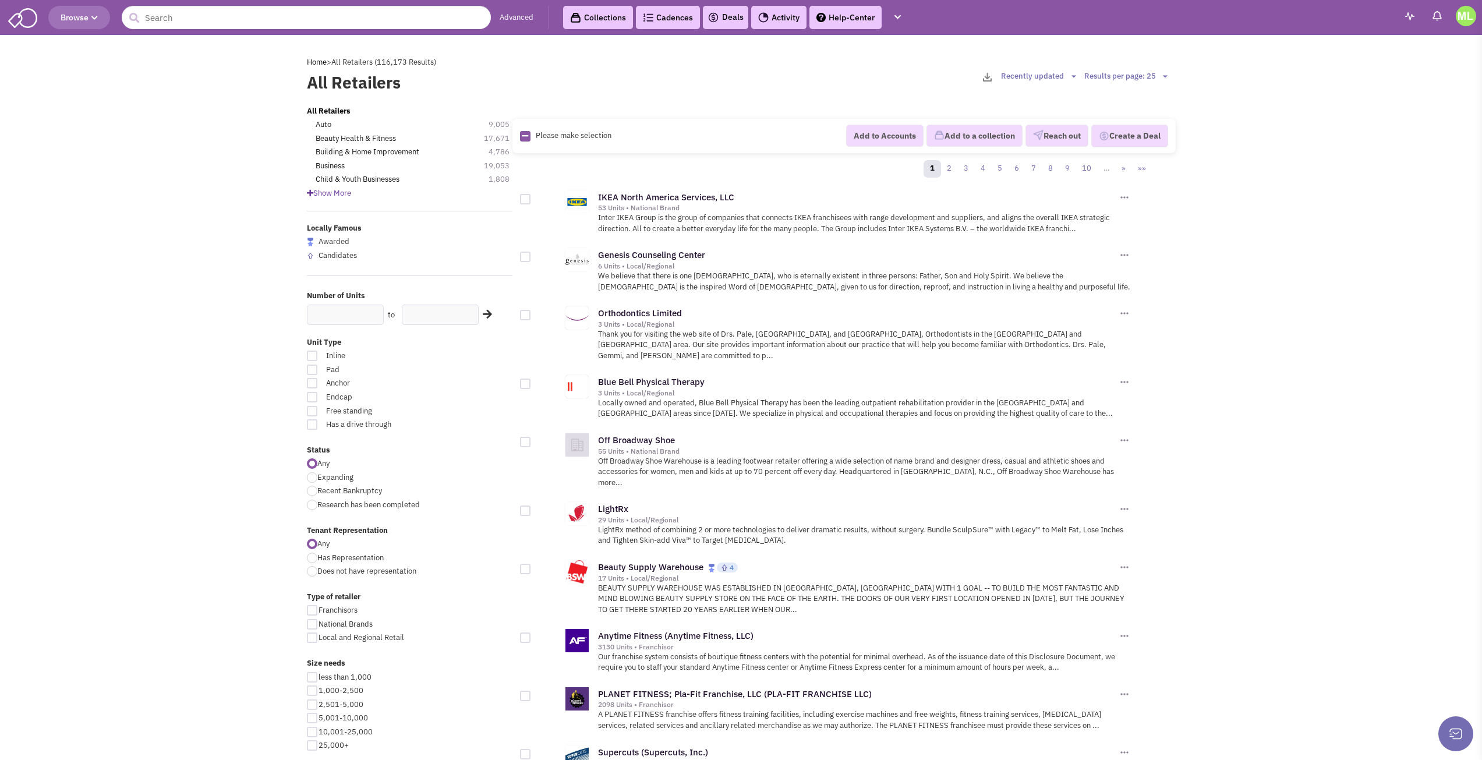
click at [333, 190] on span "Show More" at bounding box center [329, 193] width 44 height 10
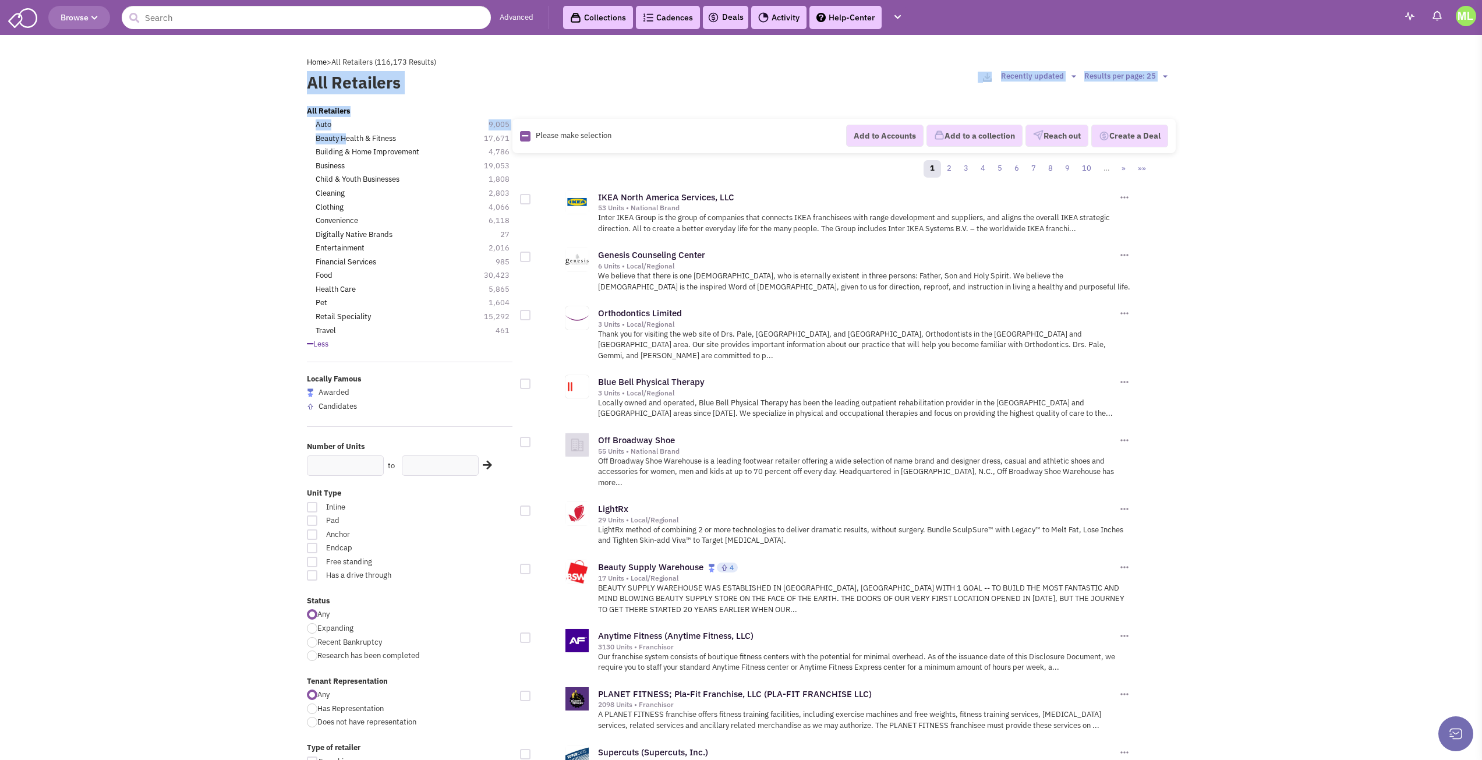
drag, startPoint x: 348, startPoint y: 135, endPoint x: 280, endPoint y: 143, distance: 68.6
click at [337, 138] on link "Beauty Health & Fitness" at bounding box center [356, 138] width 80 height 11
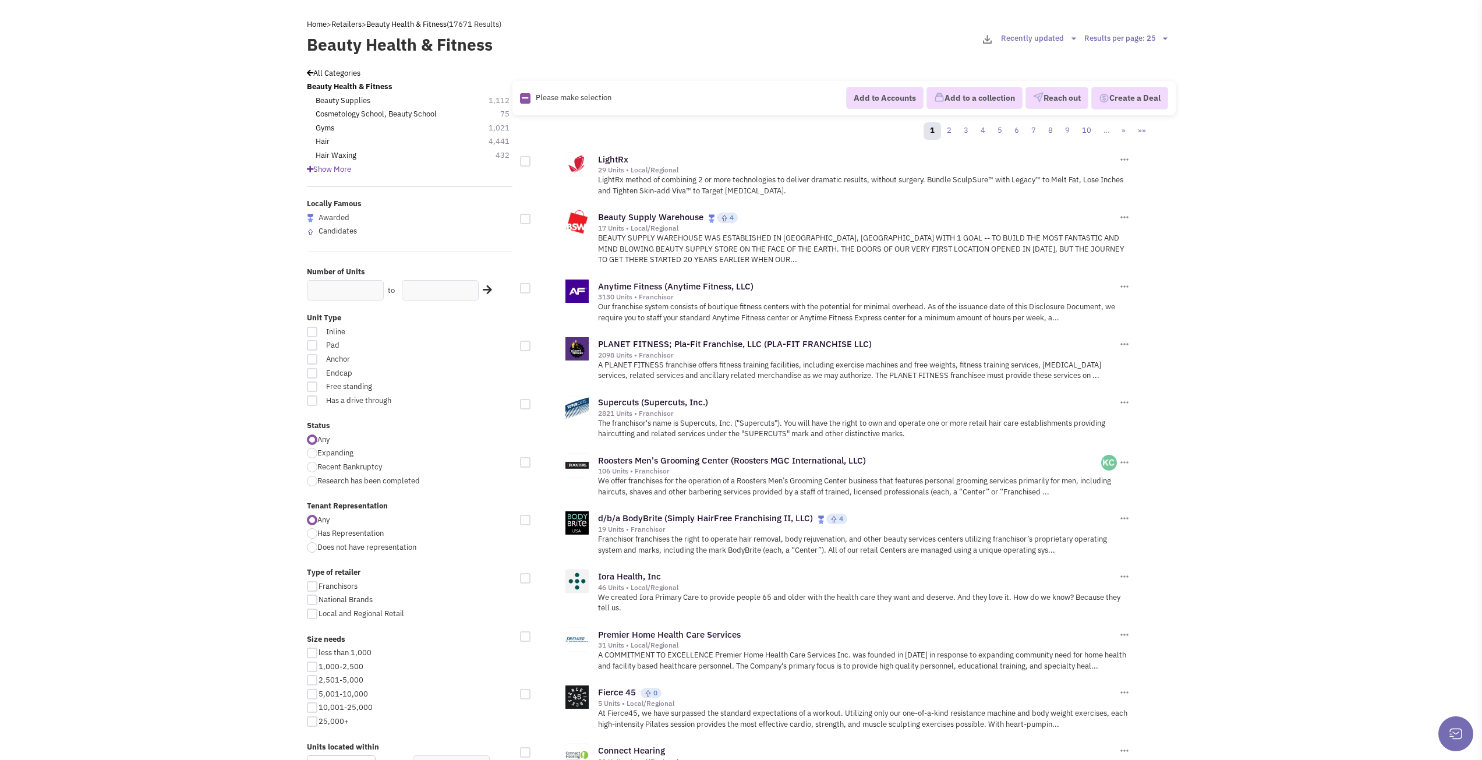
scroll to position [58, 0]
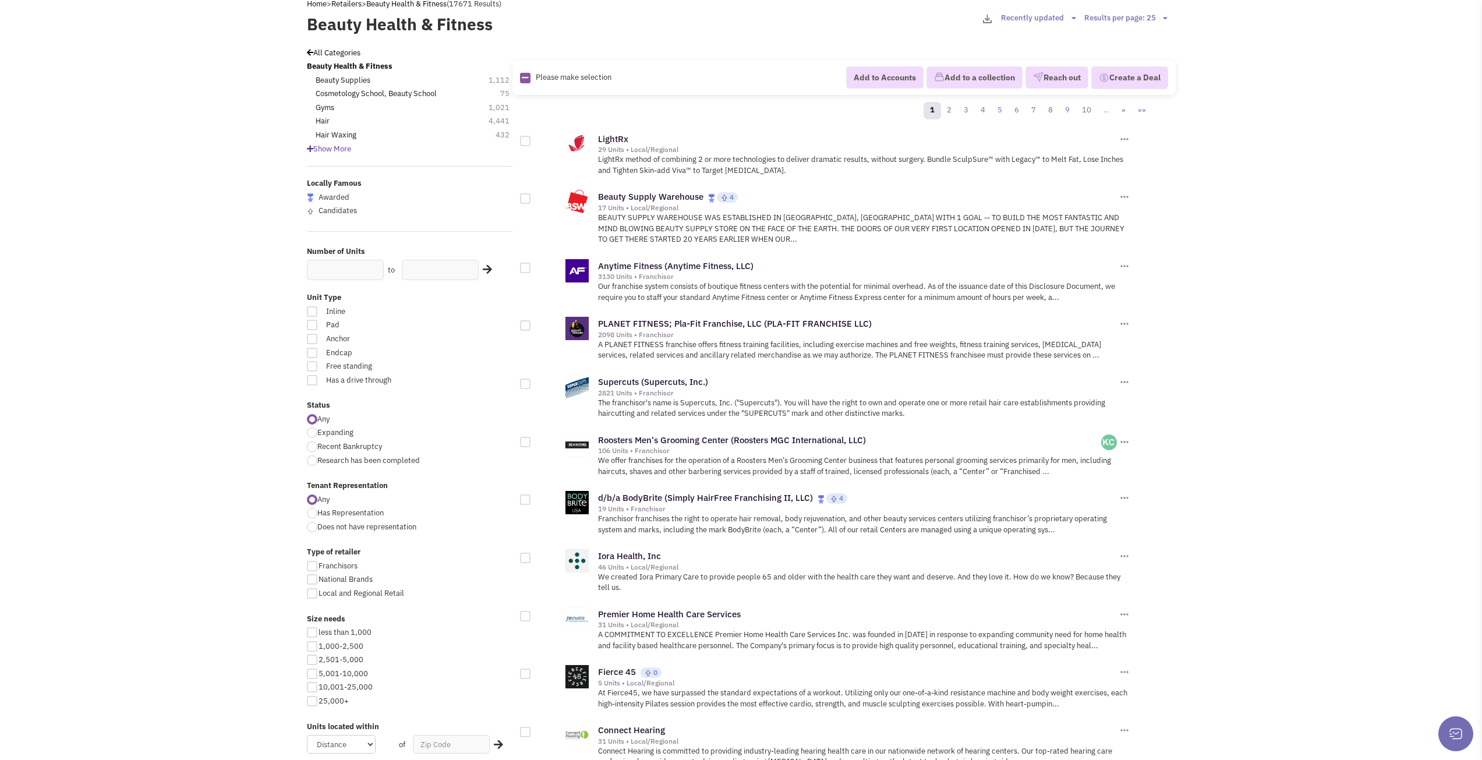
click at [329, 660] on span "2,501-5,000" at bounding box center [341, 660] width 45 height 10
click at [326, 660] on input "2,501-5,000" at bounding box center [323, 661] width 8 height 8
checkbox input "true"
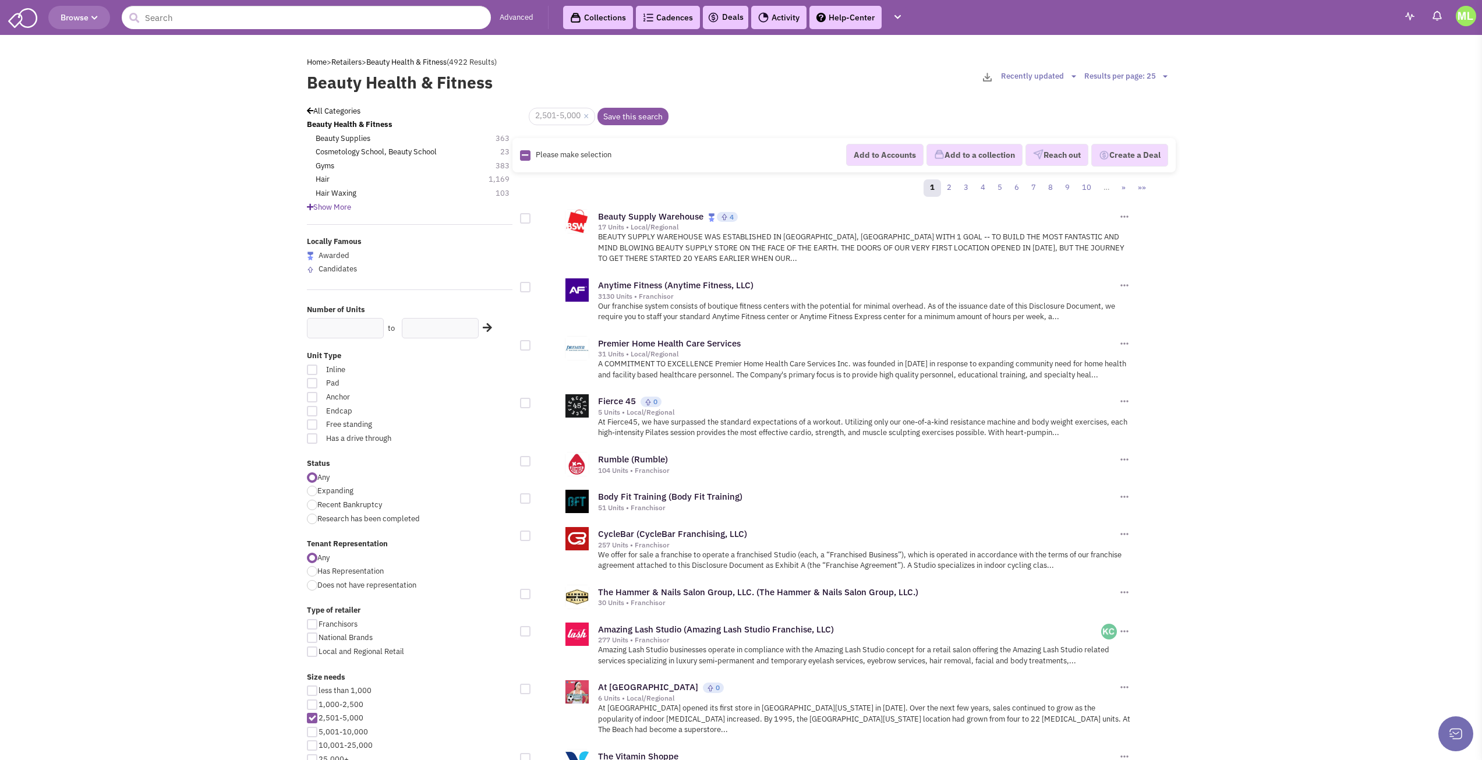
click at [316, 732] on div at bounding box center [312, 732] width 10 height 10
click at [319, 732] on input "5,001-10,000" at bounding box center [323, 733] width 8 height 8
checkbox input "true"
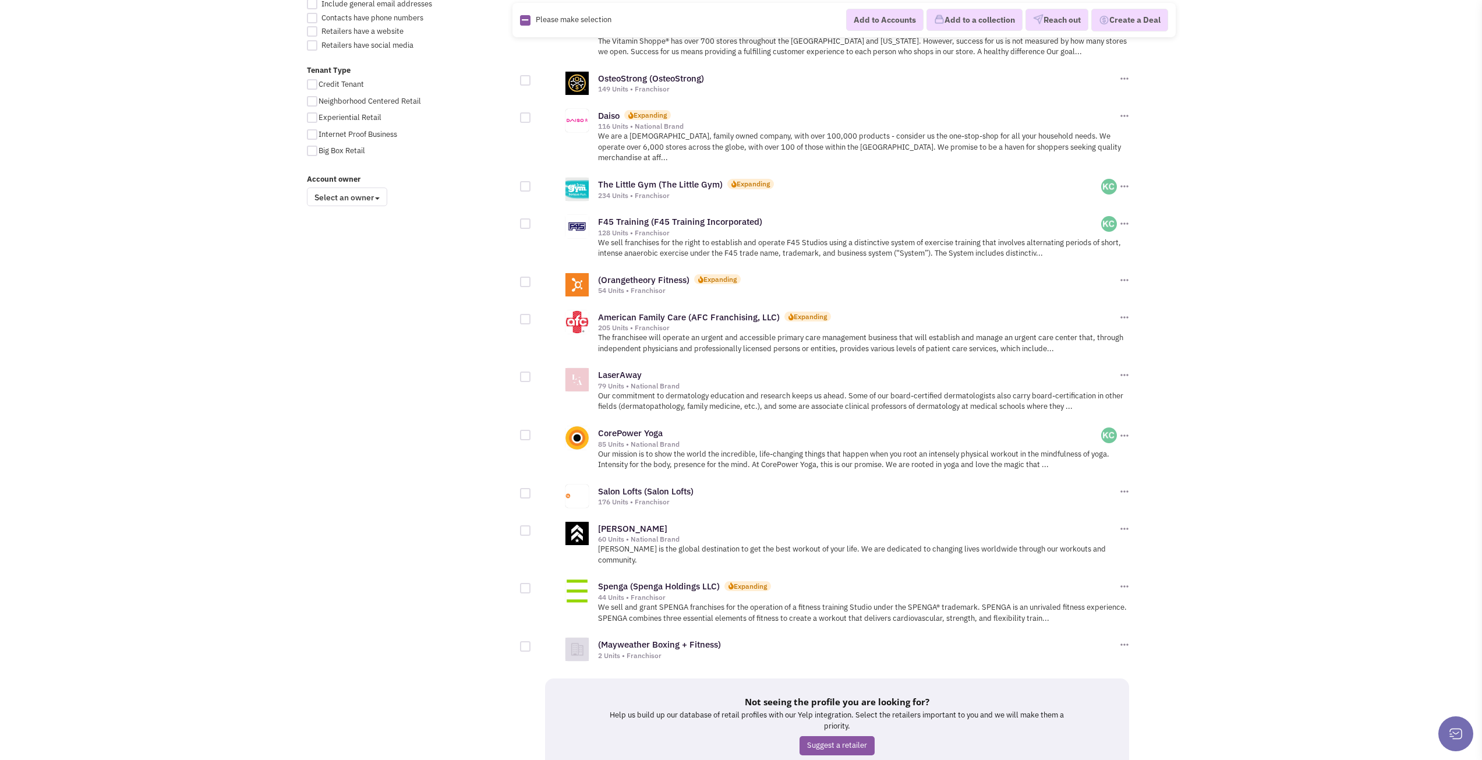
scroll to position [915, 0]
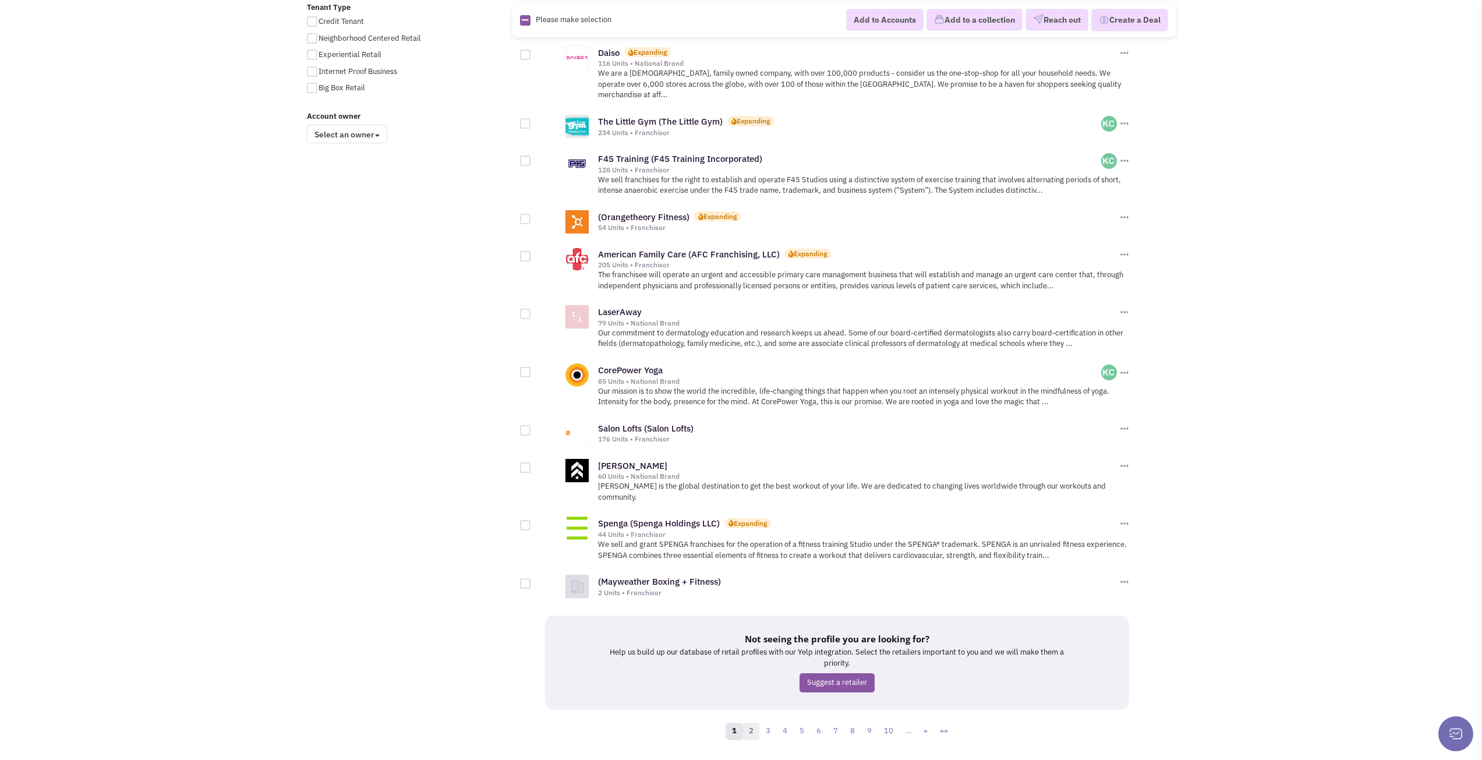
click at [755, 723] on link "2" at bounding box center [751, 731] width 17 height 17
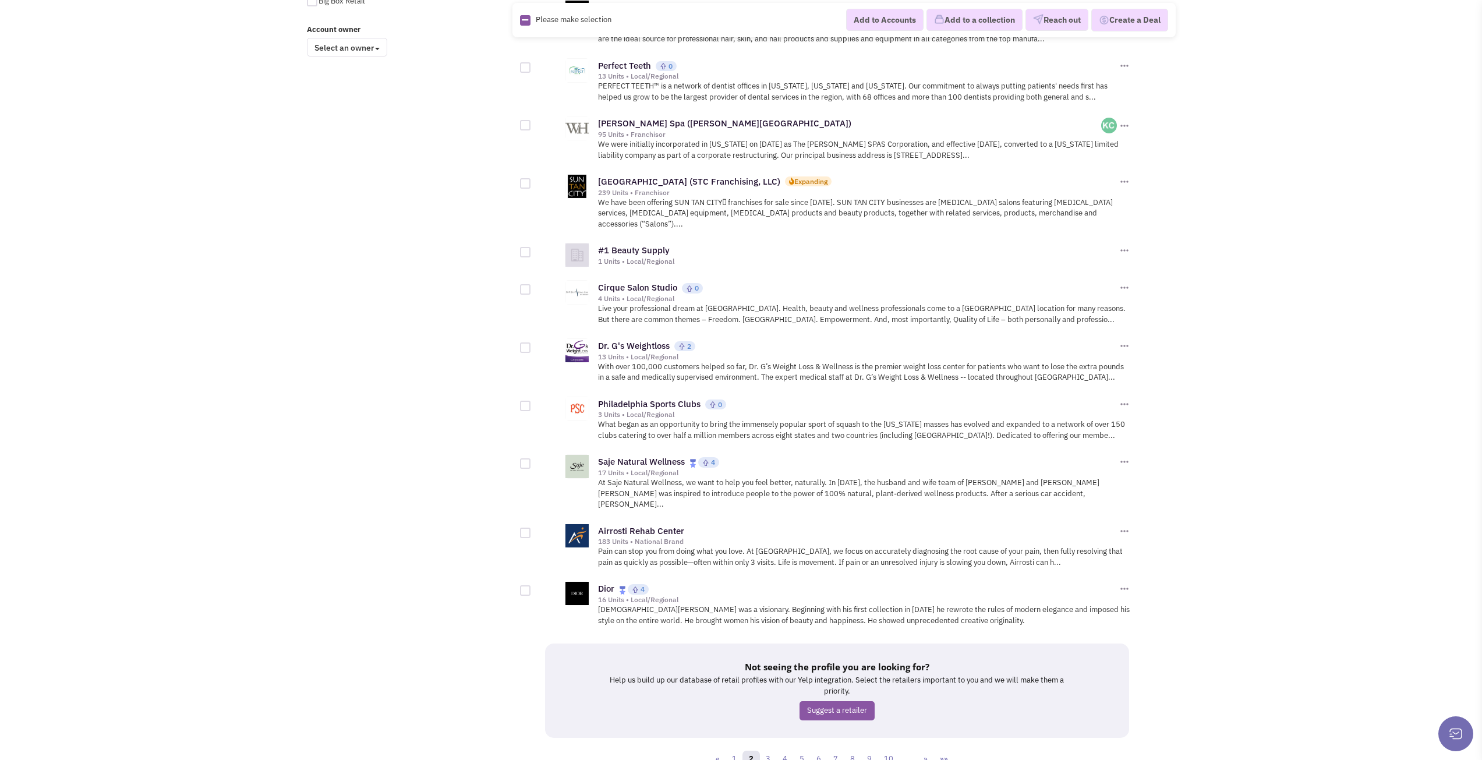
scroll to position [1008, 0]
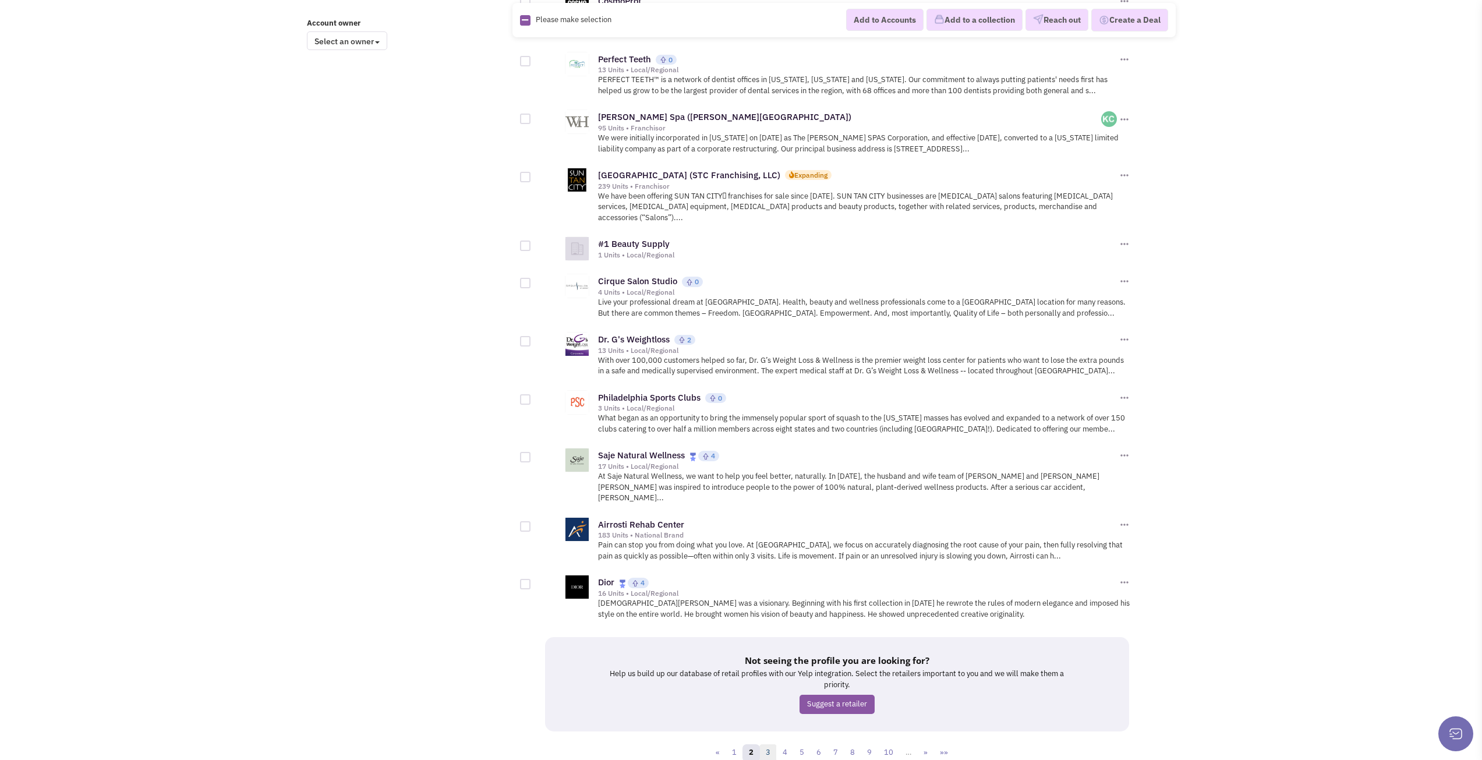
click at [773, 744] on link "3" at bounding box center [767, 752] width 17 height 17
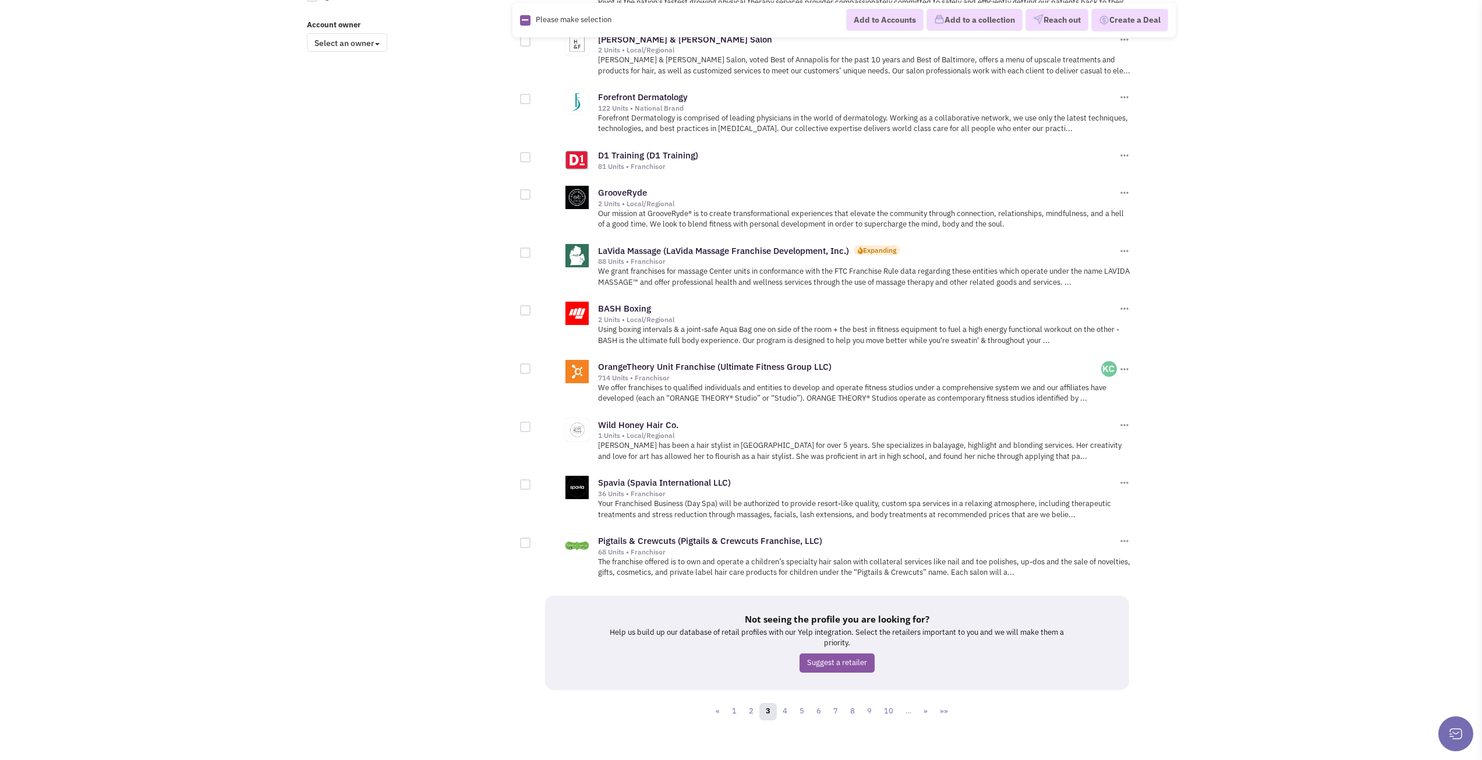
scroll to position [1008, 0]
click at [788, 702] on link "4" at bounding box center [784, 709] width 17 height 17
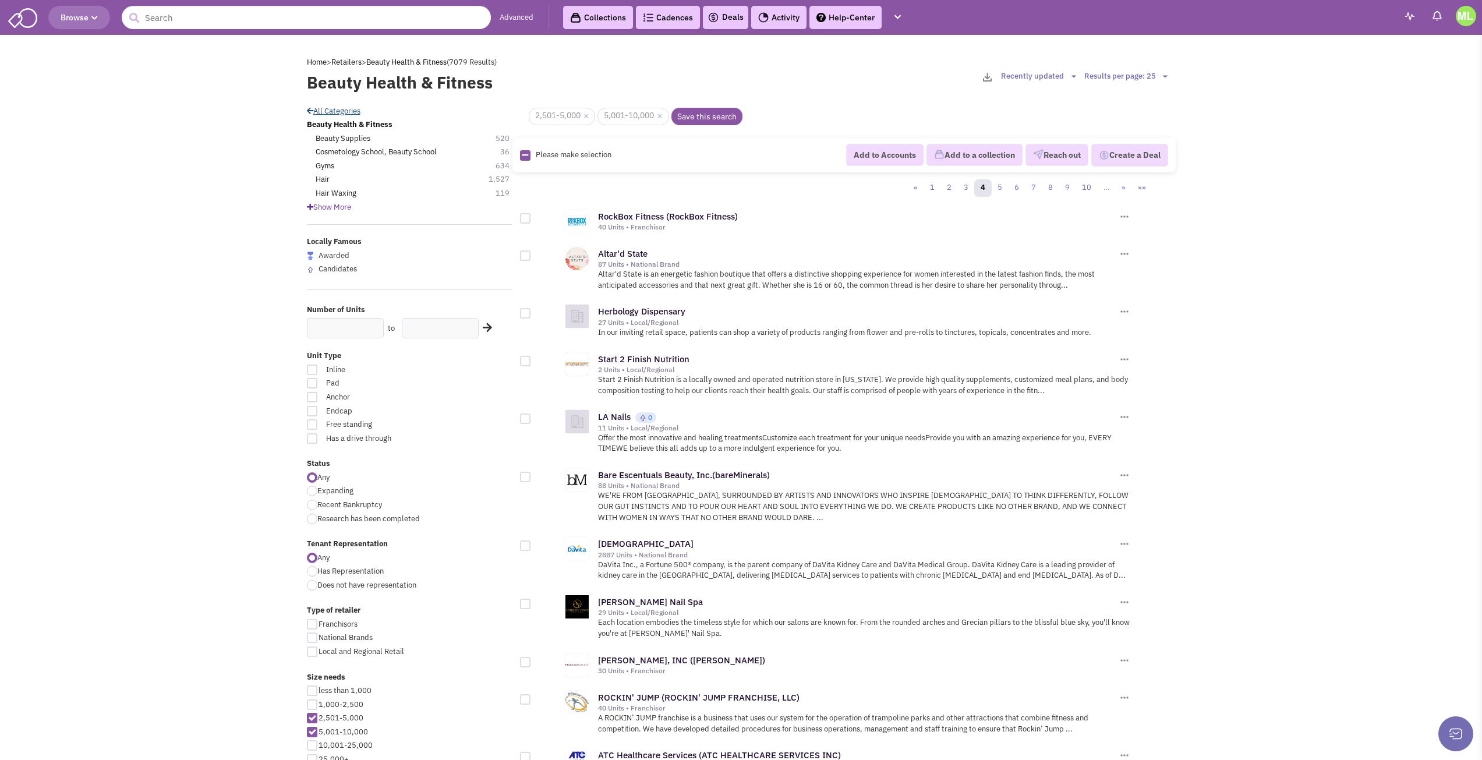
click at [348, 109] on link "All Categories" at bounding box center [334, 111] width 54 height 10
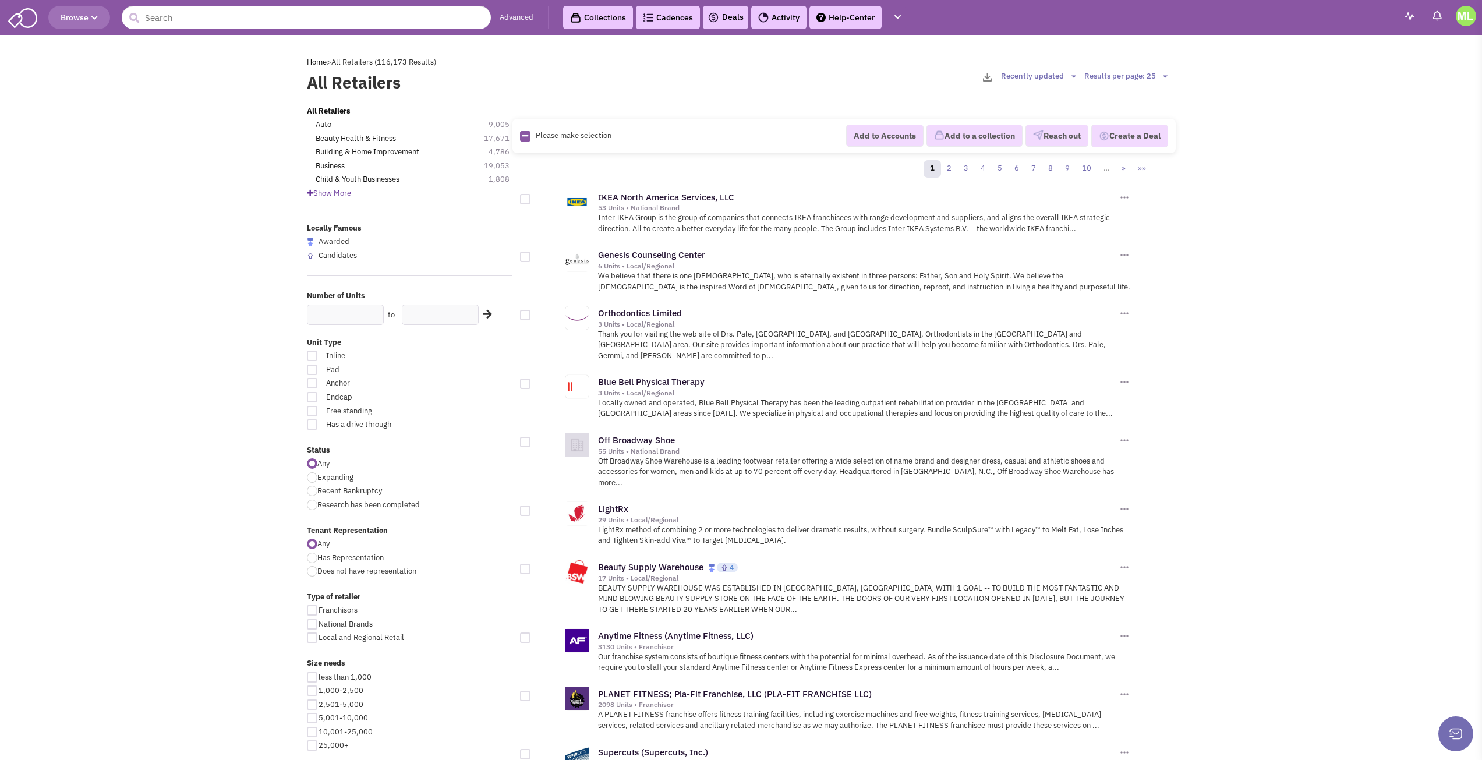
click at [337, 189] on span "Show More" at bounding box center [329, 193] width 44 height 10
